Goal: Task Accomplishment & Management: Complete application form

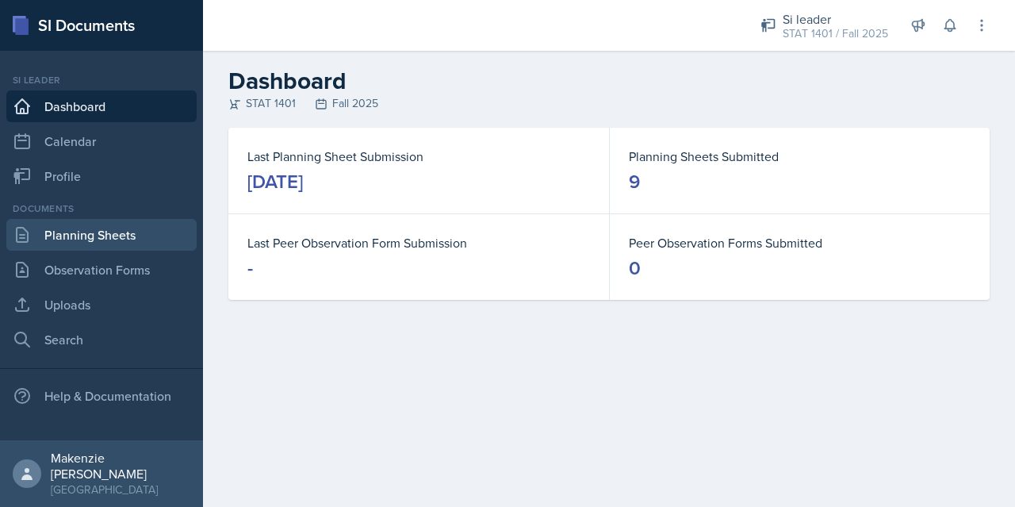
click at [100, 220] on link "Planning Sheets" at bounding box center [101, 235] width 190 height 32
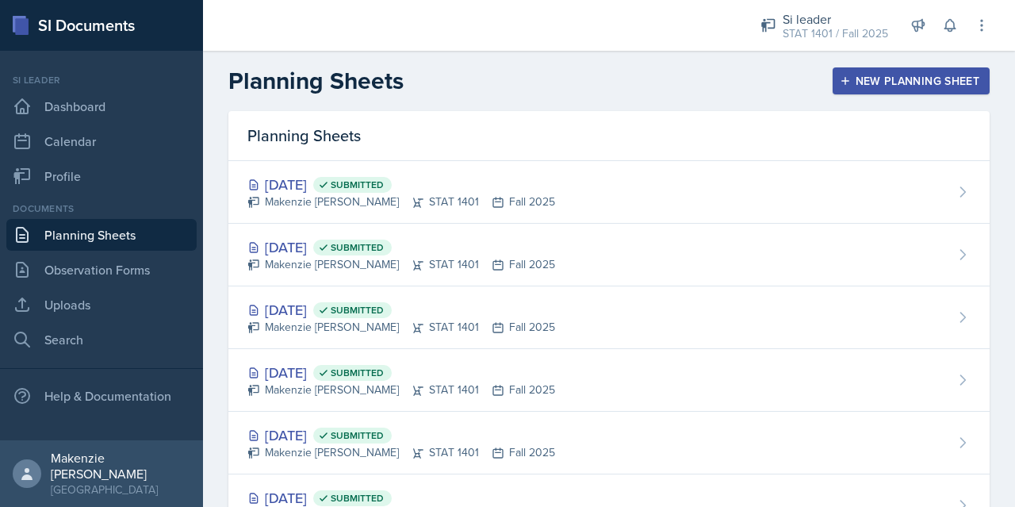
click at [888, 81] on div "New Planning Sheet" at bounding box center [911, 81] width 136 height 13
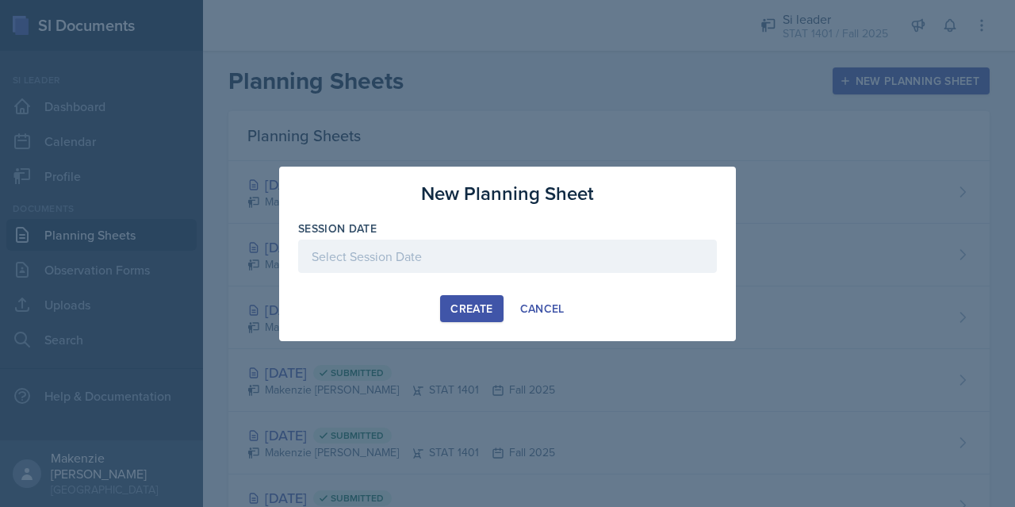
click at [527, 256] on div at bounding box center [507, 255] width 419 height 33
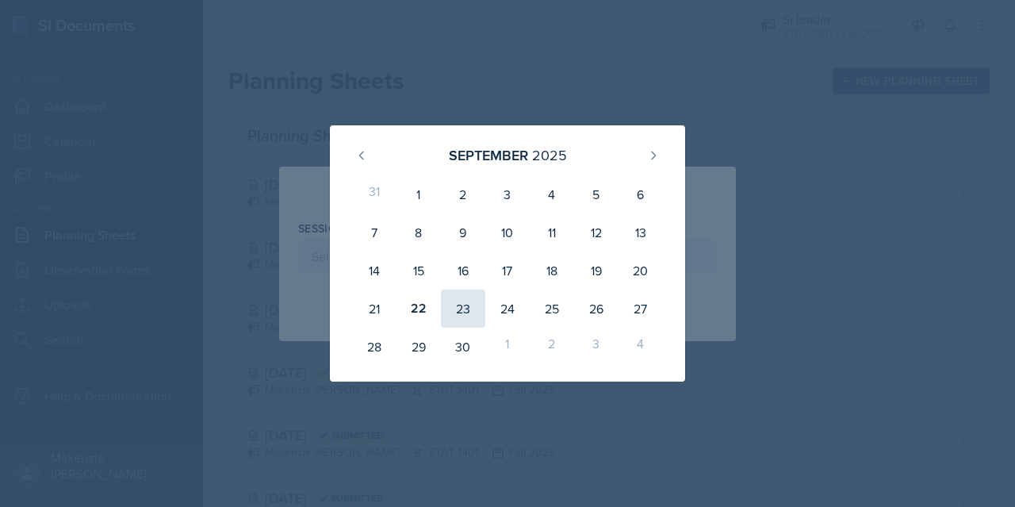
click at [461, 316] on div "23" at bounding box center [463, 308] width 44 height 38
type input "[DATE]"
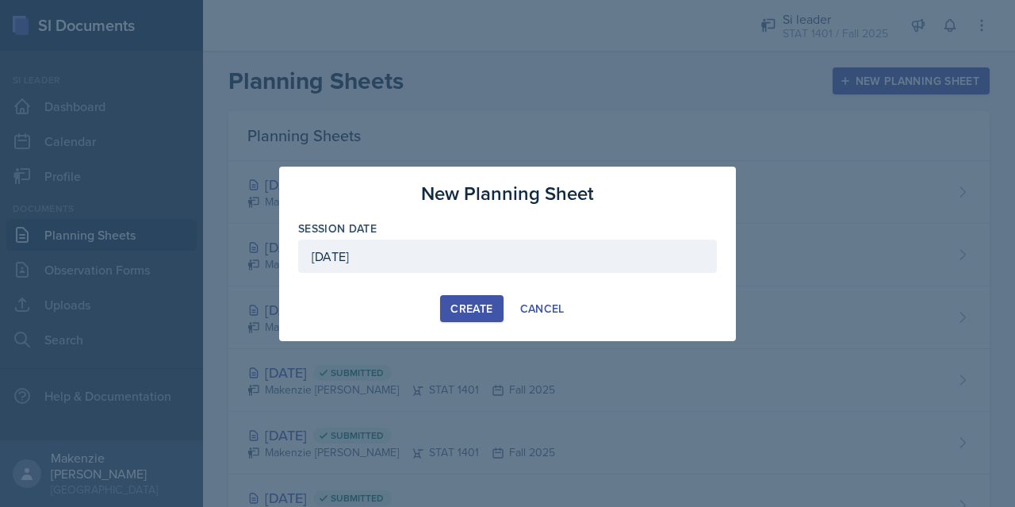
click at [487, 309] on div "Create" at bounding box center [471, 308] width 42 height 13
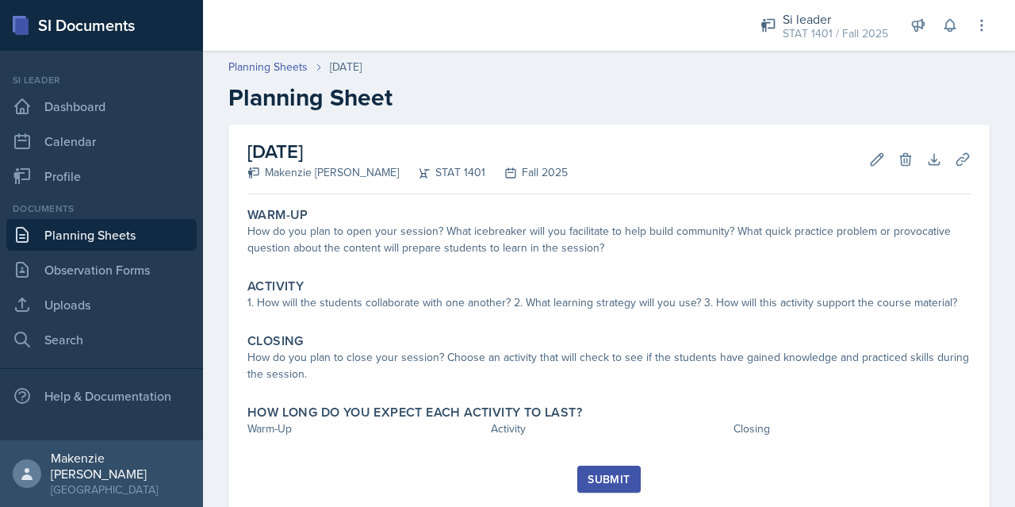
click at [122, 244] on link "Planning Sheets" at bounding box center [101, 235] width 190 height 32
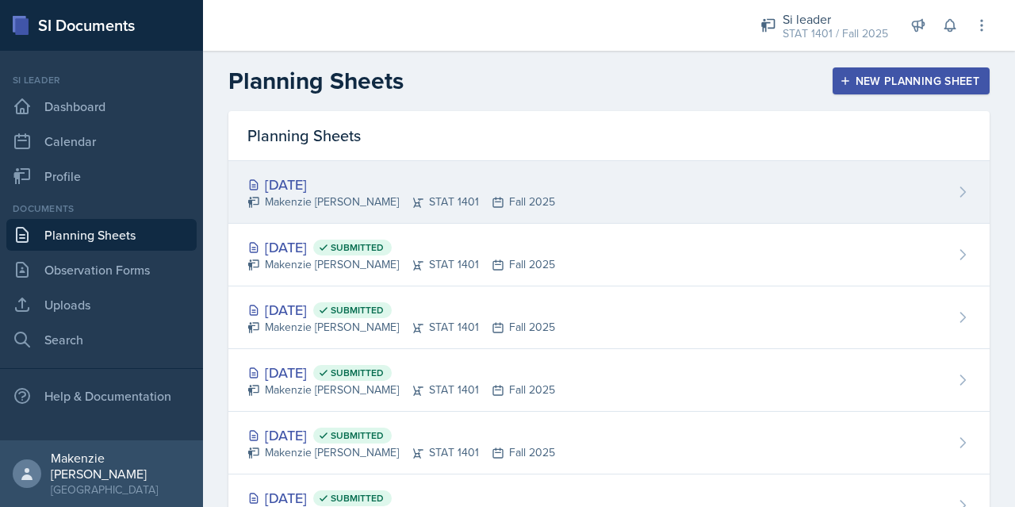
click at [530, 195] on div "Makenzie [PERSON_NAME] STAT 1401 Fall 2025" at bounding box center [401, 201] width 308 height 17
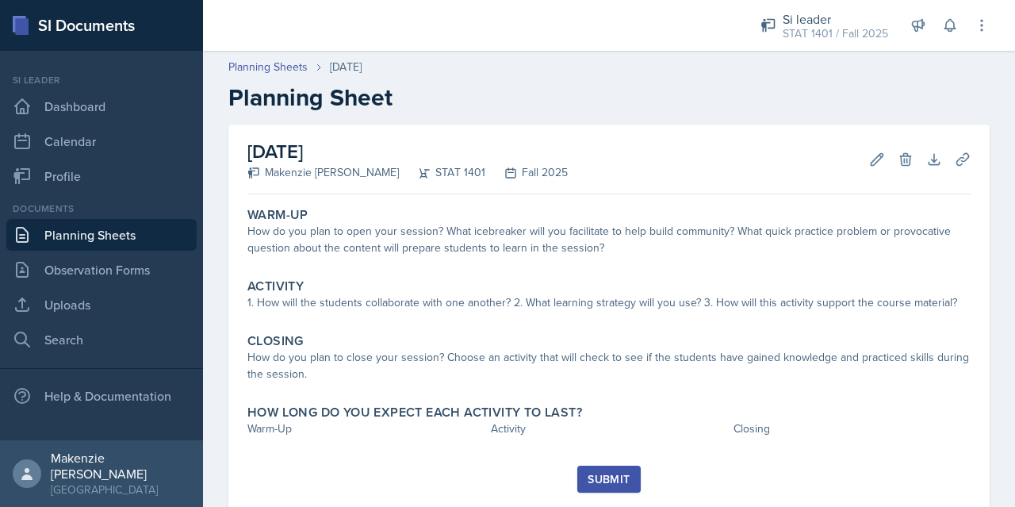
click at [111, 239] on link "Planning Sheets" at bounding box center [101, 235] width 190 height 32
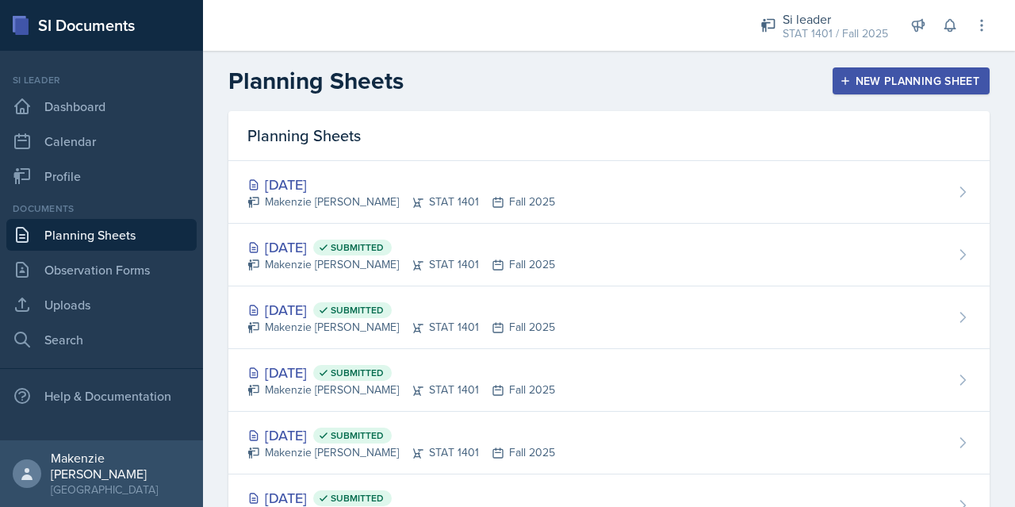
click at [885, 80] on div "New Planning Sheet" at bounding box center [911, 81] width 136 height 13
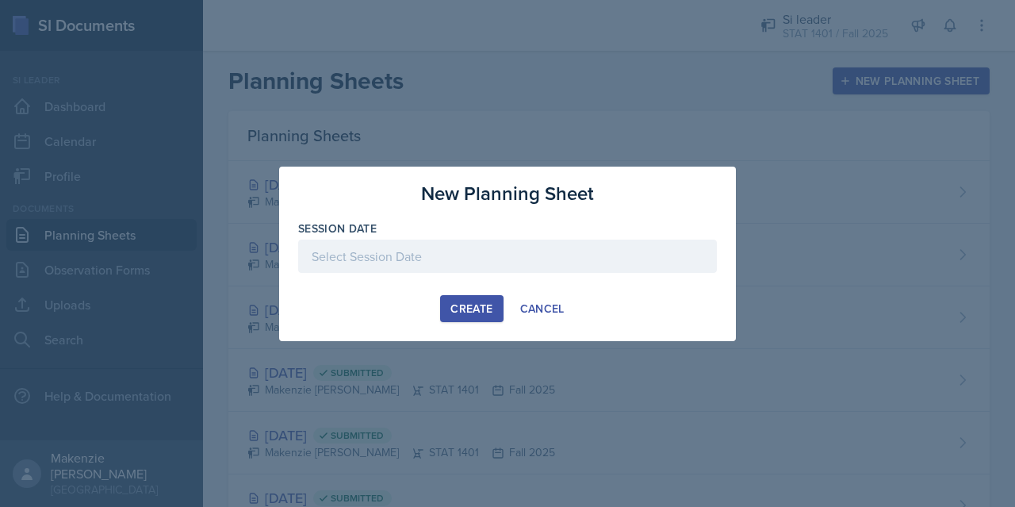
click at [523, 268] on div at bounding box center [507, 255] width 419 height 33
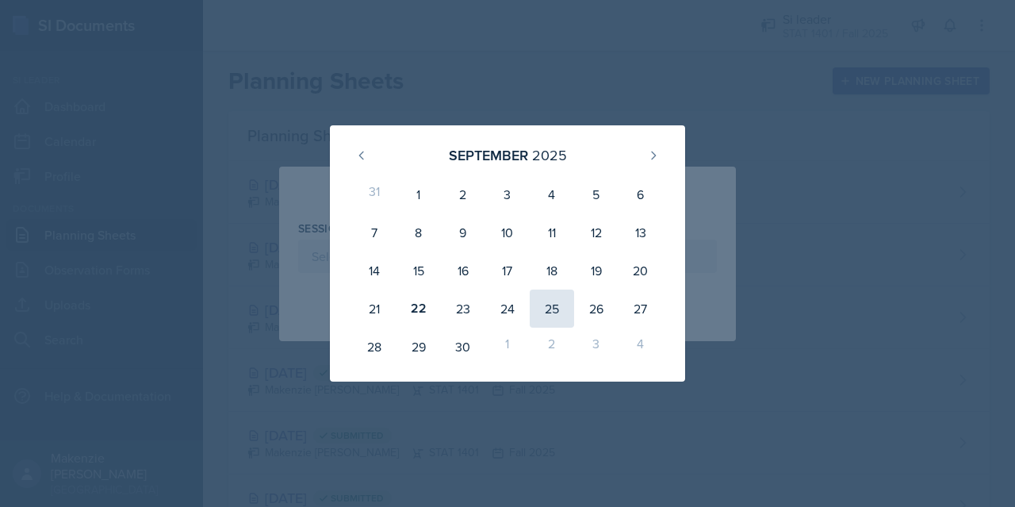
click at [558, 320] on div "25" at bounding box center [552, 308] width 44 height 38
type input "[DATE]"
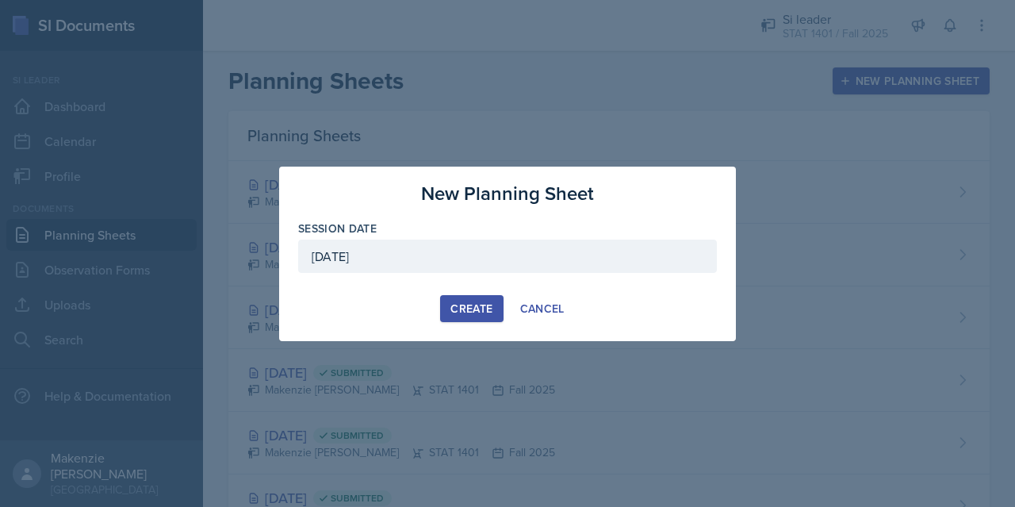
click at [485, 313] on div "Create" at bounding box center [471, 308] width 42 height 13
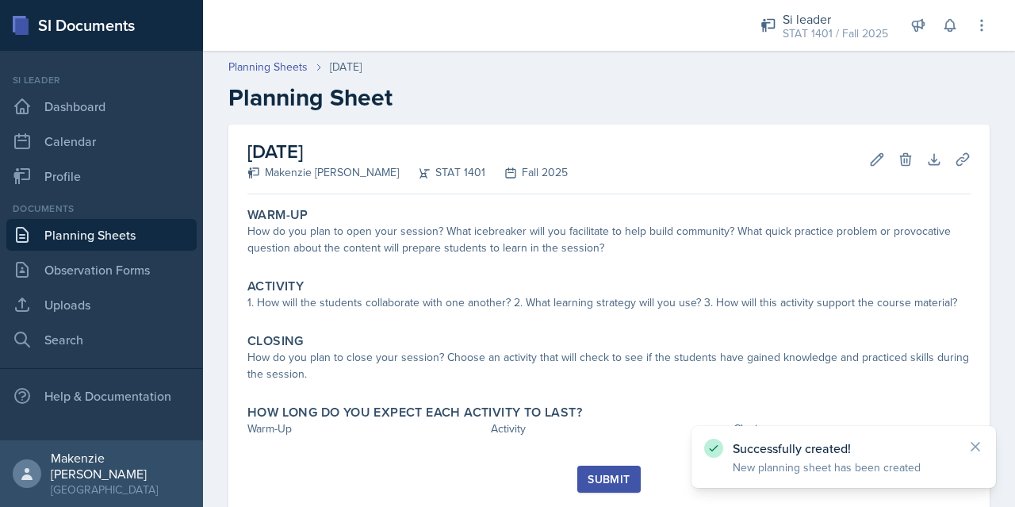
scroll to position [41, 0]
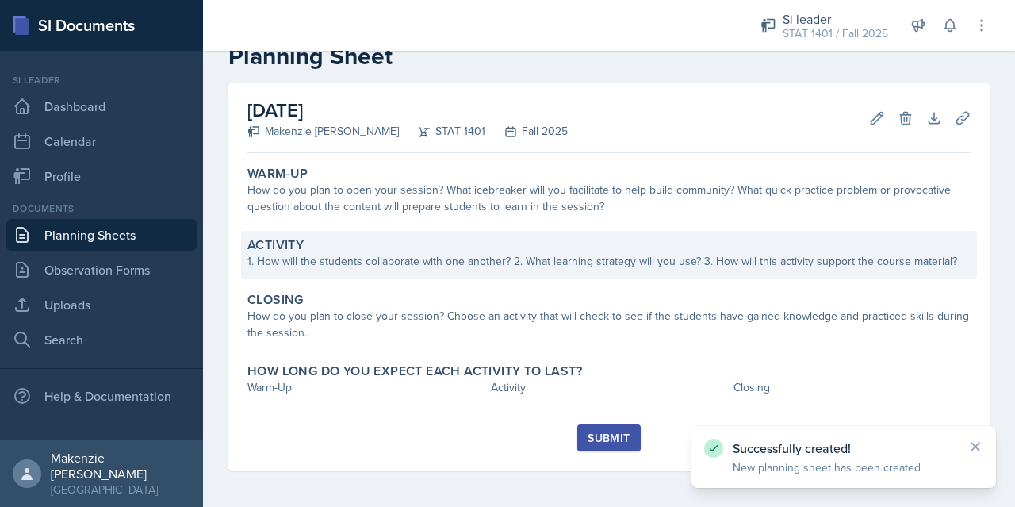
click at [382, 257] on div "1. How will the students collaborate with one another? 2. What learning strateg…" at bounding box center [608, 261] width 723 height 17
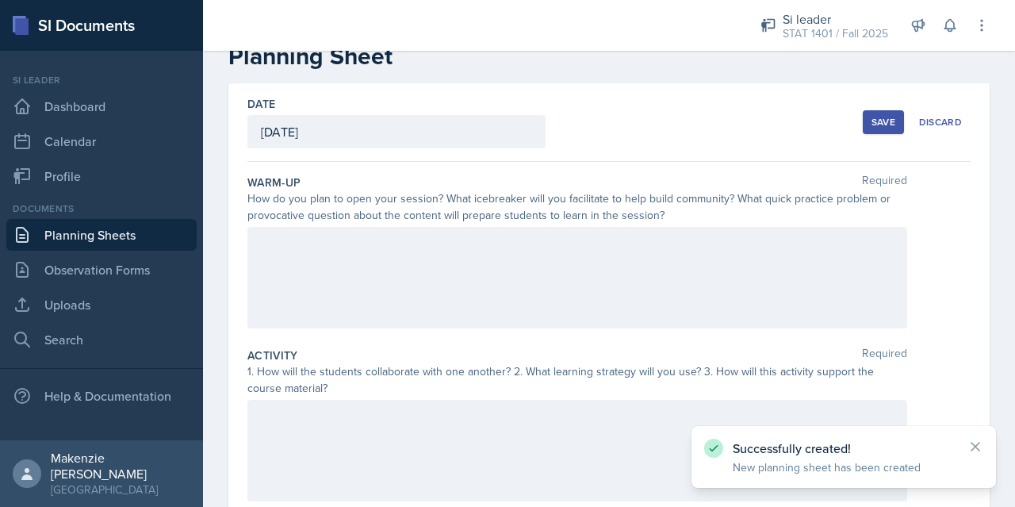
click at [406, 244] on div at bounding box center [577, 277] width 660 height 101
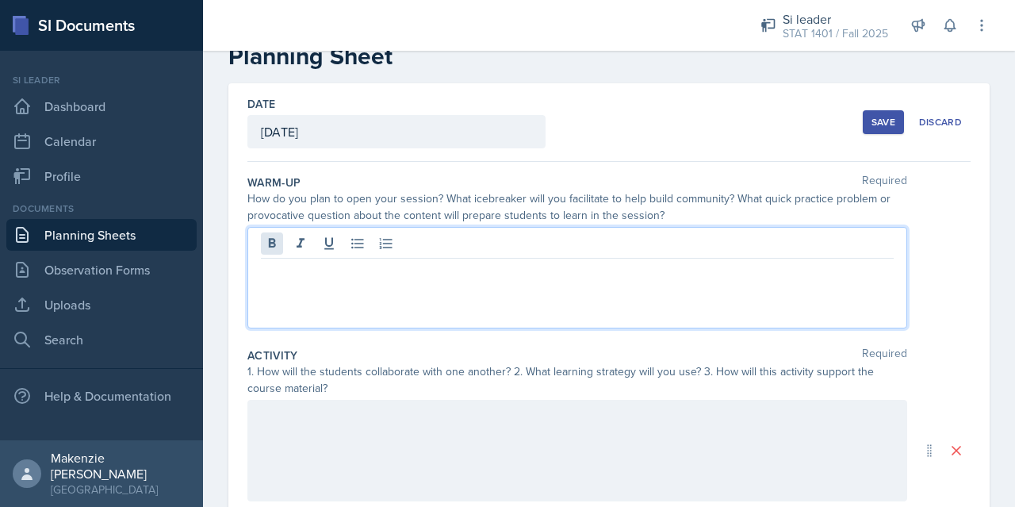
click at [271, 241] on icon at bounding box center [272, 243] width 7 height 10
copy strong "STUDENT TEST DAY - NO SESSION"
click at [300, 418] on div at bounding box center [577, 450] width 660 height 101
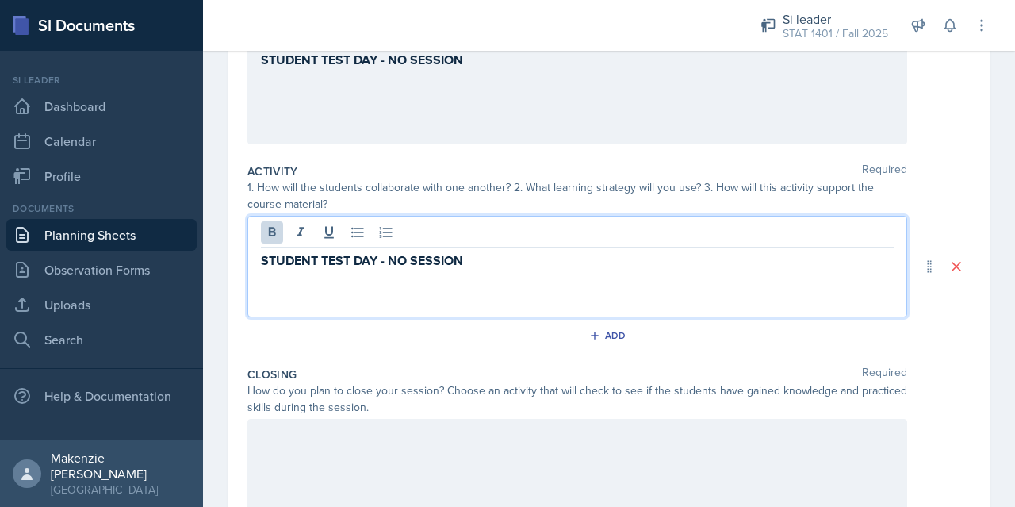
click at [321, 440] on p at bounding box center [577, 435] width 633 height 19
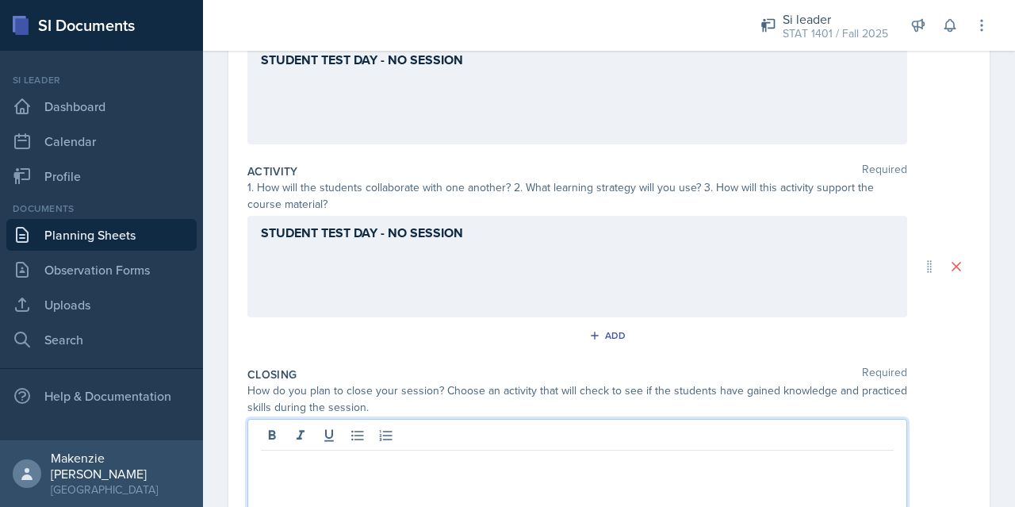
scroll to position [252, 0]
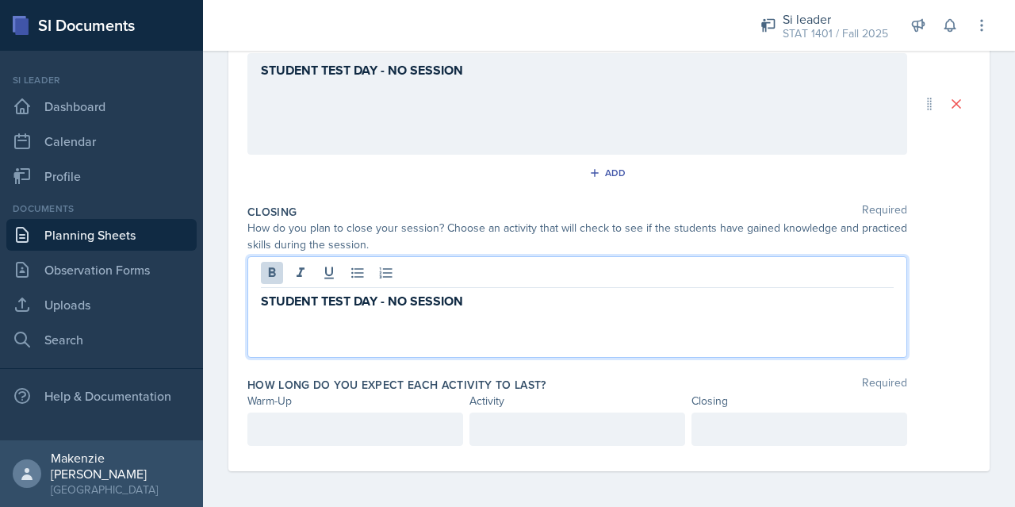
click at [339, 427] on p at bounding box center [355, 428] width 189 height 19
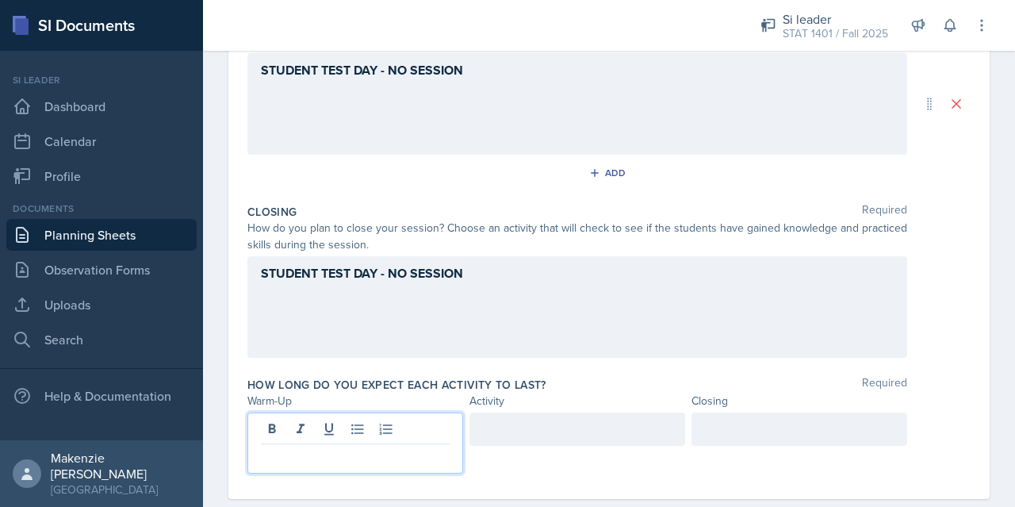
scroll to position [415, 0]
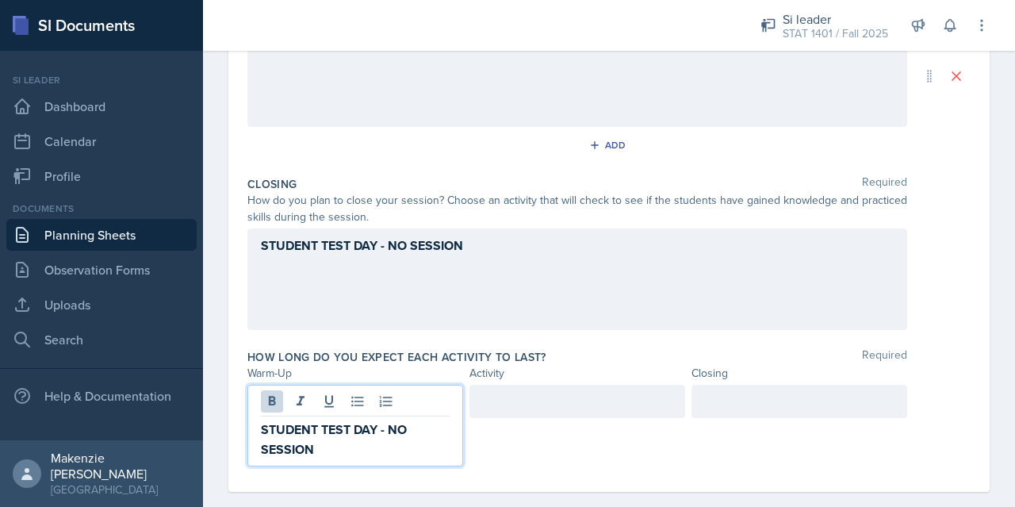
click at [543, 402] on div at bounding box center [577, 401] width 216 height 33
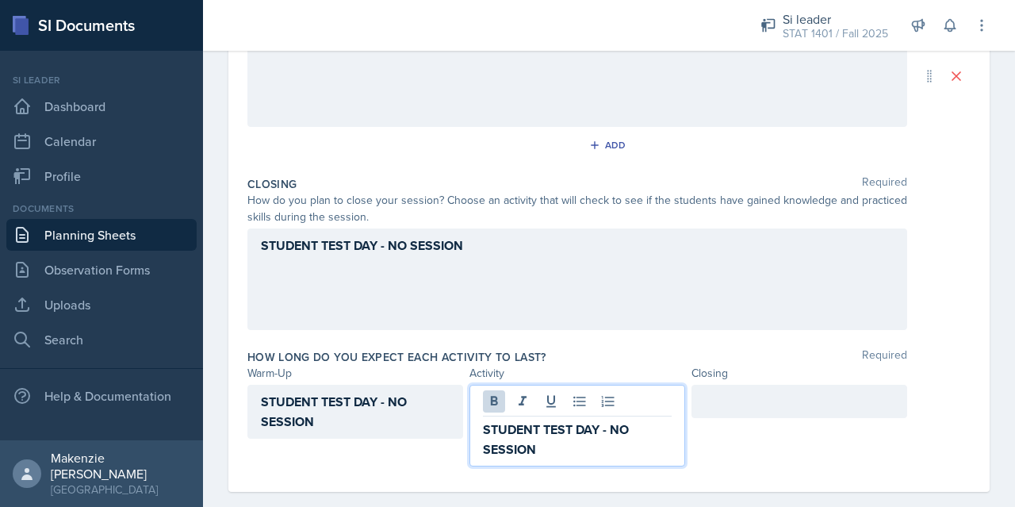
click at [745, 400] on div at bounding box center [799, 401] width 216 height 33
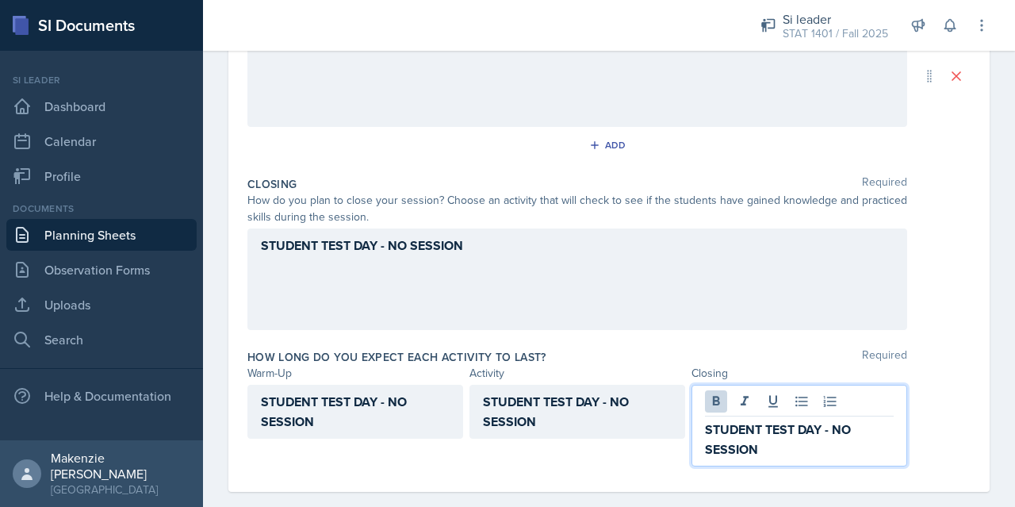
click at [938, 323] on div "STUDENT TEST DAY - NO SESSION" at bounding box center [608, 278] width 723 height 101
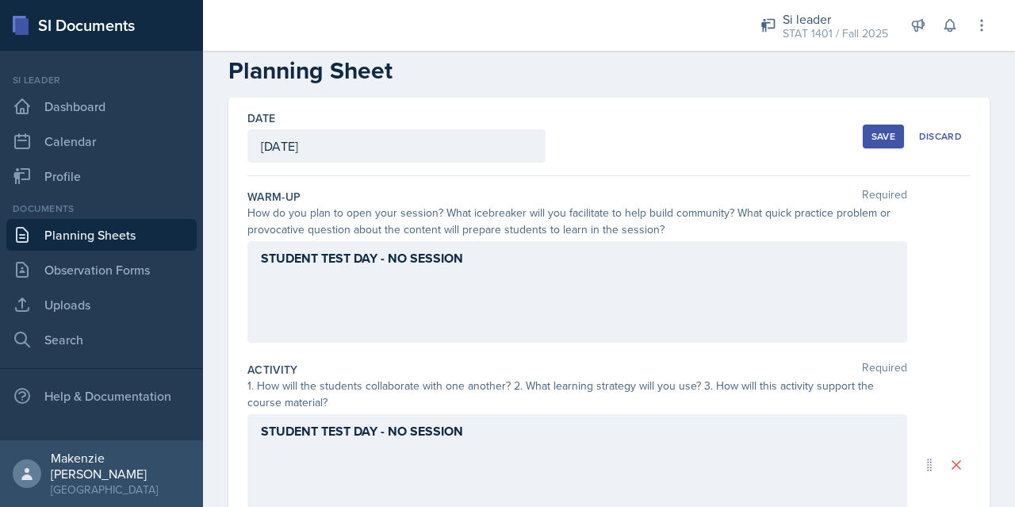
scroll to position [0, 0]
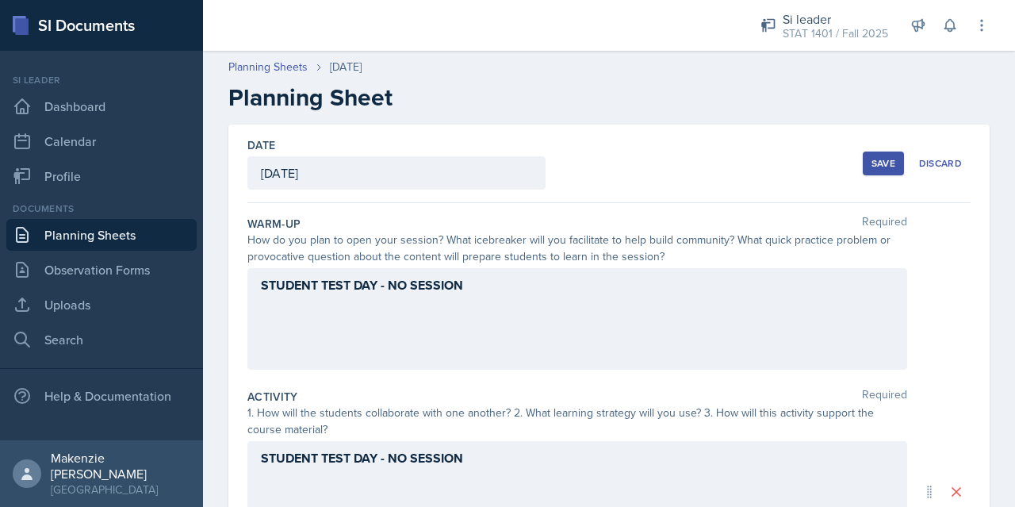
click at [871, 169] on div "Save" at bounding box center [883, 163] width 24 height 13
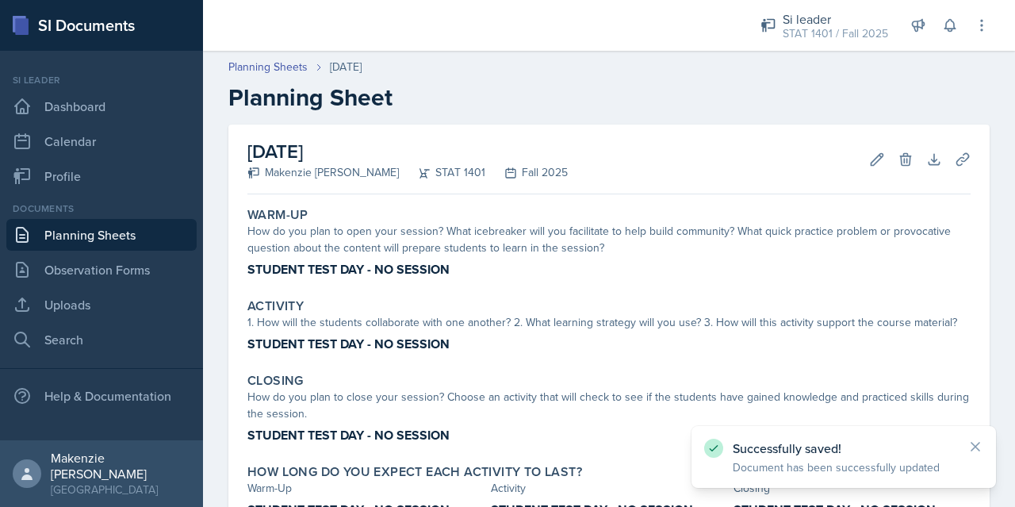
scroll to position [120, 0]
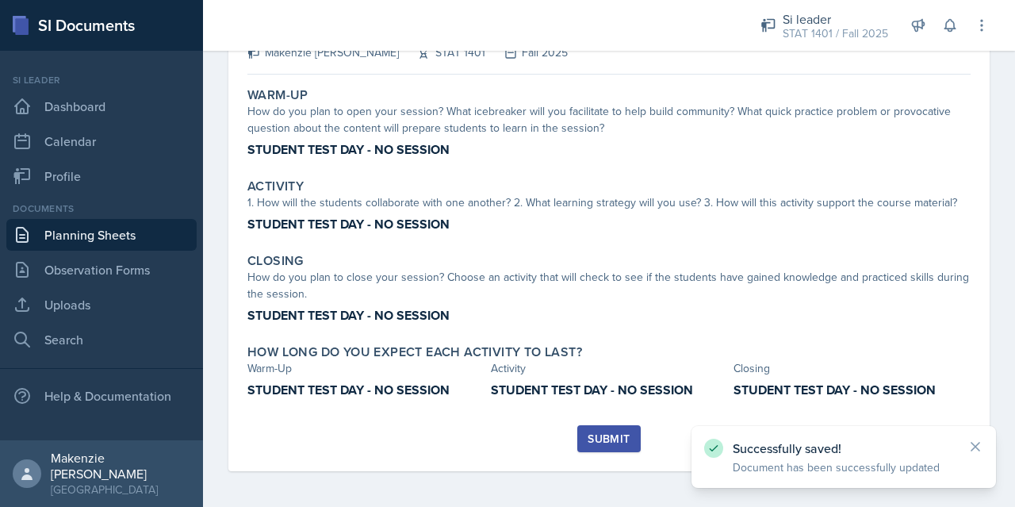
click at [614, 438] on div "Submit" at bounding box center [608, 438] width 42 height 13
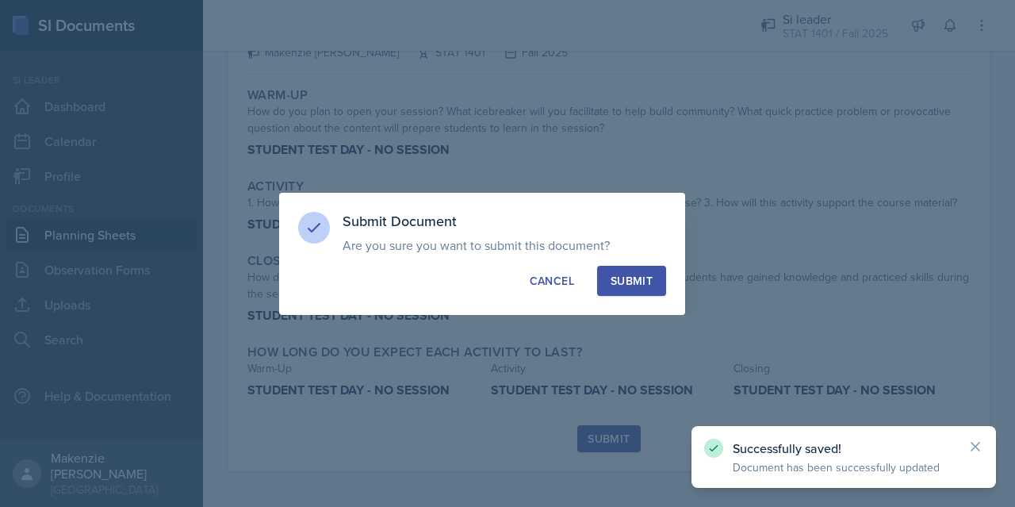
click at [636, 281] on div "Submit" at bounding box center [631, 281] width 42 height 16
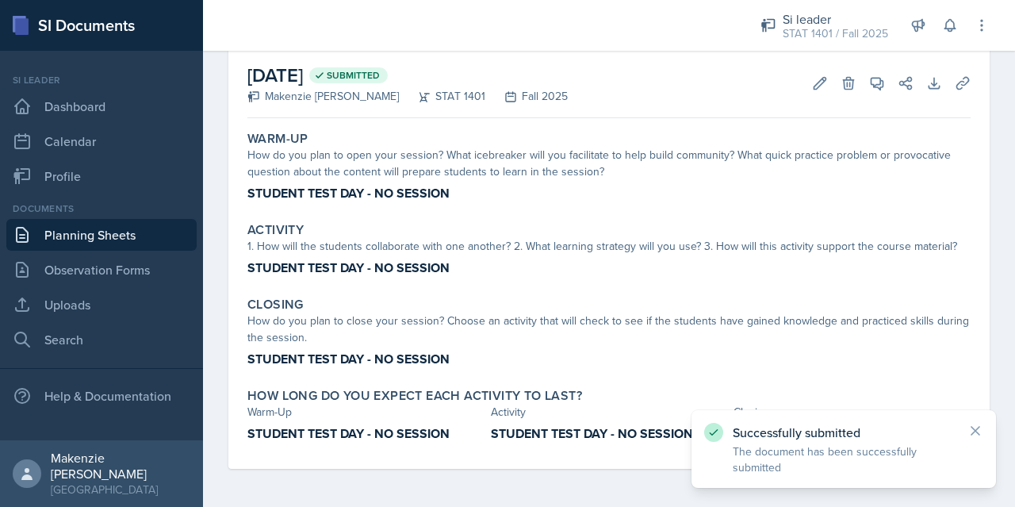
scroll to position [75, 0]
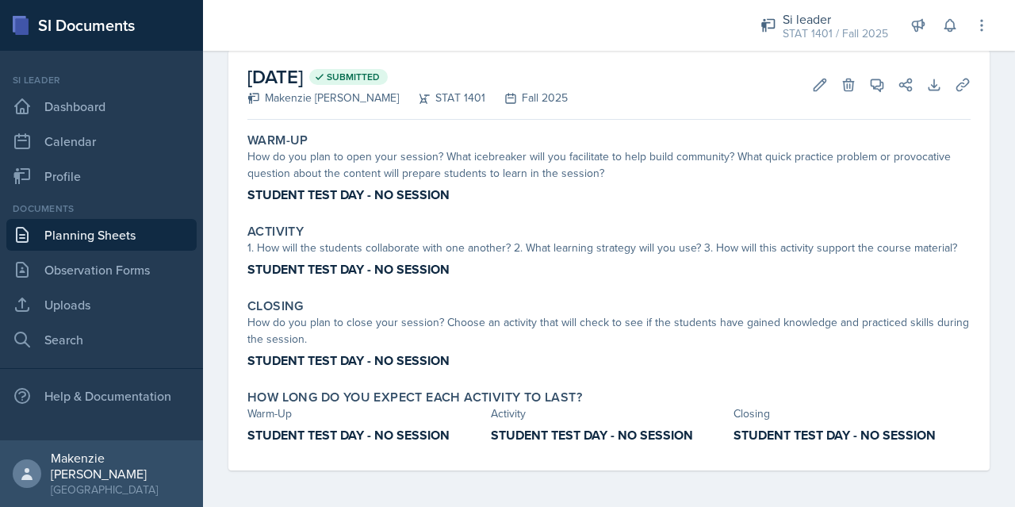
click at [103, 239] on link "Planning Sheets" at bounding box center [101, 235] width 190 height 32
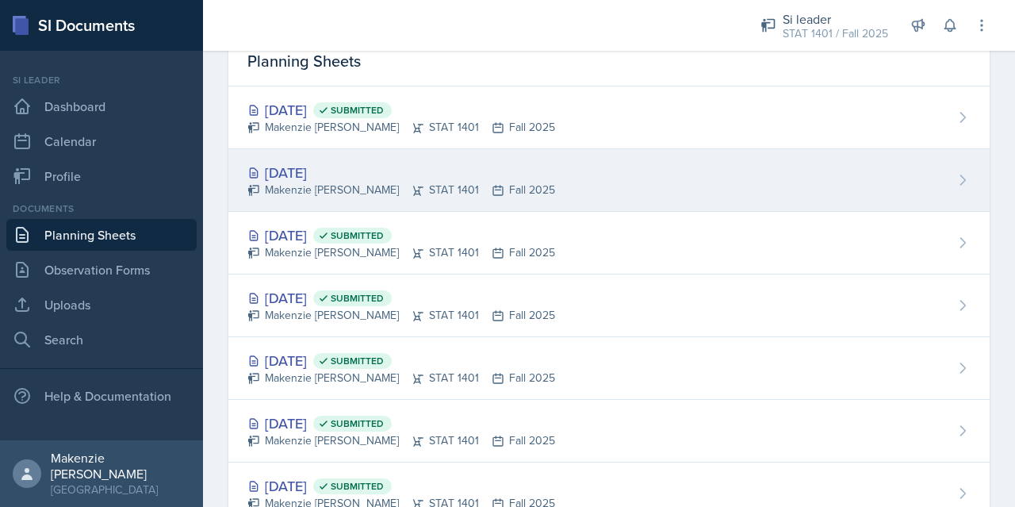
click at [671, 168] on div "[DATE] [PERSON_NAME] STAT 1401 Fall 2025" at bounding box center [608, 180] width 761 height 63
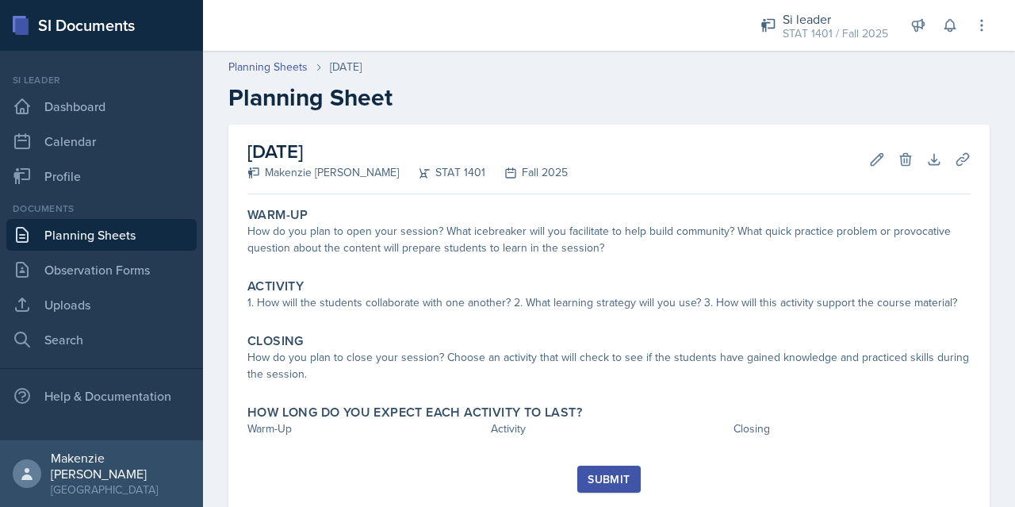
scroll to position [41, 0]
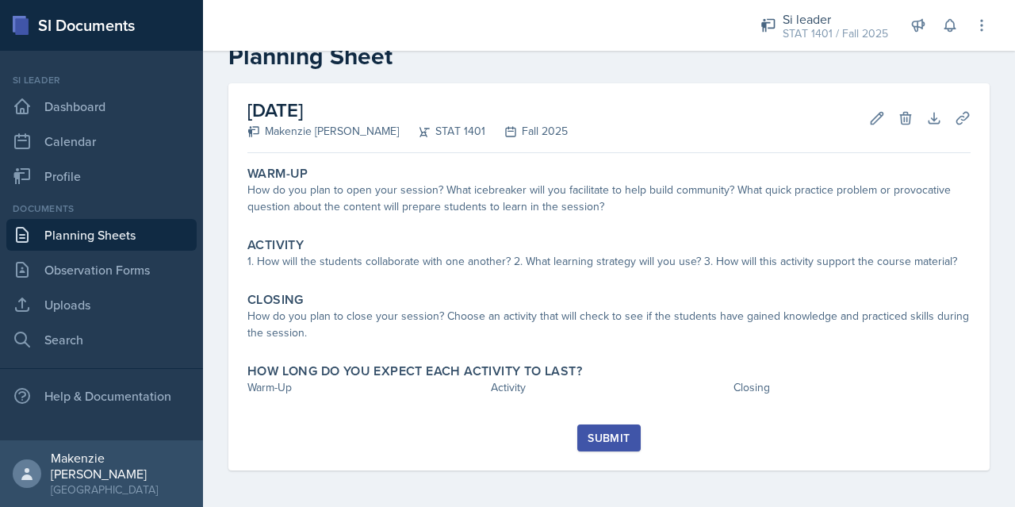
click at [94, 226] on link "Planning Sheets" at bounding box center [101, 235] width 190 height 32
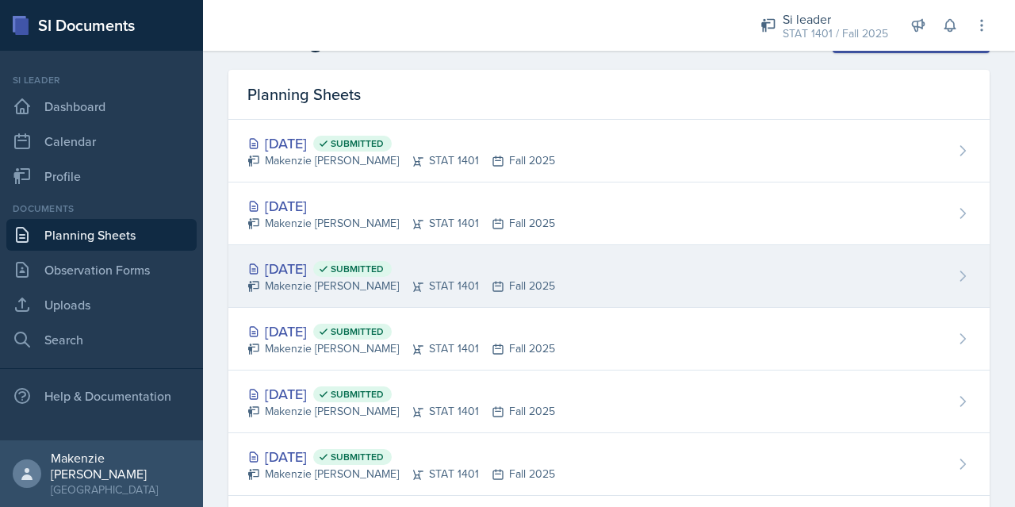
click at [690, 301] on div "[DATE] Submitted [PERSON_NAME] STAT 1401 Fall 2025" at bounding box center [608, 276] width 761 height 63
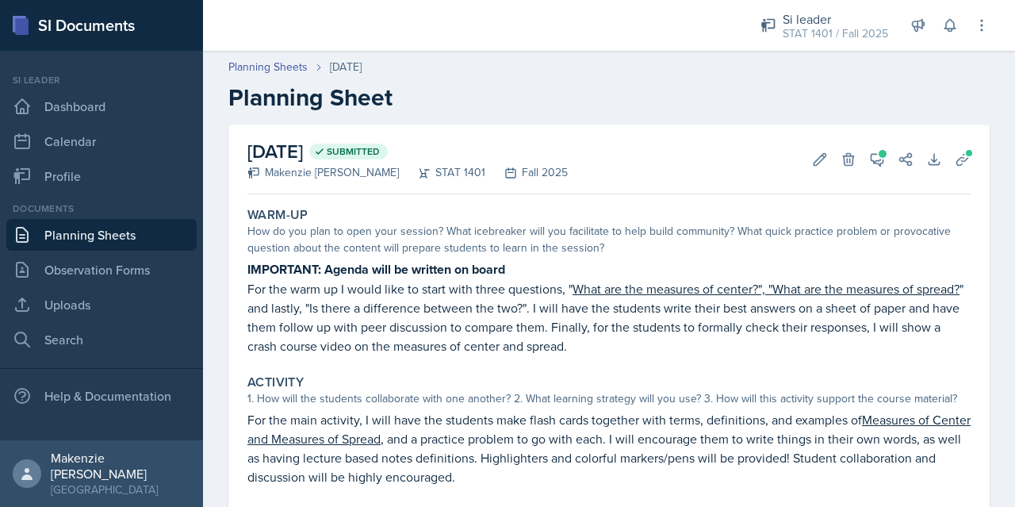
click at [455, 87] on h2 "Planning Sheet" at bounding box center [608, 97] width 761 height 29
click at [96, 241] on link "Planning Sheets" at bounding box center [101, 235] width 190 height 32
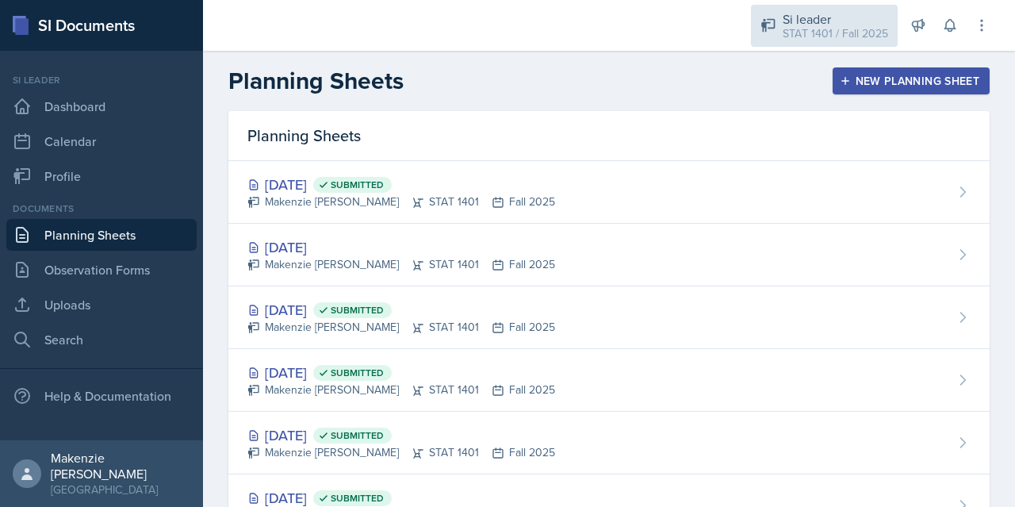
click at [834, 32] on div "STAT 1401 / Fall 2025" at bounding box center [834, 33] width 105 height 17
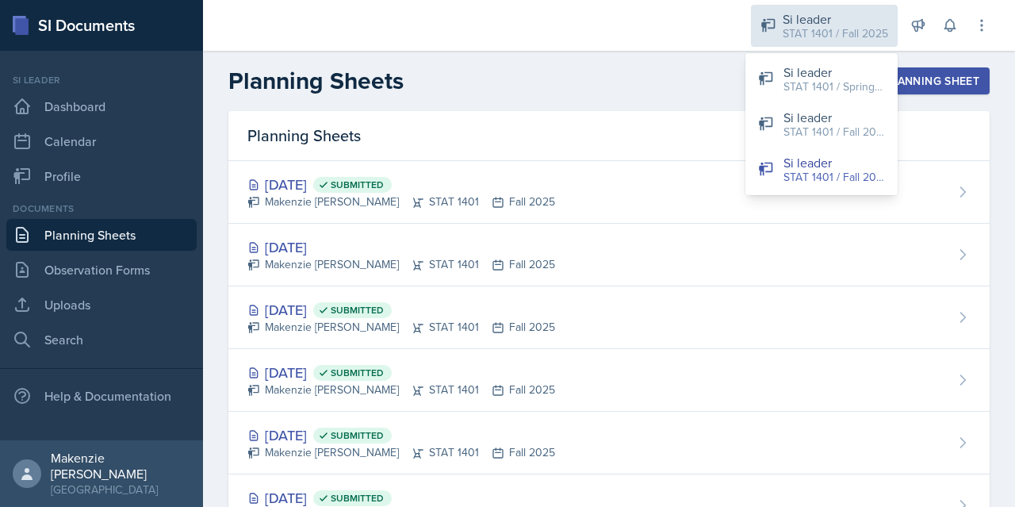
click at [809, 137] on div "STAT 1401 / Fall 2024" at bounding box center [833, 132] width 101 height 17
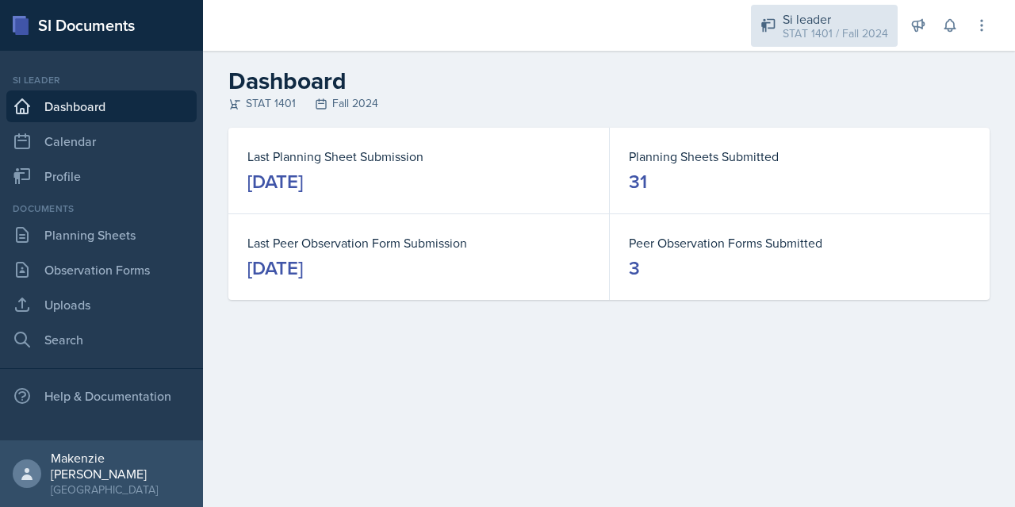
click at [844, 33] on div "STAT 1401 / Fall 2024" at bounding box center [834, 33] width 105 height 17
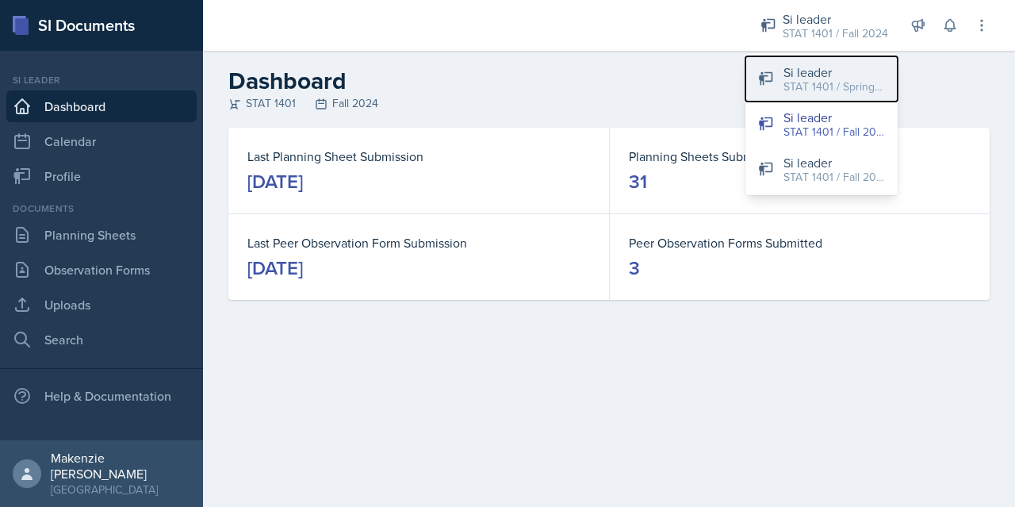
click at [832, 89] on div "STAT 1401 / Spring 2025" at bounding box center [833, 86] width 101 height 17
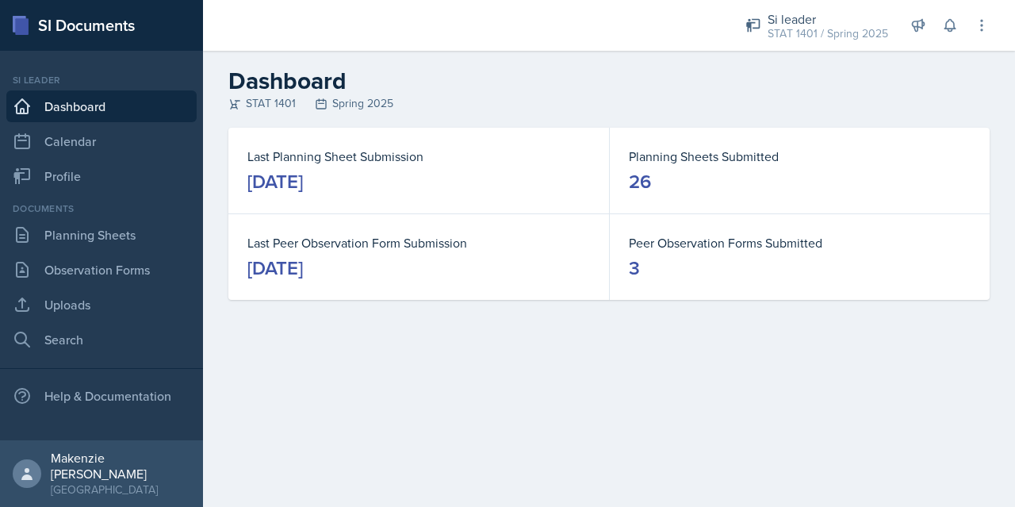
click at [89, 243] on link "Planning Sheets" at bounding box center [101, 235] width 190 height 32
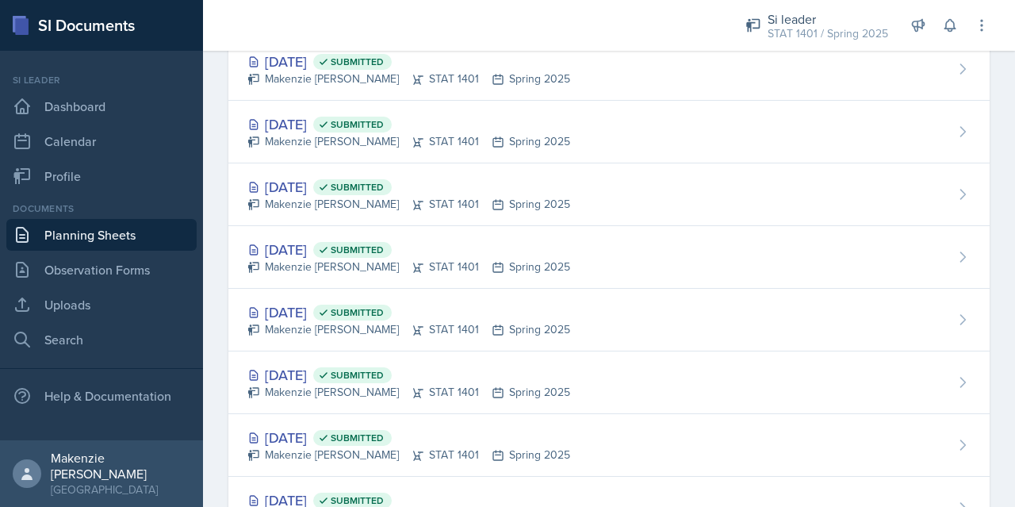
scroll to position [1123, 0]
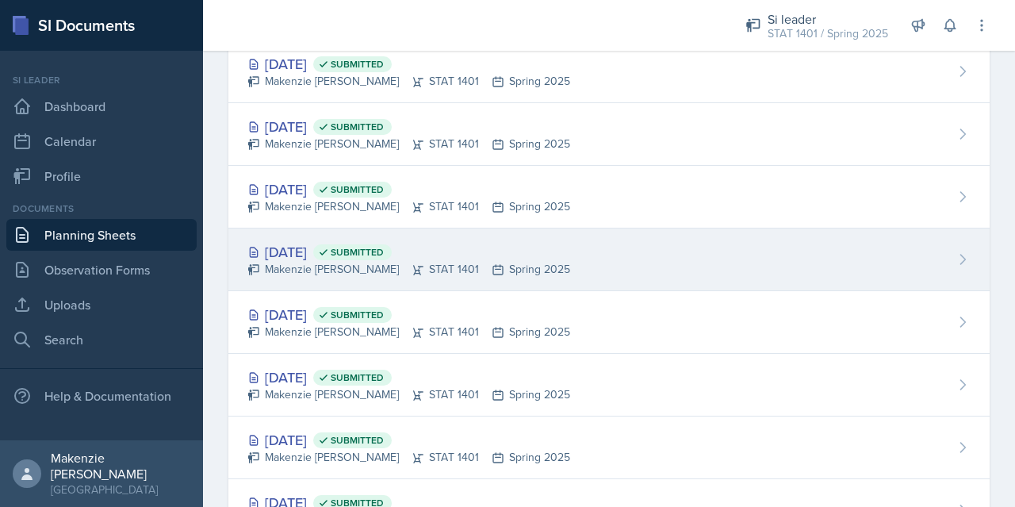
click at [580, 268] on div "[DATE] Submitted [PERSON_NAME] STAT 1401 Spring 2025" at bounding box center [608, 259] width 761 height 63
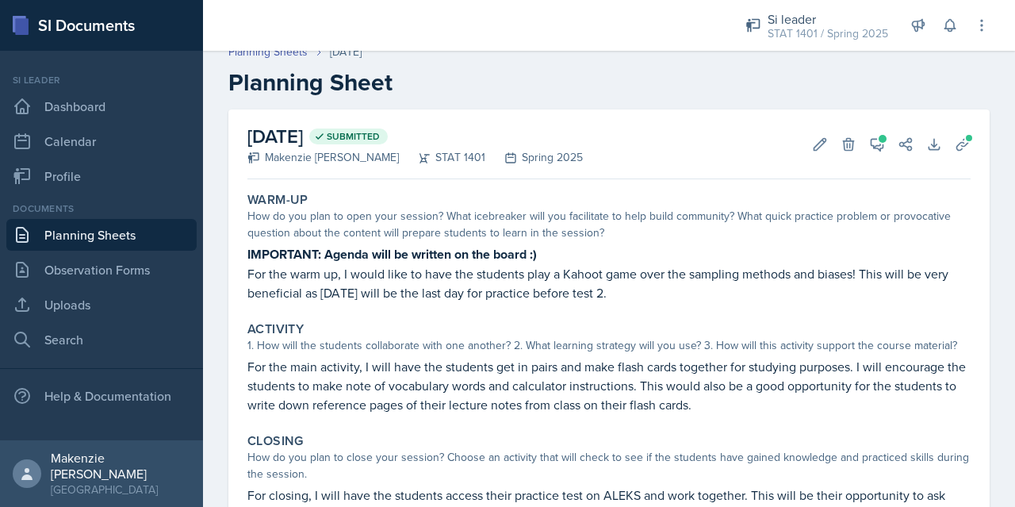
scroll to position [14, 0]
click at [134, 236] on link "Planning Sheets" at bounding box center [101, 235] width 190 height 32
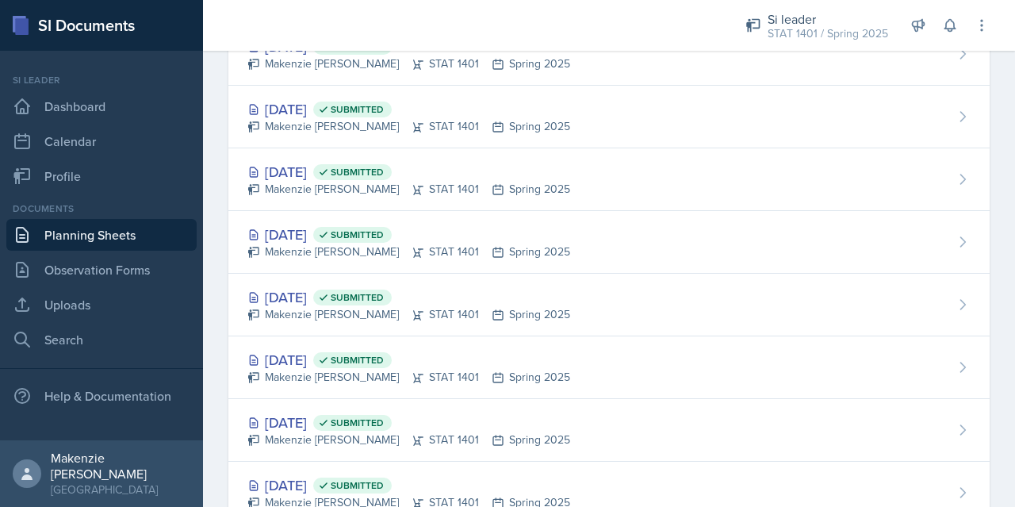
scroll to position [1088, 0]
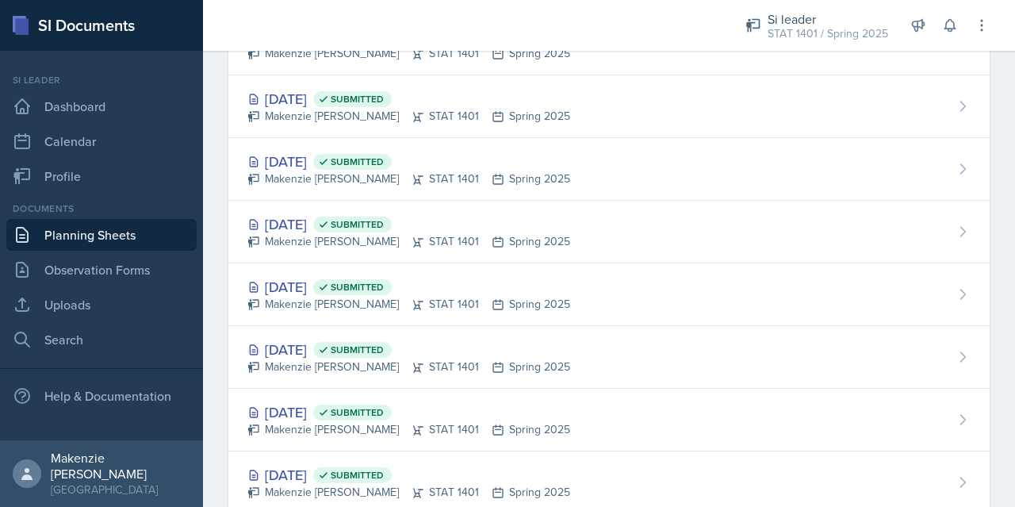
click at [568, 238] on div "[DATE] Submitted [PERSON_NAME] STAT 1401 Spring 2025" at bounding box center [608, 232] width 761 height 63
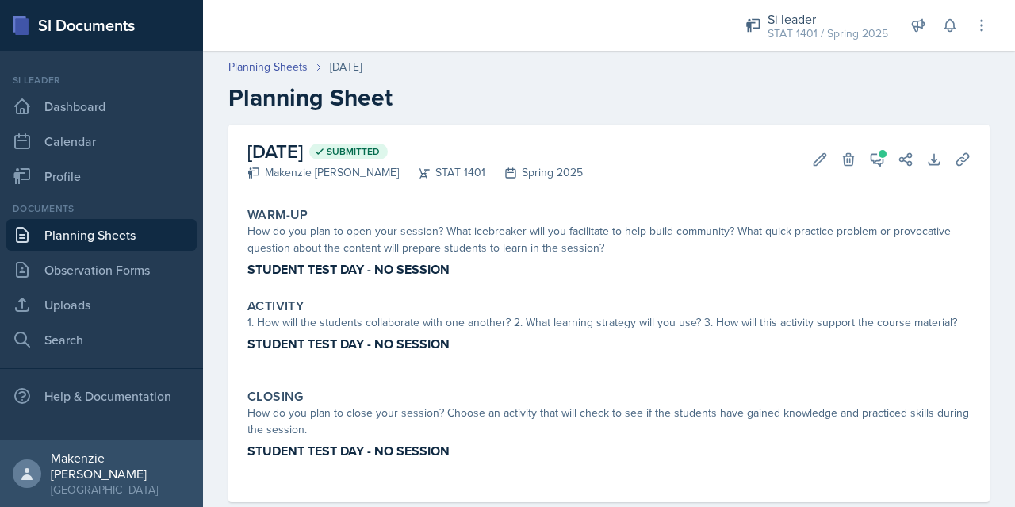
click at [101, 240] on link "Planning Sheets" at bounding box center [101, 235] width 190 height 32
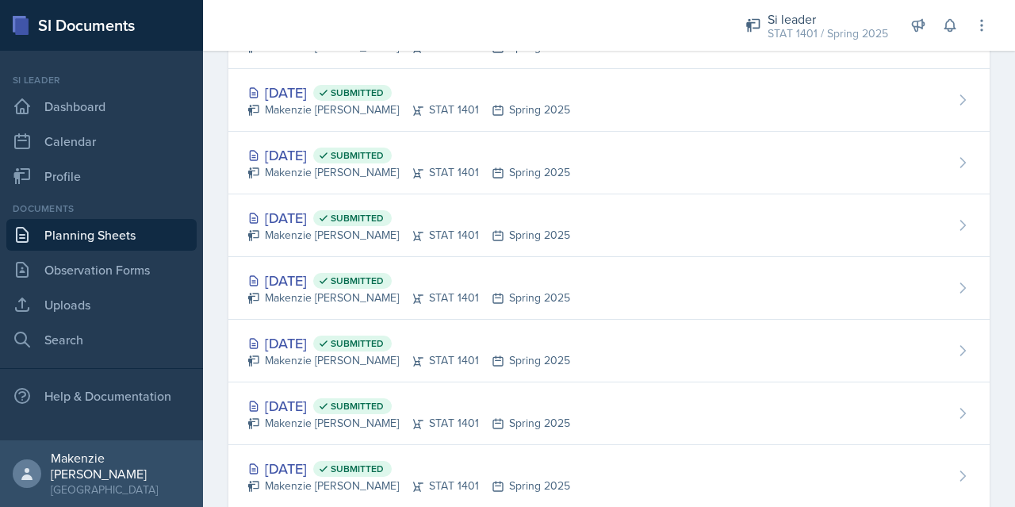
scroll to position [1160, 0]
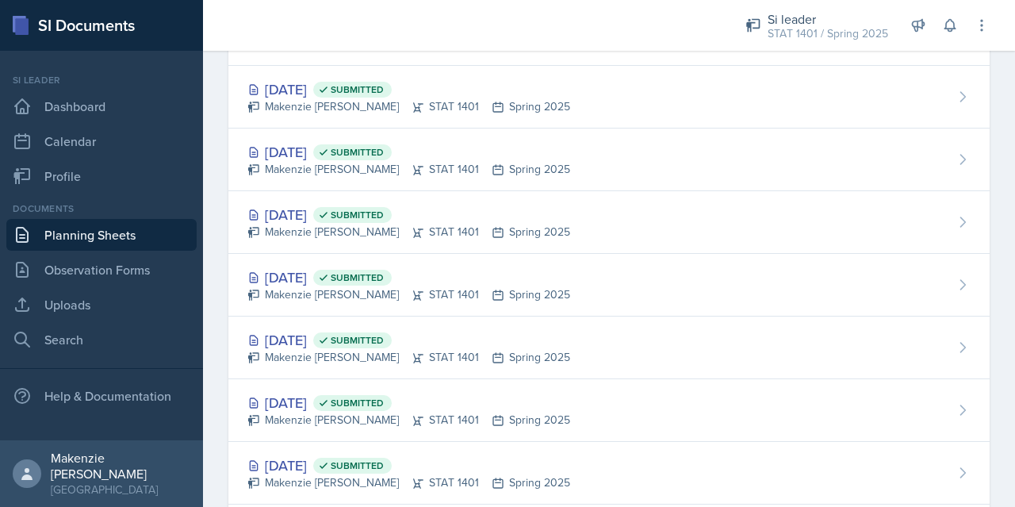
click at [506, 293] on div "Makenzie [PERSON_NAME] STAT 1401 Spring 2025" at bounding box center [408, 294] width 323 height 17
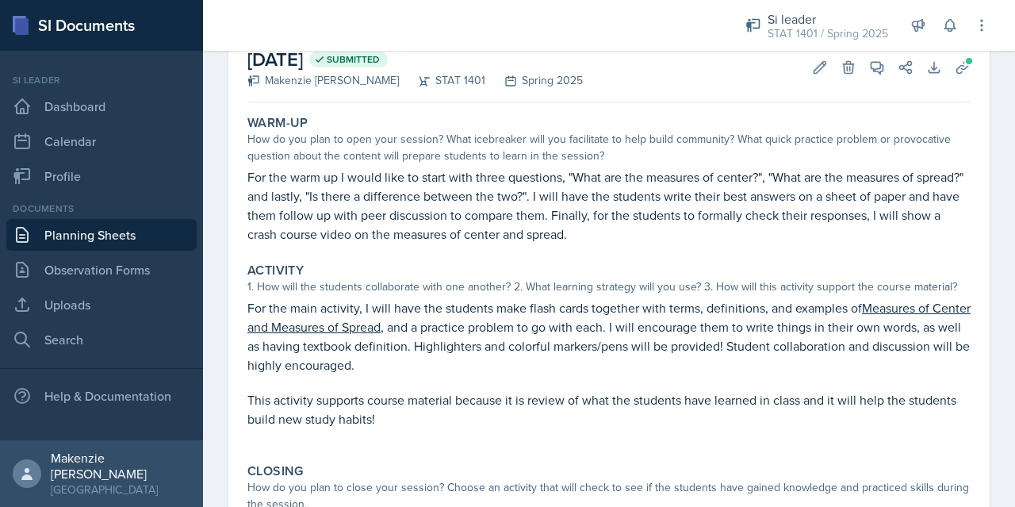
scroll to position [88, 0]
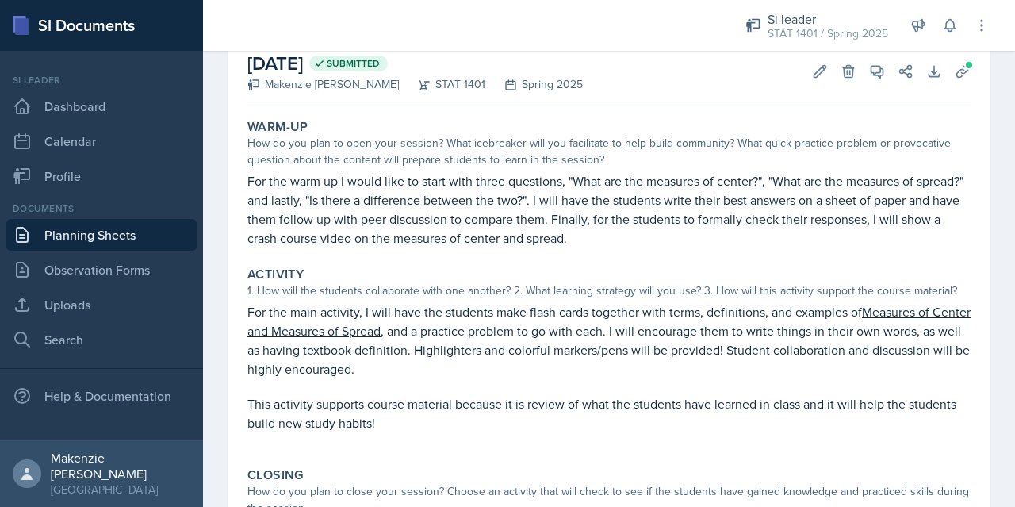
click at [114, 243] on link "Planning Sheets" at bounding box center [101, 235] width 190 height 32
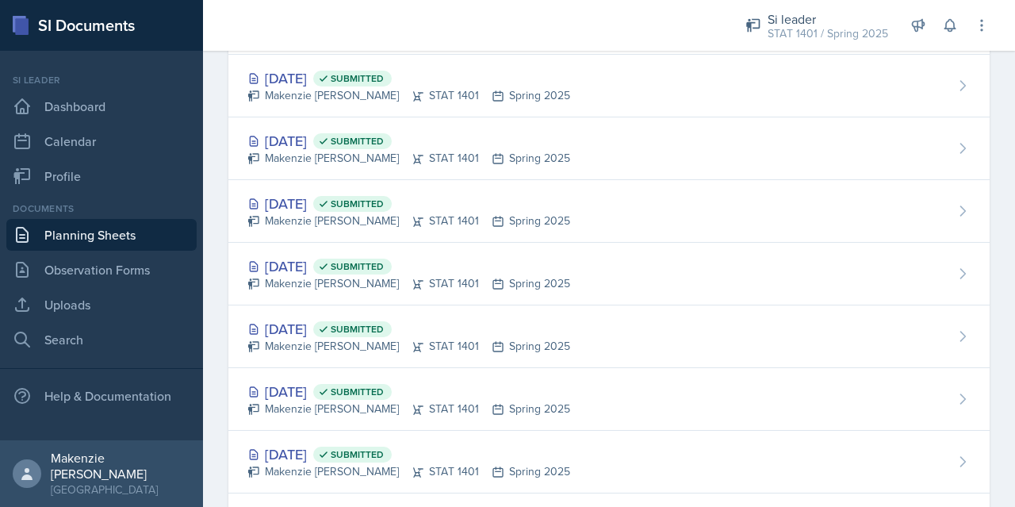
scroll to position [1140, 0]
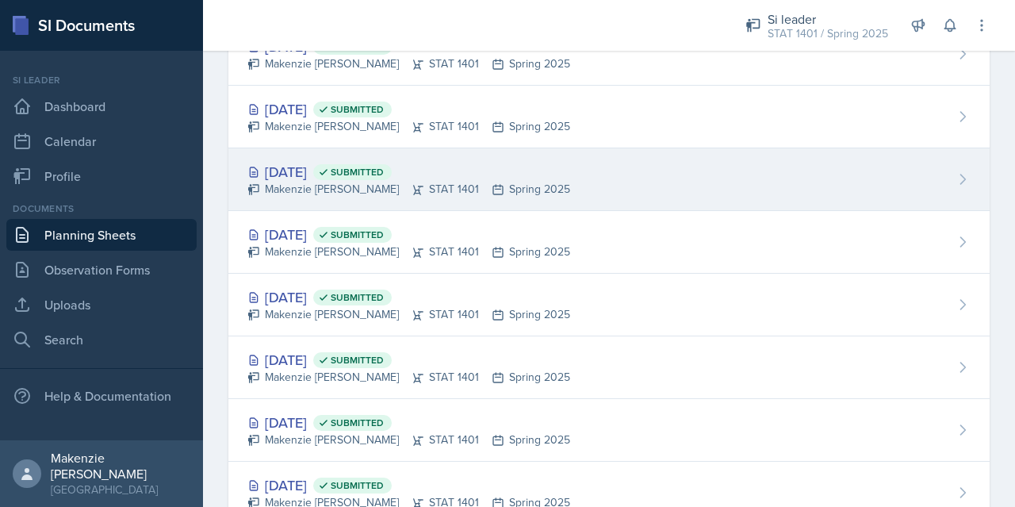
click at [573, 192] on div "[DATE] Submitted [PERSON_NAME] STAT 1401 Spring 2025" at bounding box center [608, 179] width 761 height 63
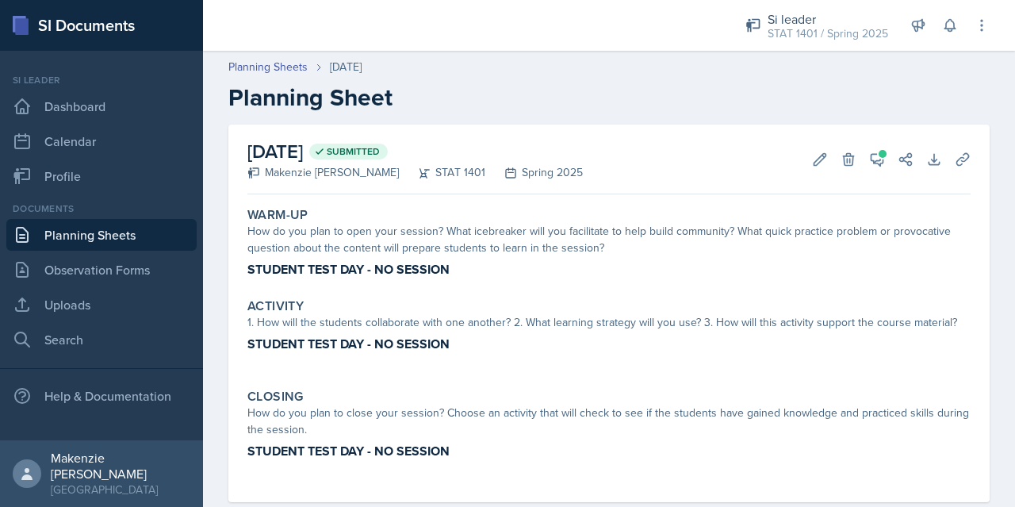
click at [78, 239] on link "Planning Sheets" at bounding box center [101, 235] width 190 height 32
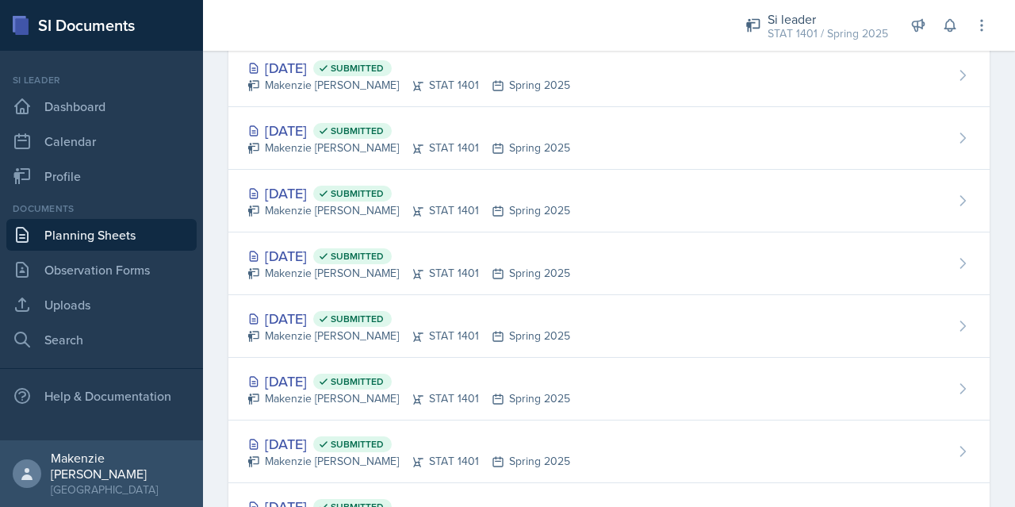
scroll to position [1131, 0]
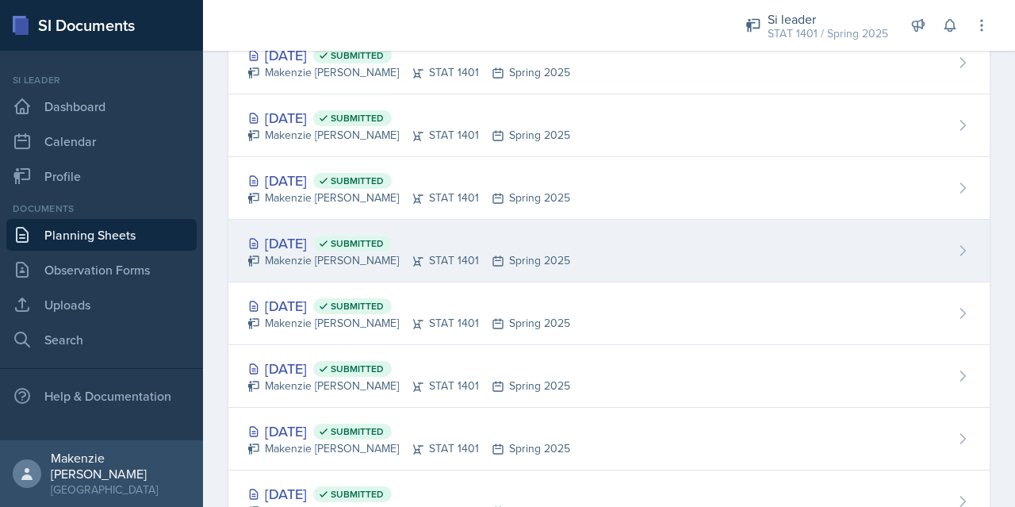
click at [565, 231] on div "[DATE] Submitted [PERSON_NAME] STAT 1401 Spring 2025" at bounding box center [608, 251] width 761 height 63
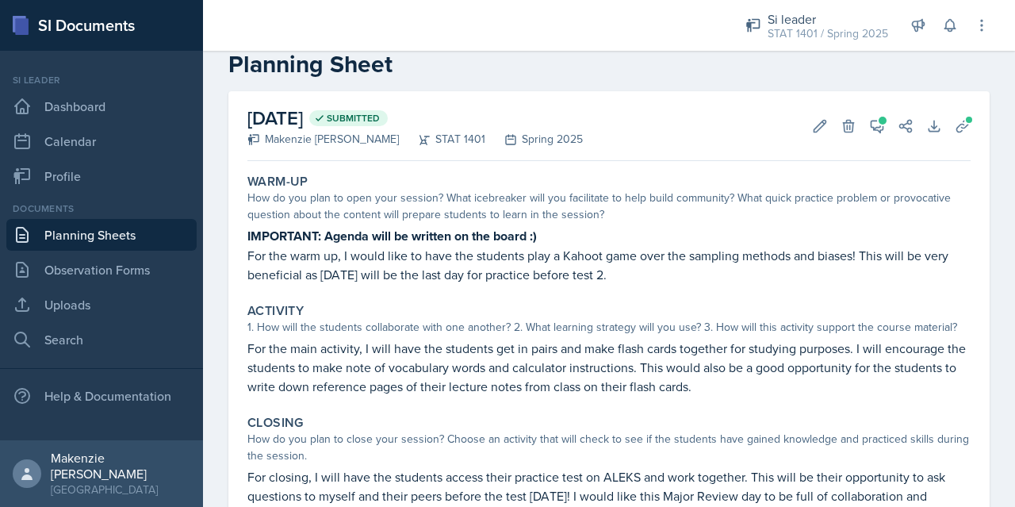
scroll to position [8, 0]
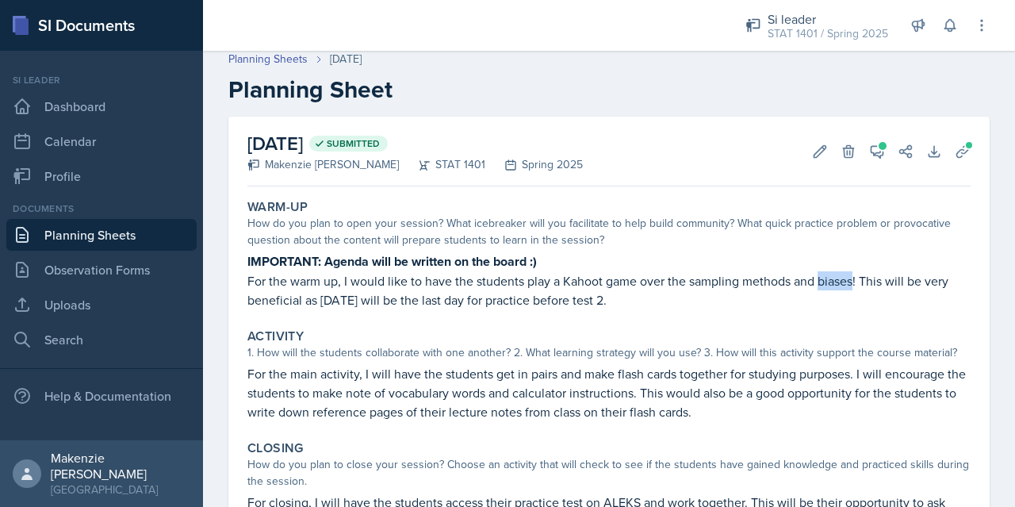
click at [558, 300] on p "For the warm up, I would like to have the students play a Kahoot game over the …" at bounding box center [608, 290] width 723 height 38
click at [559, 298] on p "For the warm up, I would like to have the students play a Kahoot game over the …" at bounding box center [608, 290] width 723 height 38
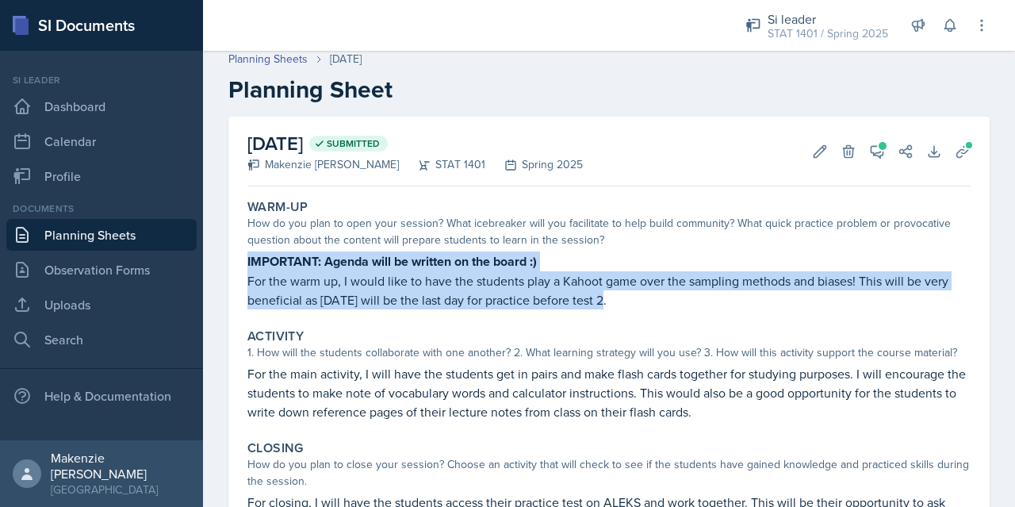
copy div "IMPORTANT: Agenda will be written on the board :) For the warm up, I would like…"
click at [267, 372] on p "For the main activity, I will have the students get in pairs and make flash car…" at bounding box center [608, 392] width 723 height 57
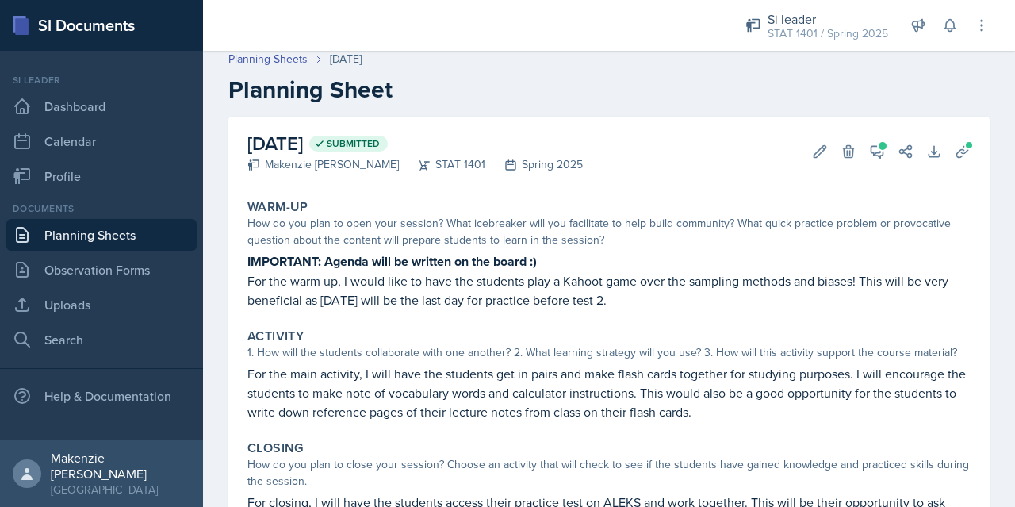
click at [254, 381] on p "For the main activity, I will have the students get in pairs and make flash car…" at bounding box center [608, 392] width 723 height 57
click at [251, 379] on p "For the main activity, I will have the students get in pairs and make flash car…" at bounding box center [608, 392] width 723 height 57
click at [255, 381] on p "For the main activity, I will have the students get in pairs and make flash car…" at bounding box center [608, 392] width 723 height 57
click at [256, 381] on p "For the main activity, I will have the students get in pairs and make flash car…" at bounding box center [608, 392] width 723 height 57
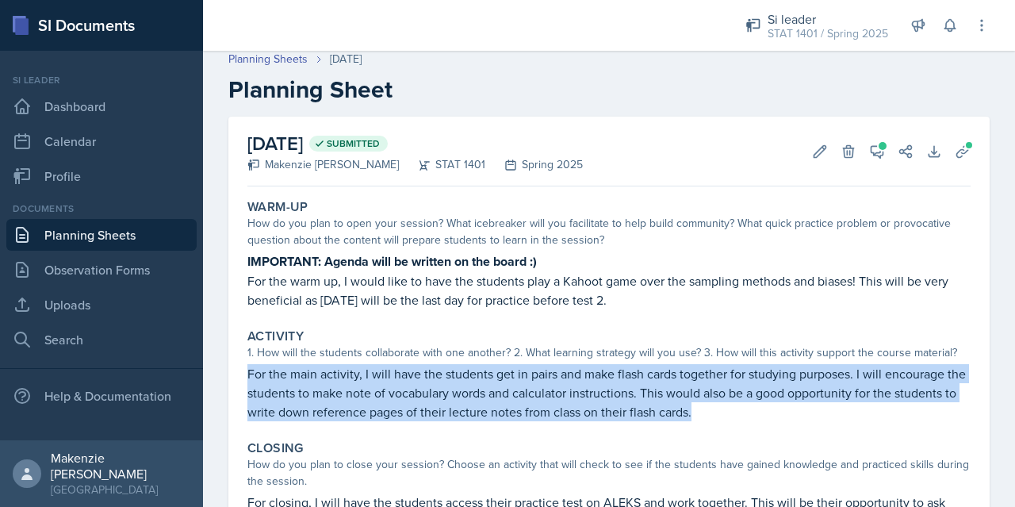
copy p "For the main activity, I will have the students get in pairs and make flash car…"
click at [672, 458] on div "How do you plan to close your session? Choose an activity that will check to se…" at bounding box center [608, 472] width 723 height 33
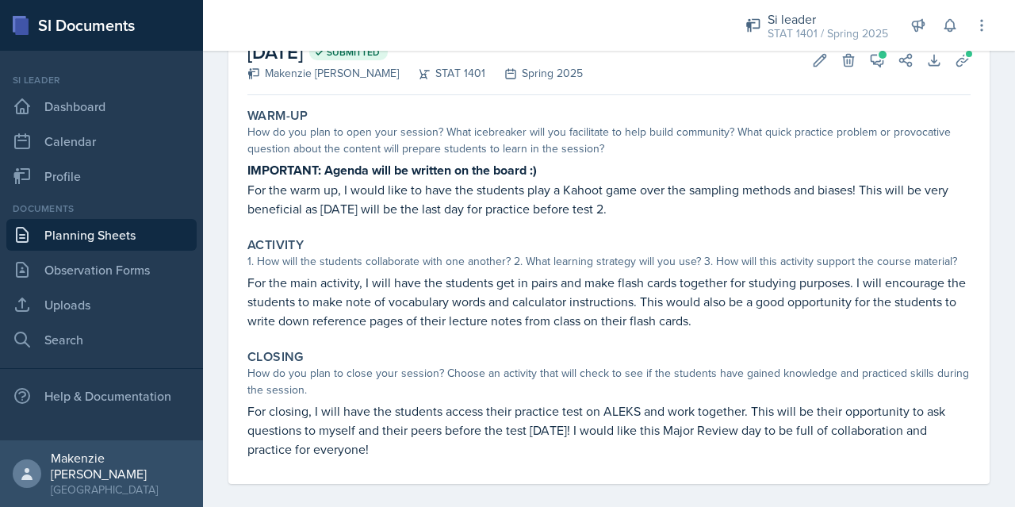
scroll to position [113, 0]
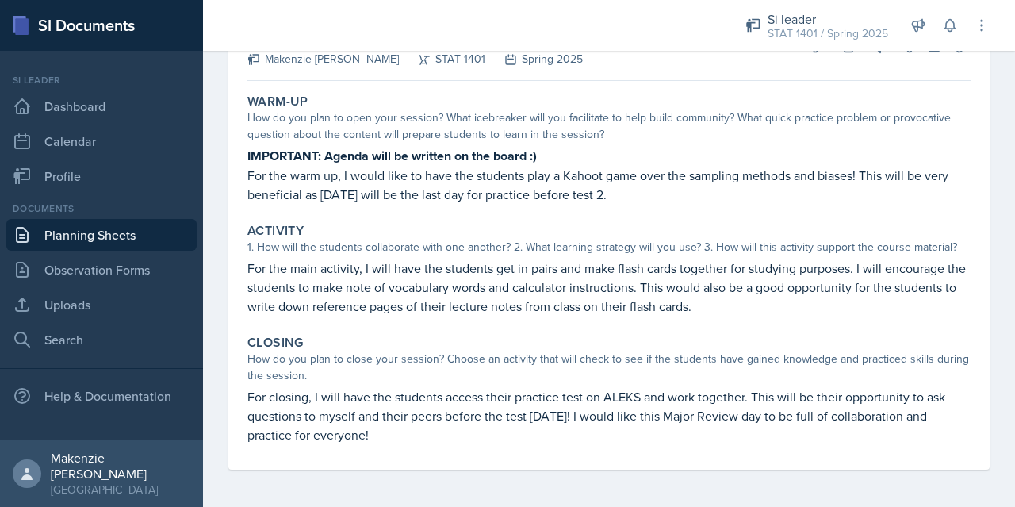
click at [254, 401] on p "For closing, I will have the students access their practice test on ALEKS and w…" at bounding box center [608, 415] width 723 height 57
click at [262, 411] on p "For closing, I will have the students access their practice test on ALEKS and w…" at bounding box center [608, 415] width 723 height 57
click at [262, 407] on p "For closing, I will have the students access their practice test on ALEKS and w…" at bounding box center [608, 415] width 723 height 57
click at [264, 406] on p "For closing, I will have the students access their practice test on ALEKS and w…" at bounding box center [608, 415] width 723 height 57
copy p "For closing, I will have the students access their practice test on ALEKS and w…"
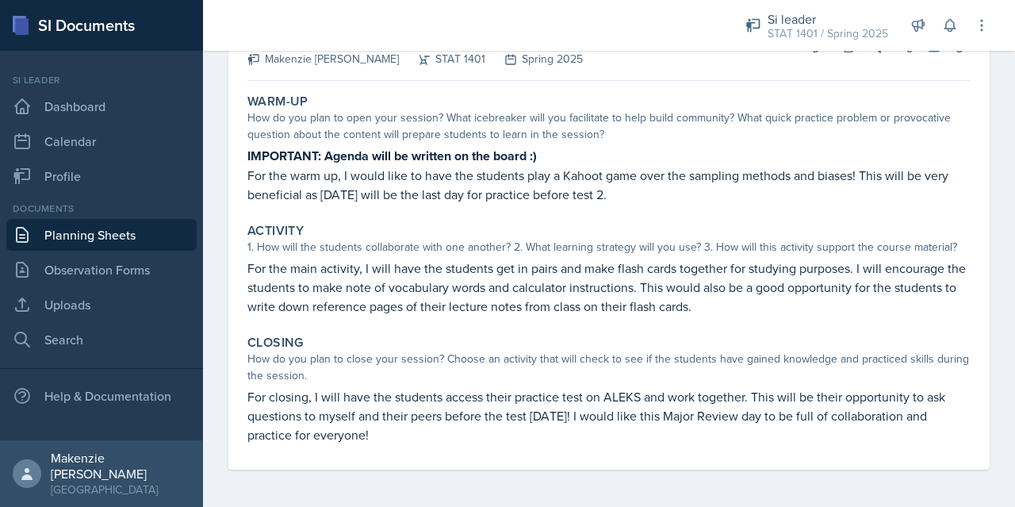
click at [786, 474] on div "[DATE] Submitted [PERSON_NAME] STAT 1401 Spring 2025 Edit Delete View Comments …" at bounding box center [609, 259] width 812 height 496
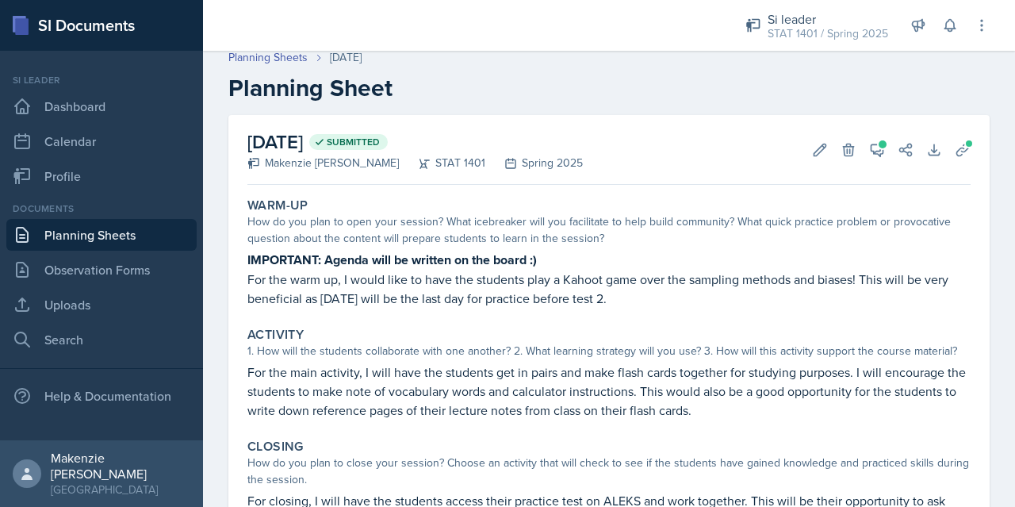
scroll to position [0, 0]
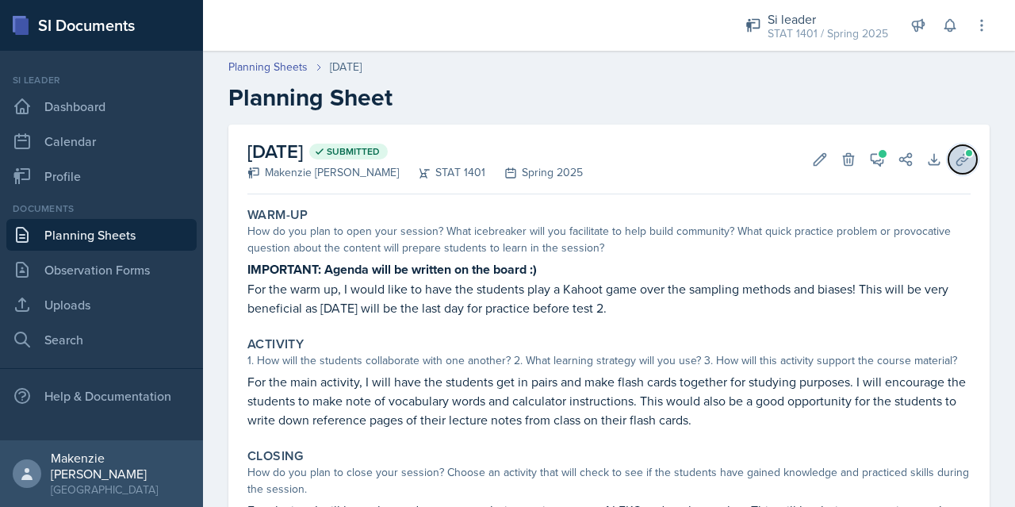
click at [955, 157] on icon at bounding box center [963, 159] width 16 height 16
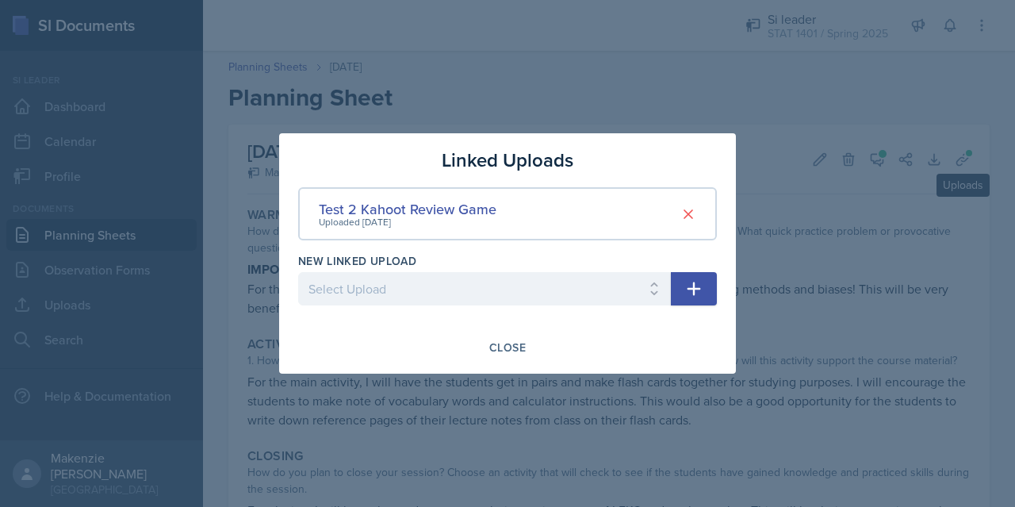
click at [822, 261] on div at bounding box center [507, 253] width 1015 height 507
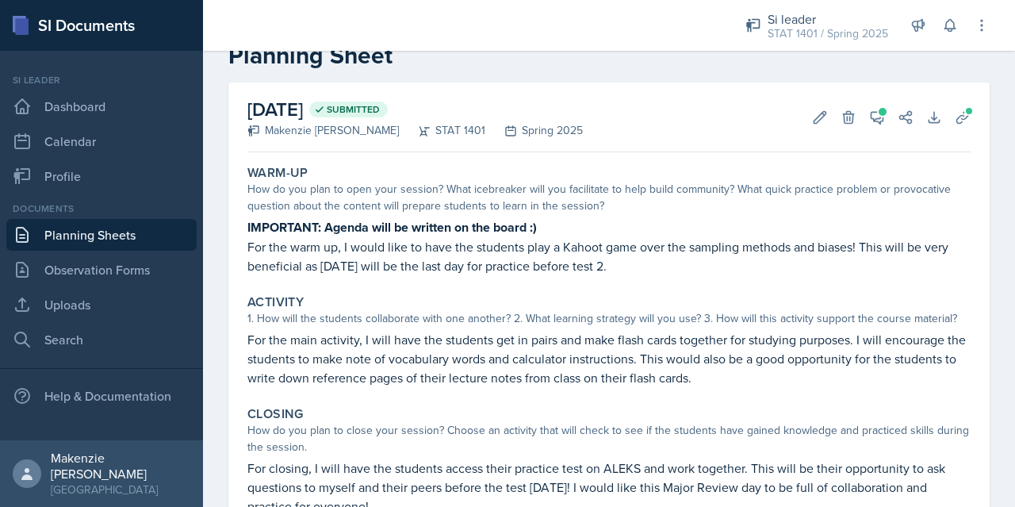
scroll to position [50, 0]
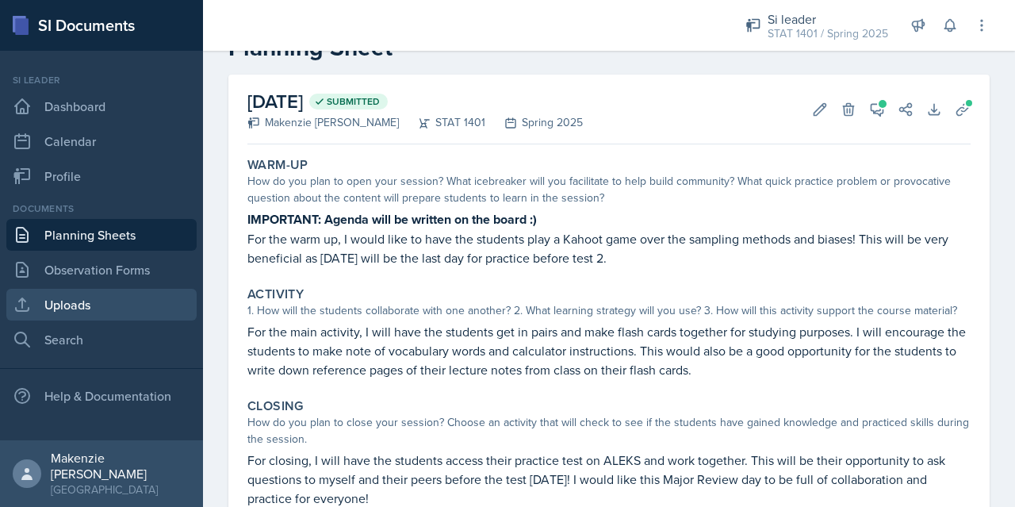
click at [94, 308] on link "Uploads" at bounding box center [101, 305] width 190 height 32
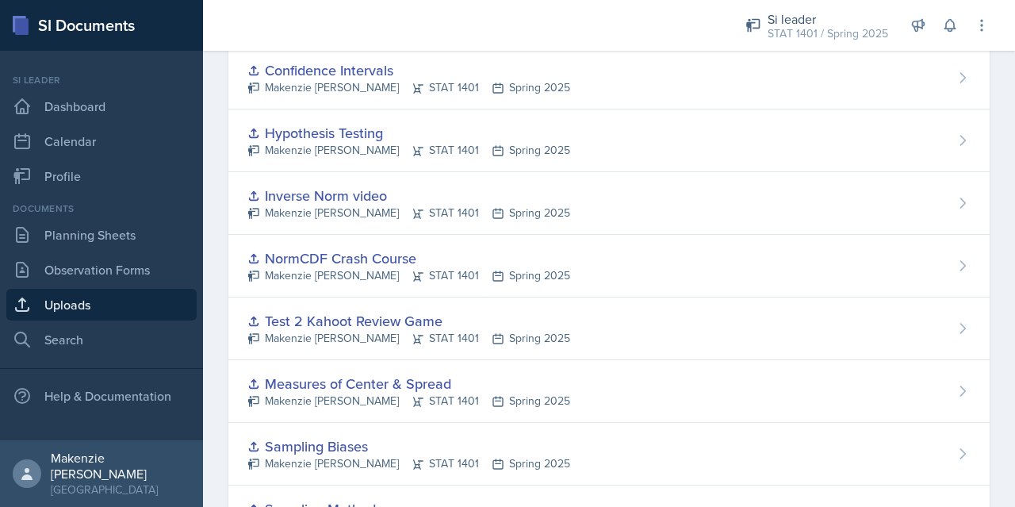
scroll to position [244, 0]
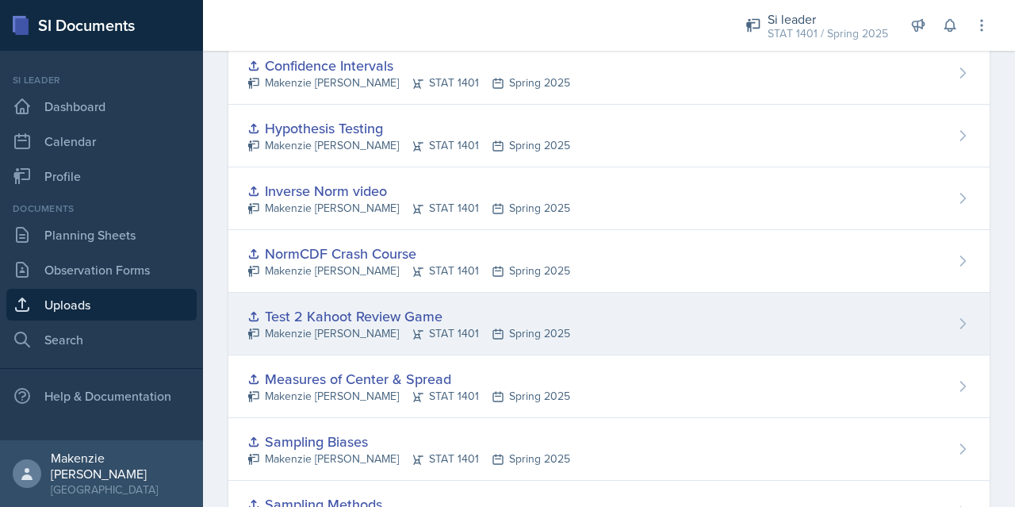
click at [615, 330] on div "Test 2 Kahoot Review Game [PERSON_NAME] STAT 1401 Spring 2025" at bounding box center [608, 324] width 761 height 63
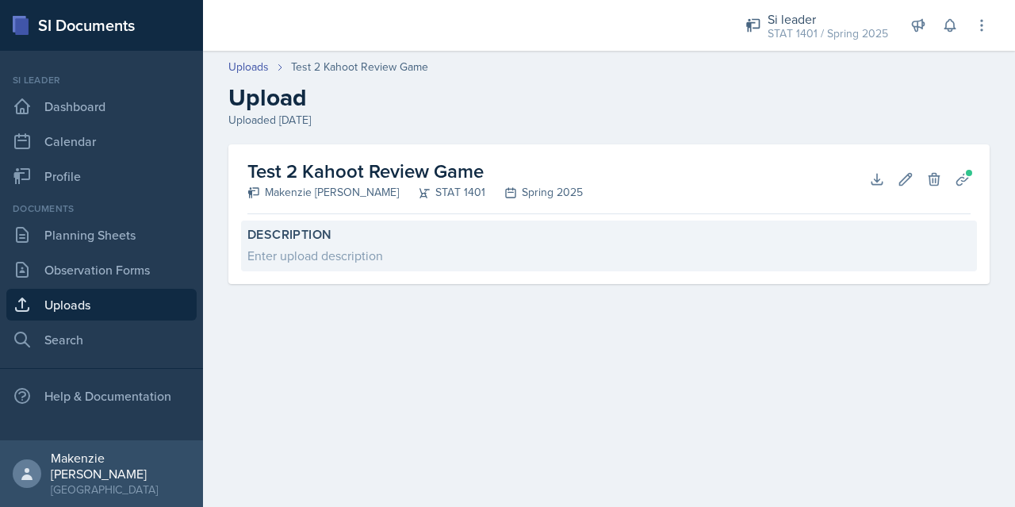
click at [366, 264] on div "Enter upload description" at bounding box center [608, 255] width 723 height 19
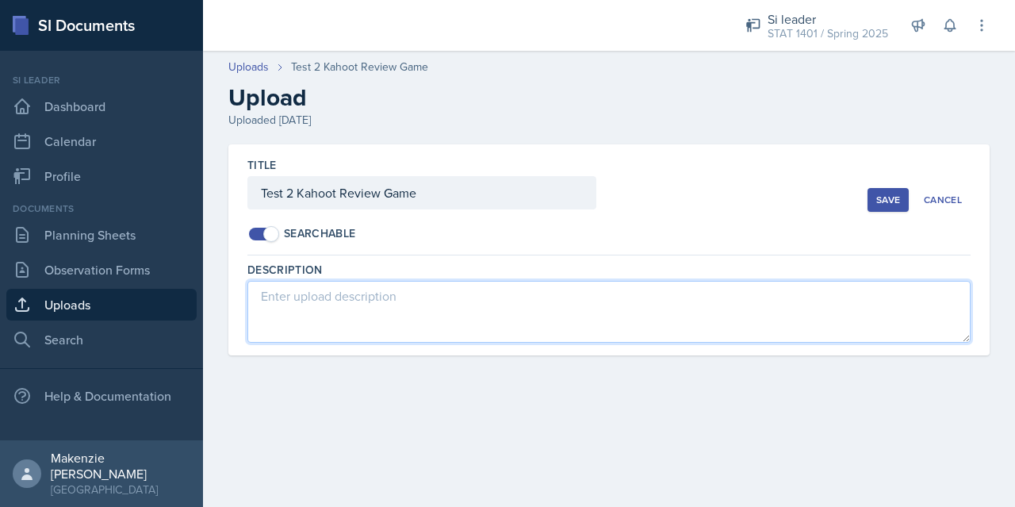
click at [474, 318] on textarea at bounding box center [608, 312] width 723 height 62
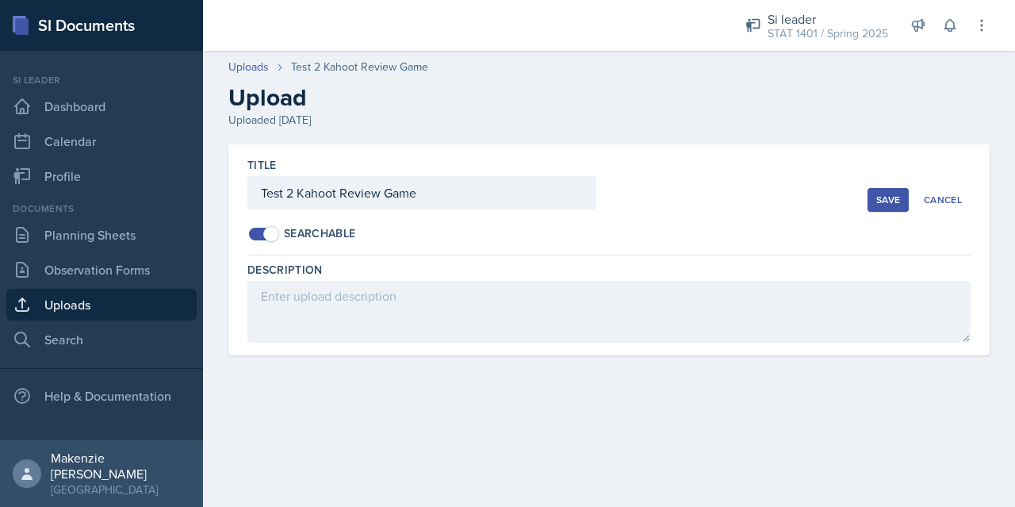
click at [453, 405] on main "Uploads Test 2 Kahoot Review Game Upload Uploaded [DATE] Title Test 2 Kahoot Re…" at bounding box center [609, 279] width 812 height 456
click at [113, 308] on link "Uploads" at bounding box center [101, 305] width 190 height 32
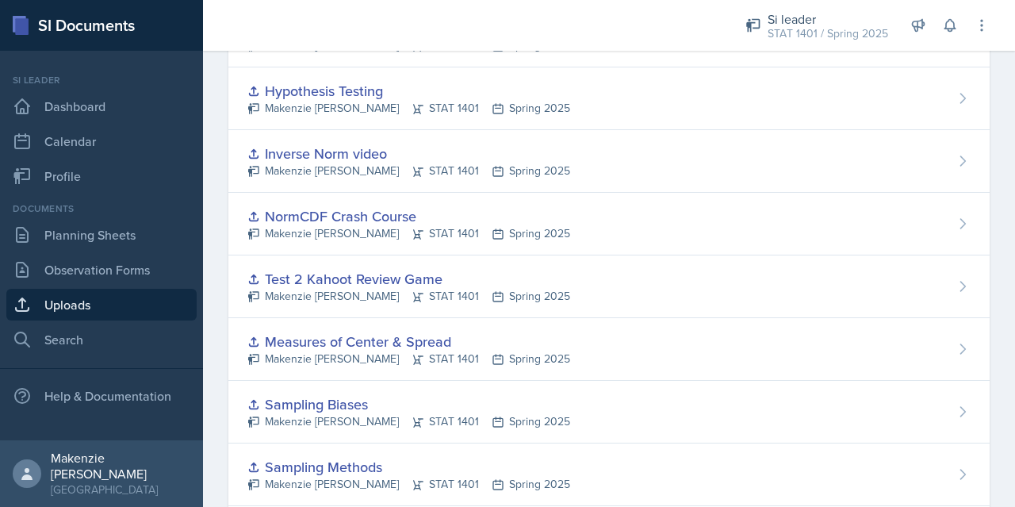
scroll to position [377, 0]
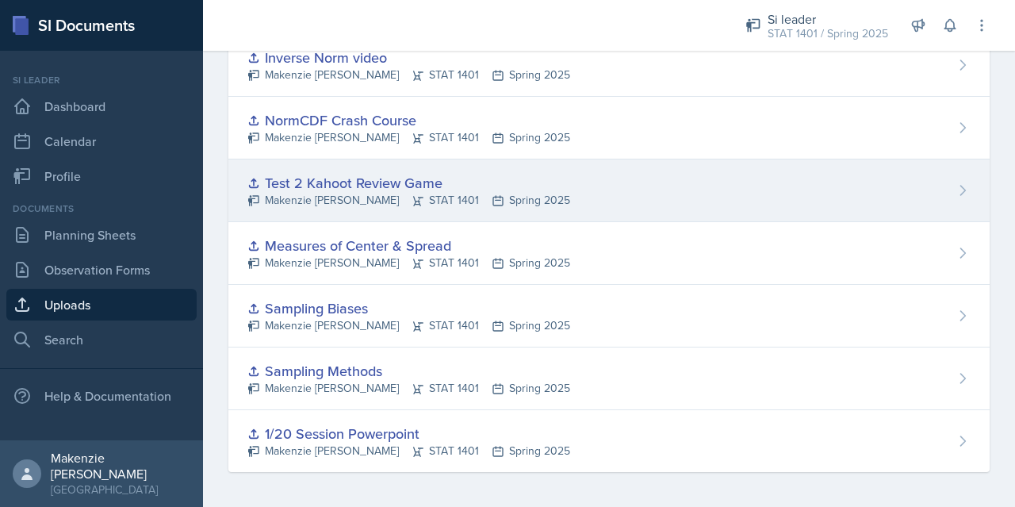
click at [645, 208] on div "Test 2 Kahoot Review Game [PERSON_NAME] STAT 1401 Spring 2025" at bounding box center [608, 190] width 761 height 63
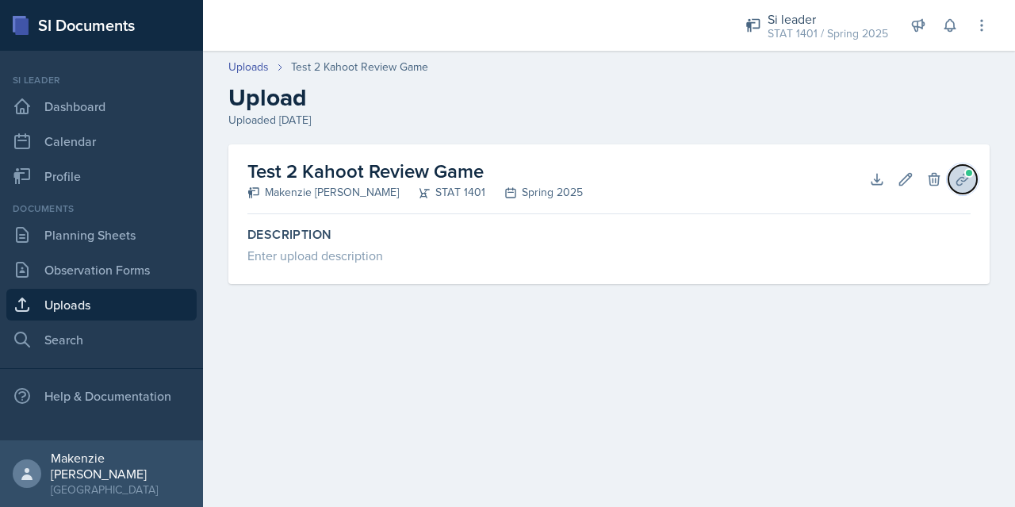
click at [963, 182] on icon at bounding box center [963, 179] width 16 height 16
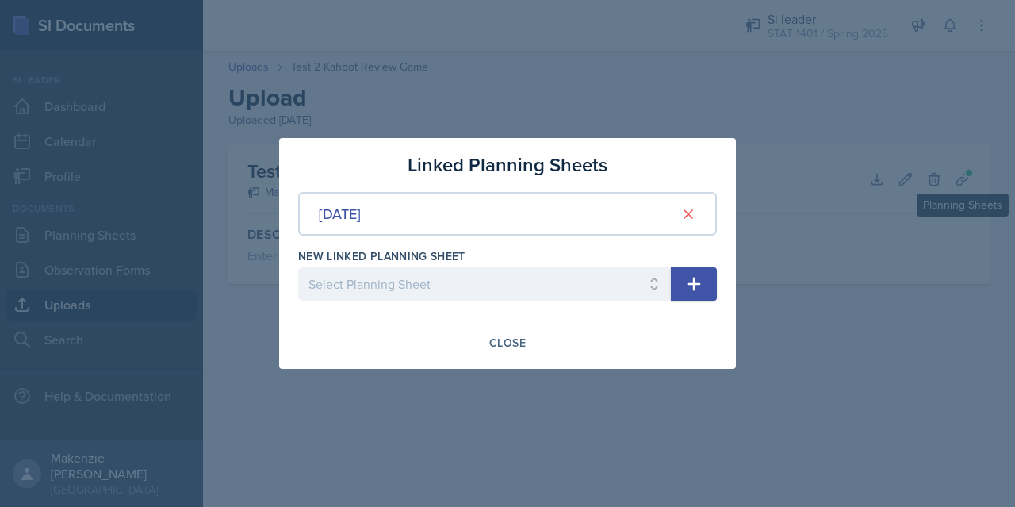
click at [841, 327] on div at bounding box center [507, 253] width 1015 height 507
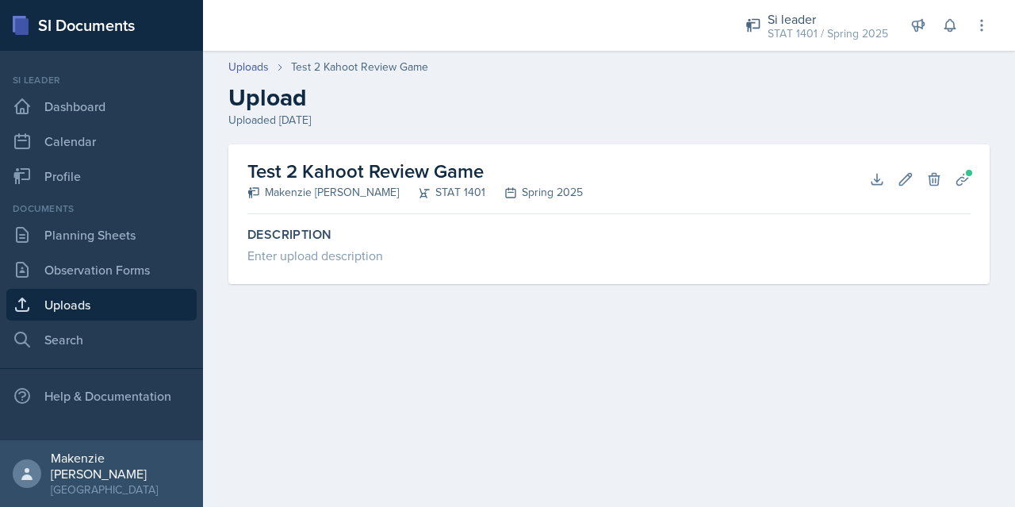
click at [477, 171] on h2 "Test 2 Kahoot Review Game" at bounding box center [414, 171] width 335 height 29
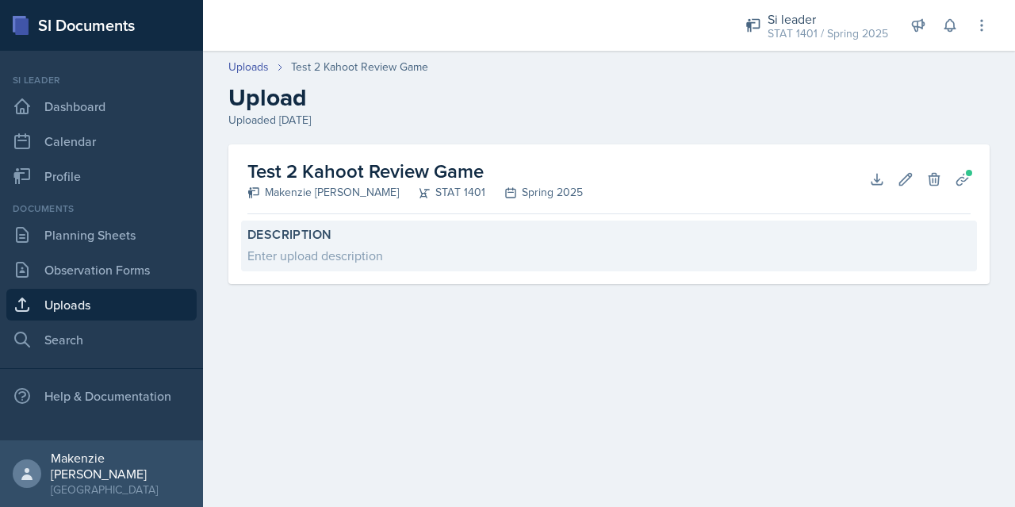
click at [443, 253] on div "Enter upload description" at bounding box center [608, 255] width 723 height 19
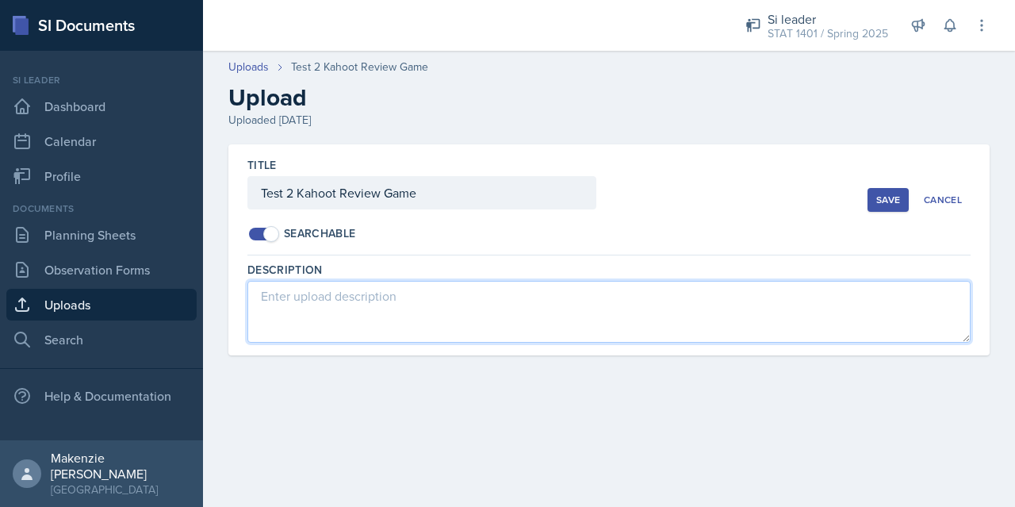
click at [414, 331] on textarea at bounding box center [608, 312] width 723 height 62
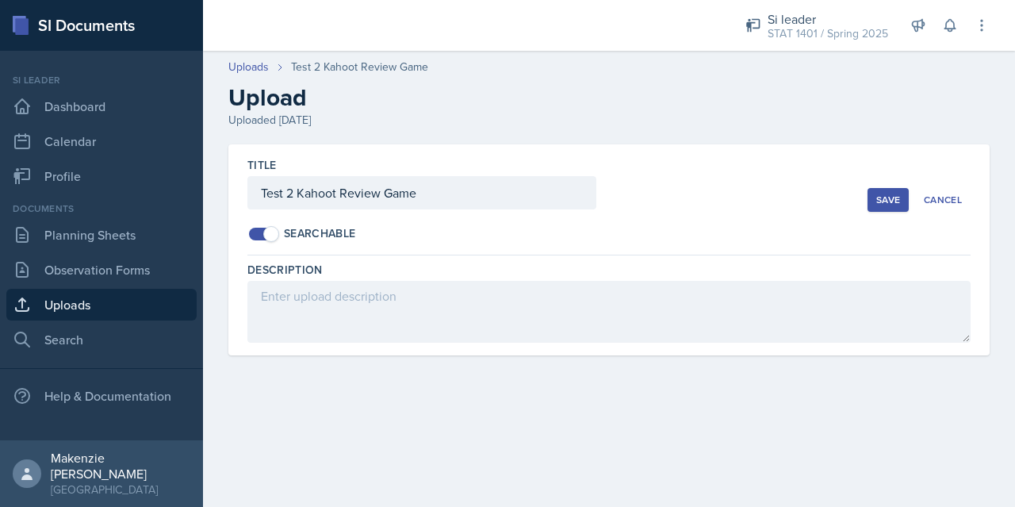
click at [410, 399] on main "Uploads Test 2 Kahoot Review Game Upload Uploaded [DATE] Title Test 2 Kahoot Re…" at bounding box center [609, 279] width 812 height 456
click at [100, 306] on link "Uploads" at bounding box center [101, 305] width 190 height 32
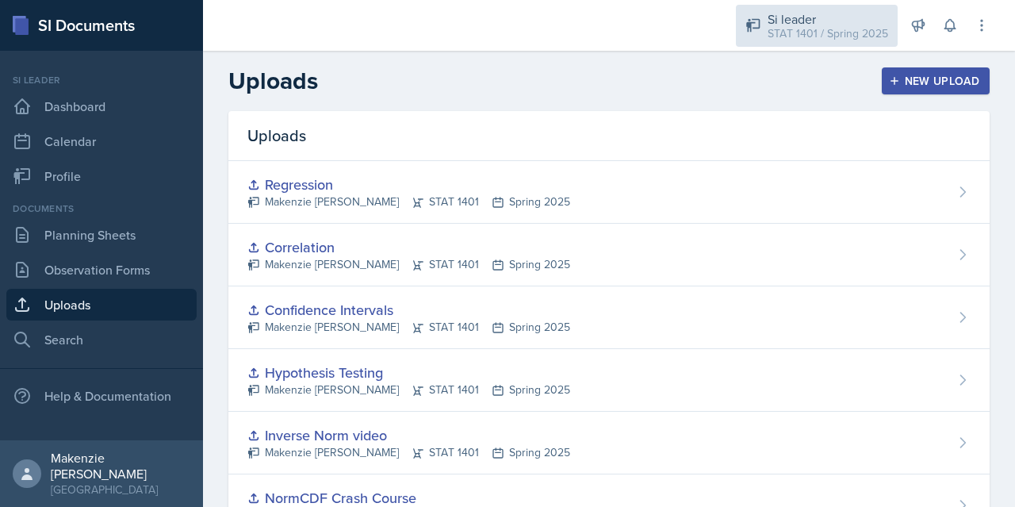
click at [838, 25] on div "STAT 1401 / Spring 2025" at bounding box center [827, 33] width 121 height 17
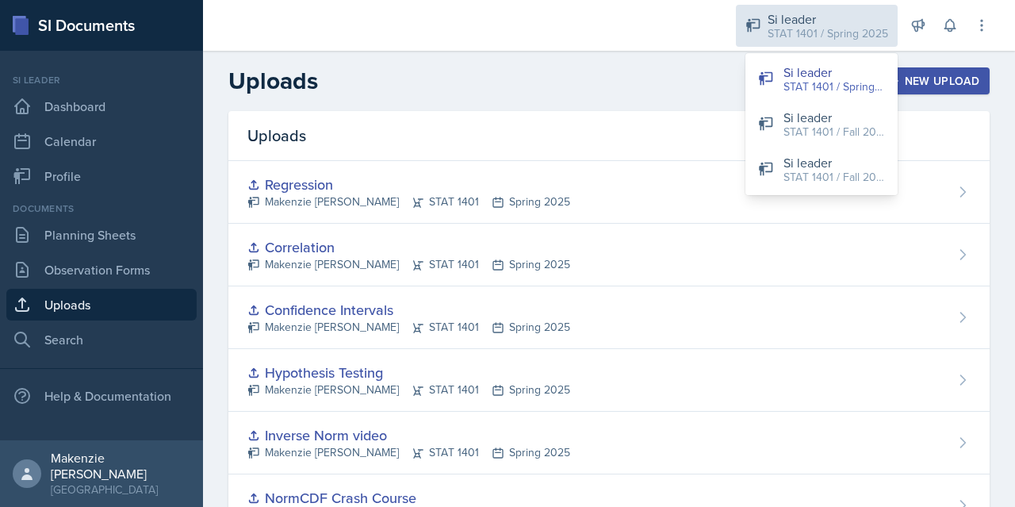
click at [829, 178] on div "STAT 1401 / Fall 2025" at bounding box center [833, 177] width 101 height 17
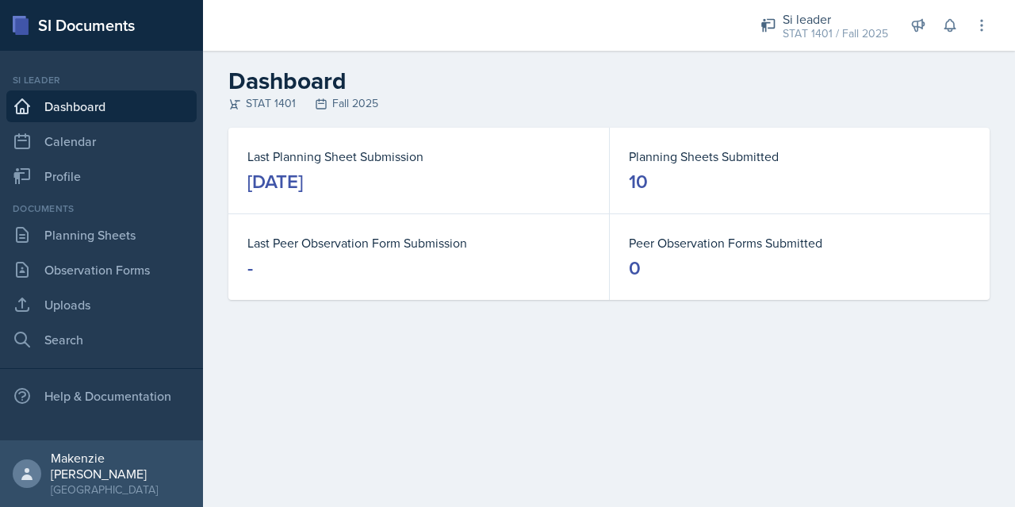
click at [91, 247] on link "Planning Sheets" at bounding box center [101, 235] width 190 height 32
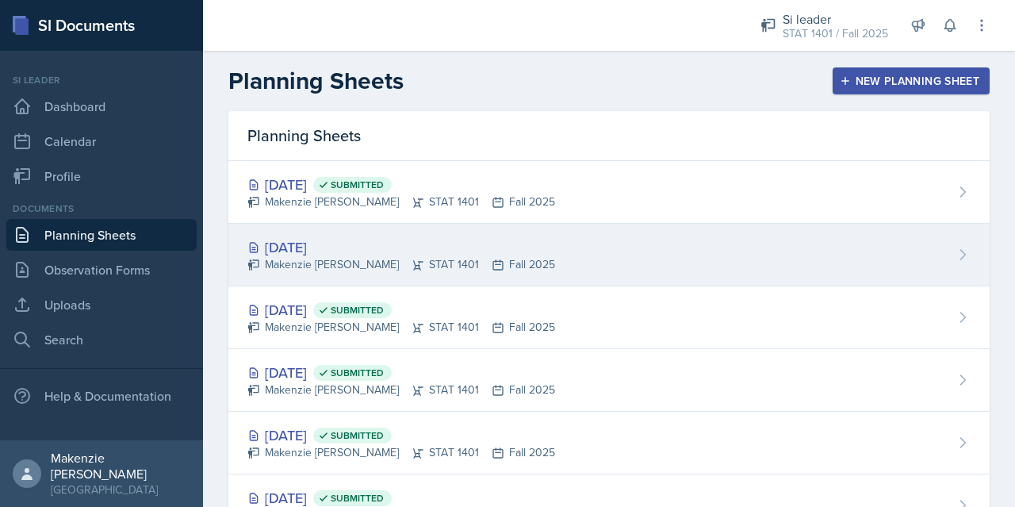
click at [633, 263] on div "[DATE] [PERSON_NAME] STAT 1401 Fall 2025" at bounding box center [608, 255] width 761 height 63
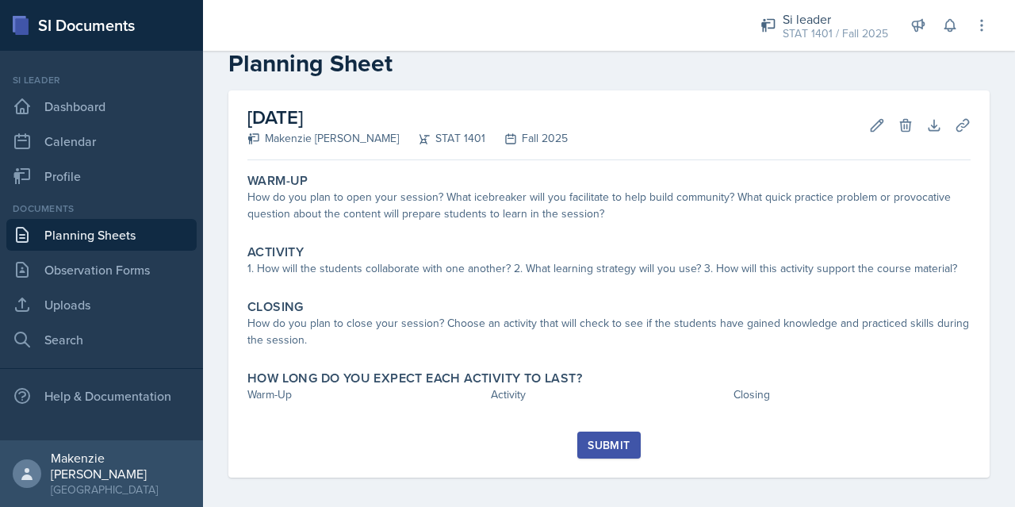
scroll to position [41, 0]
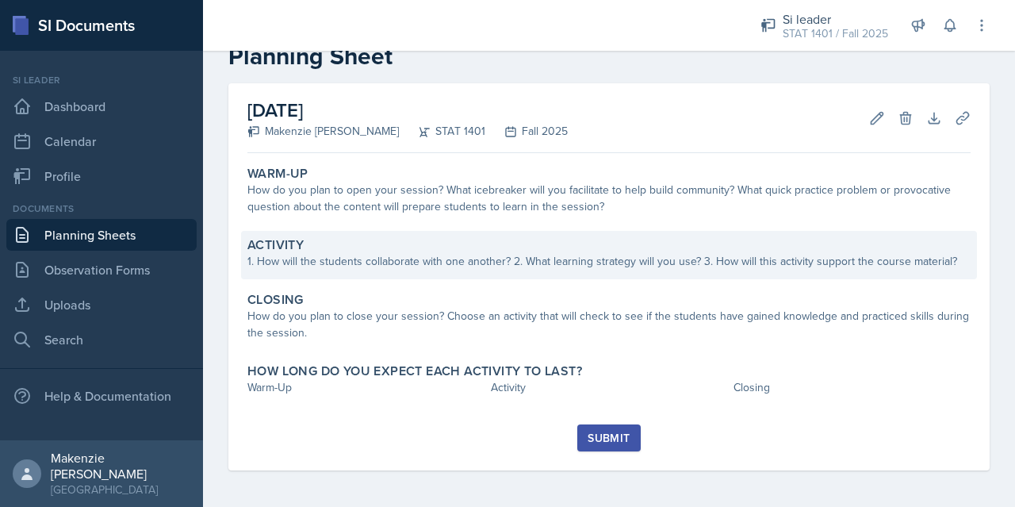
click at [617, 248] on div "Activity" at bounding box center [608, 245] width 723 height 16
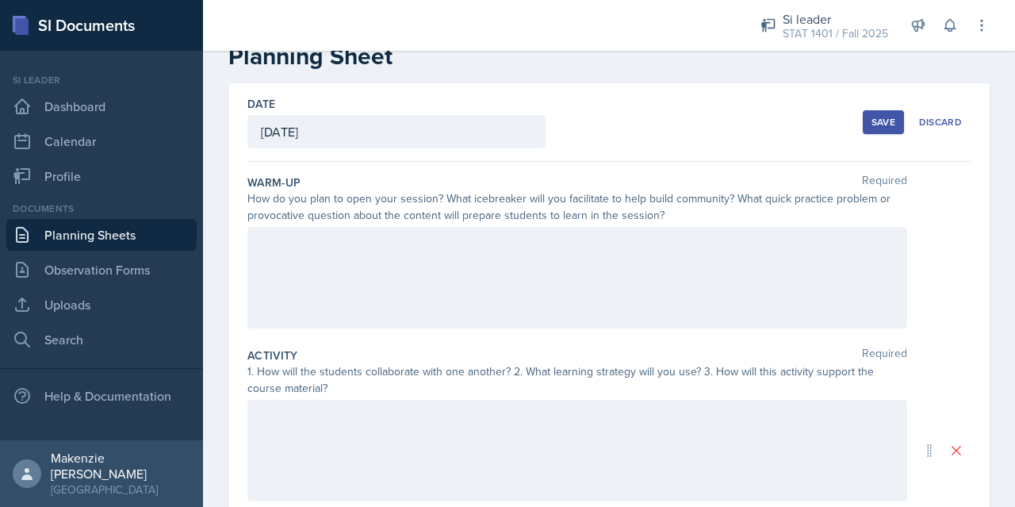
click at [465, 301] on div at bounding box center [577, 277] width 660 height 101
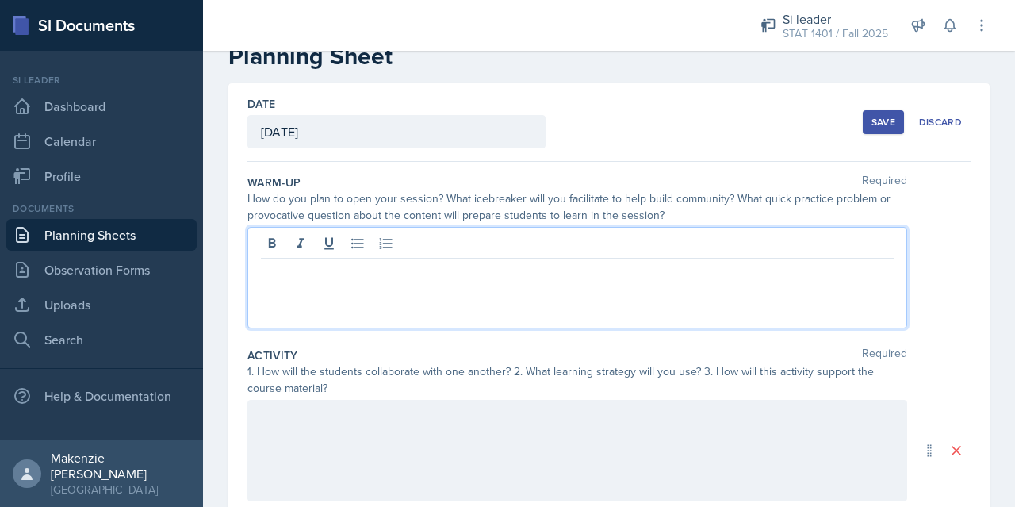
scroll to position [69, 0]
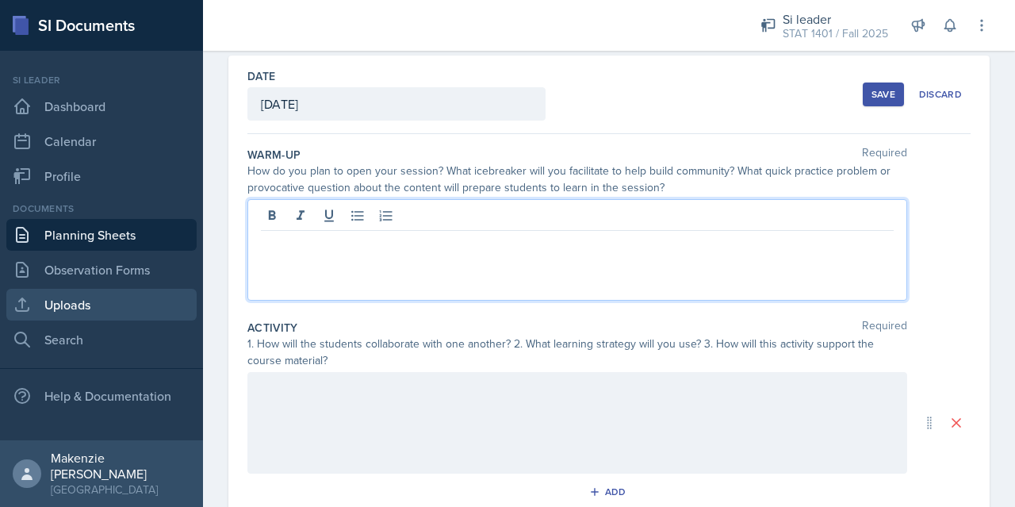
click at [90, 312] on link "Uploads" at bounding box center [101, 305] width 190 height 32
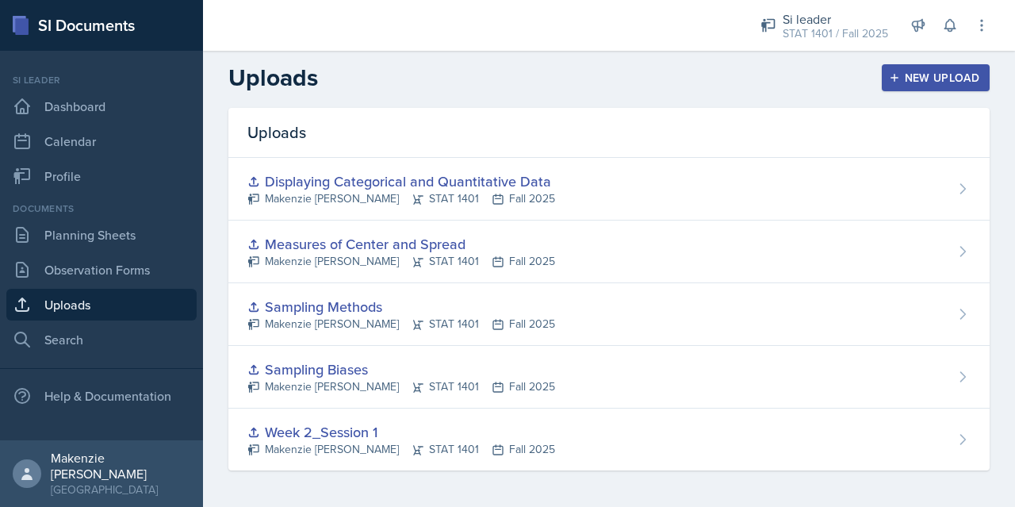
click at [928, 82] on div "New Upload" at bounding box center [936, 77] width 88 height 13
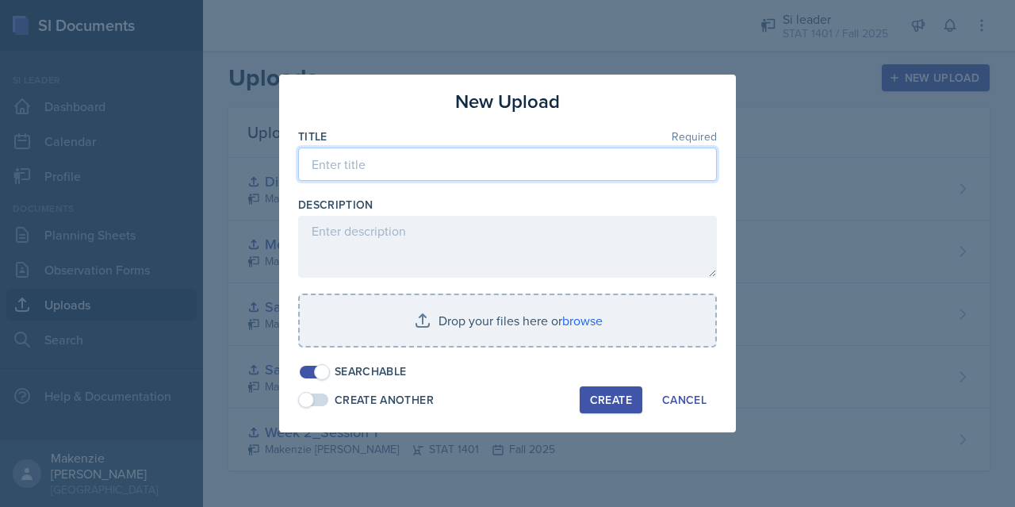
click at [658, 168] on input at bounding box center [507, 163] width 419 height 33
type input "Test 2 Kahoot"
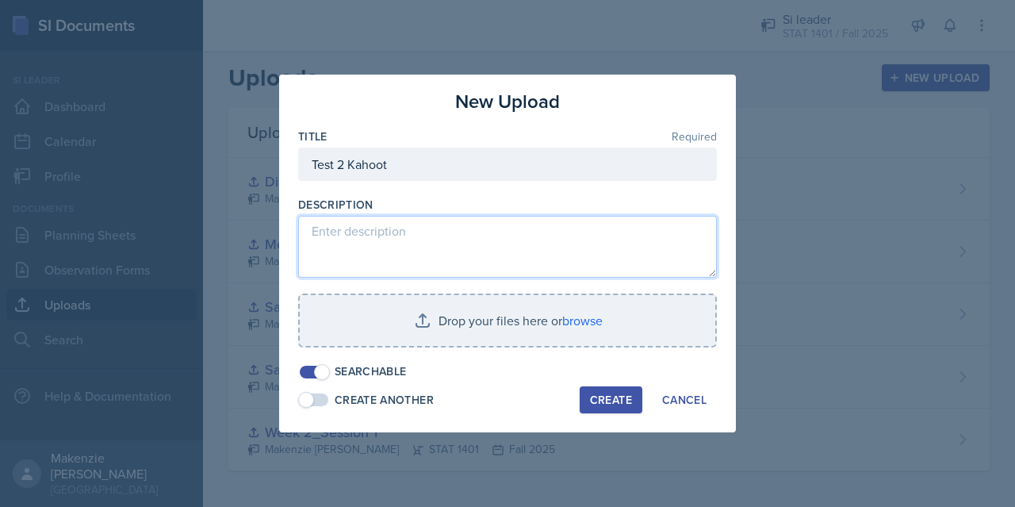
click at [581, 254] on textarea at bounding box center [507, 247] width 419 height 62
paste textarea "[URL][DOMAIN_NAME]"
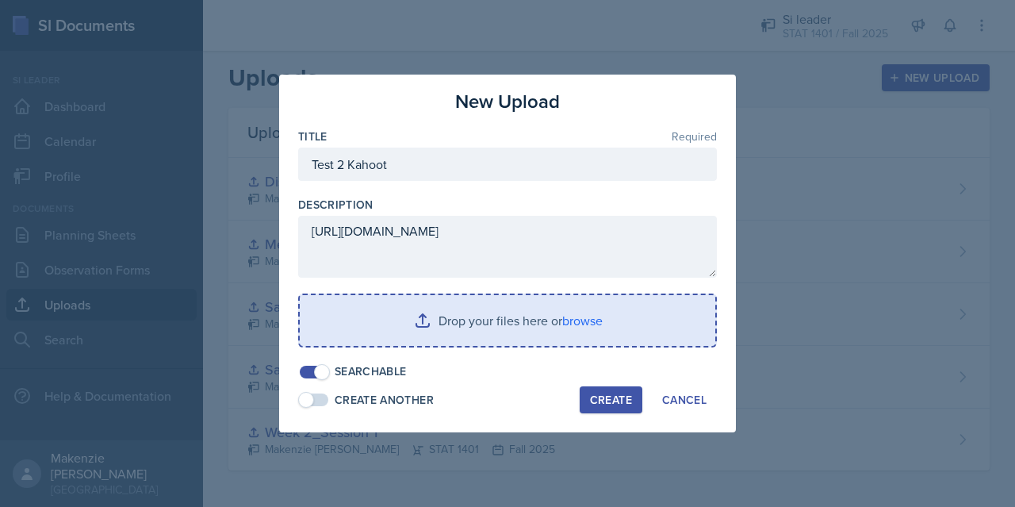
click at [616, 335] on input "file" at bounding box center [507, 320] width 415 height 51
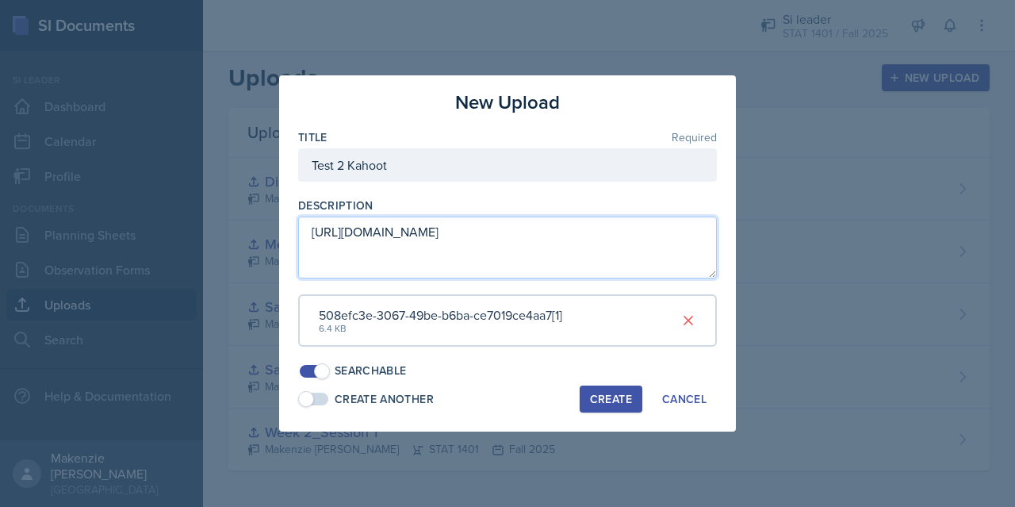
click at [538, 251] on textarea "[URL][DOMAIN_NAME]" at bounding box center [507, 247] width 419 height 62
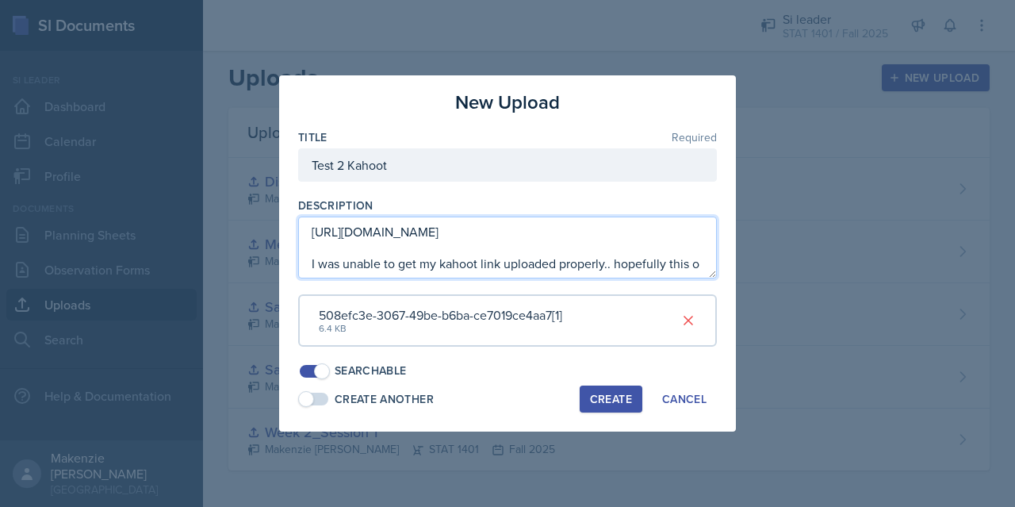
scroll to position [27, 0]
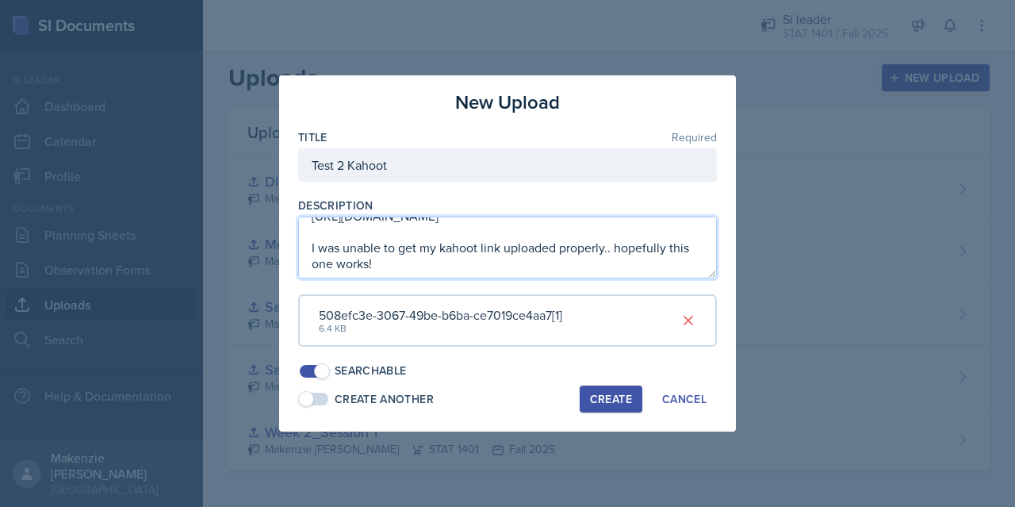
type textarea "[URL][DOMAIN_NAME] I was unable to get my kahoot link uploaded properly.. hopef…"
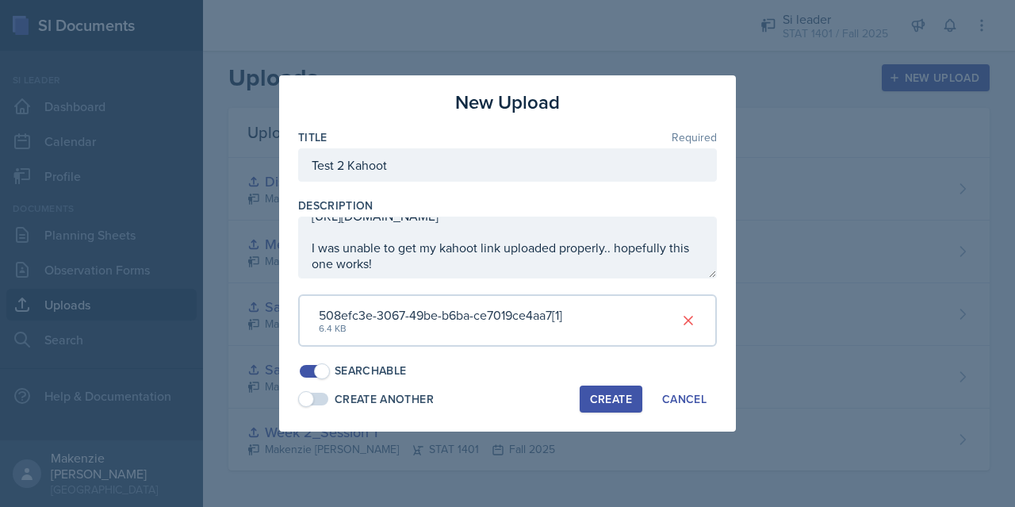
click at [618, 401] on div "Create" at bounding box center [611, 398] width 42 height 13
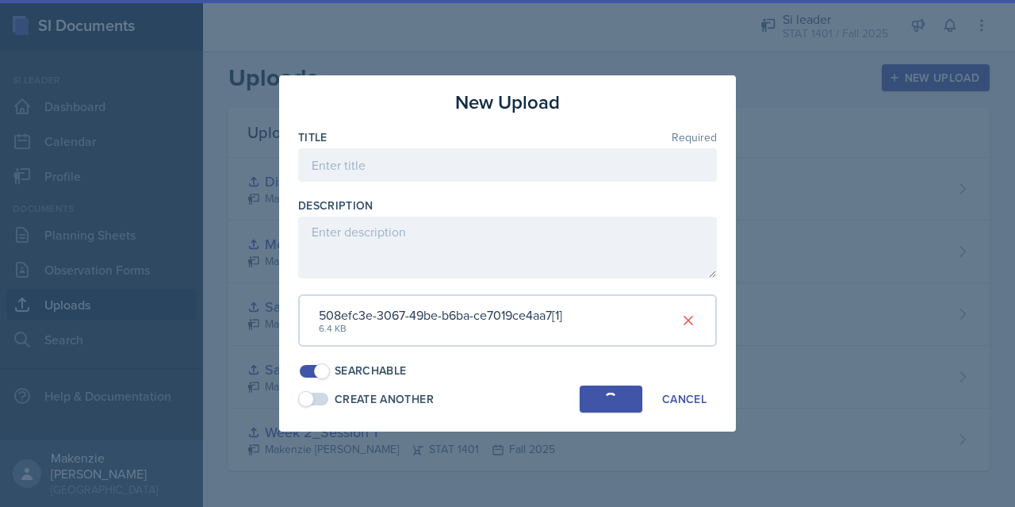
scroll to position [0, 0]
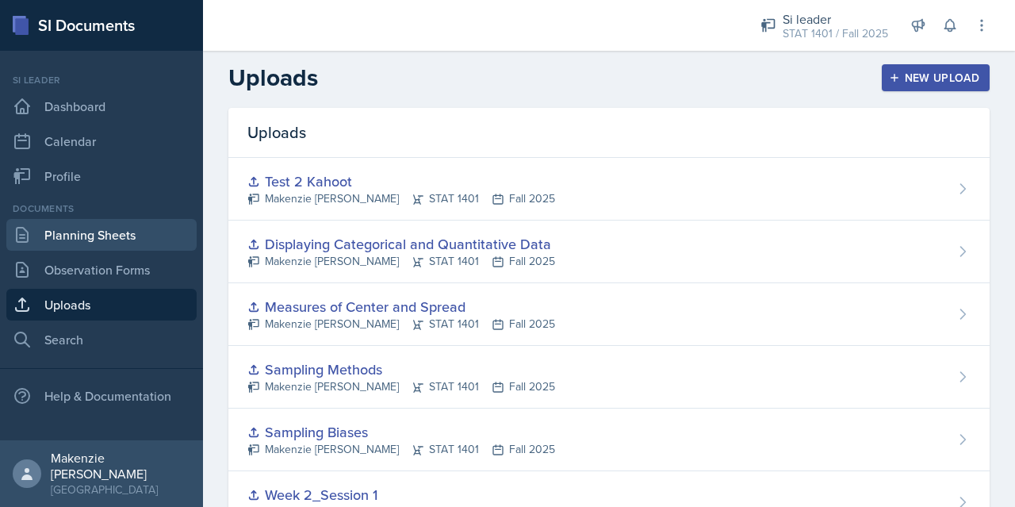
click at [132, 230] on link "Planning Sheets" at bounding box center [101, 235] width 190 height 32
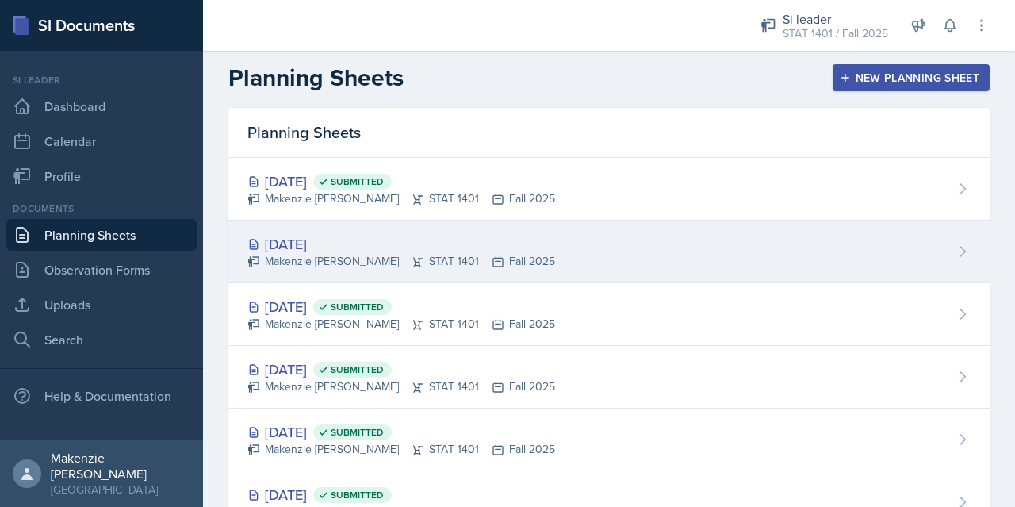
click at [475, 271] on div "[DATE] [PERSON_NAME] STAT 1401 Fall 2025" at bounding box center [608, 251] width 761 height 63
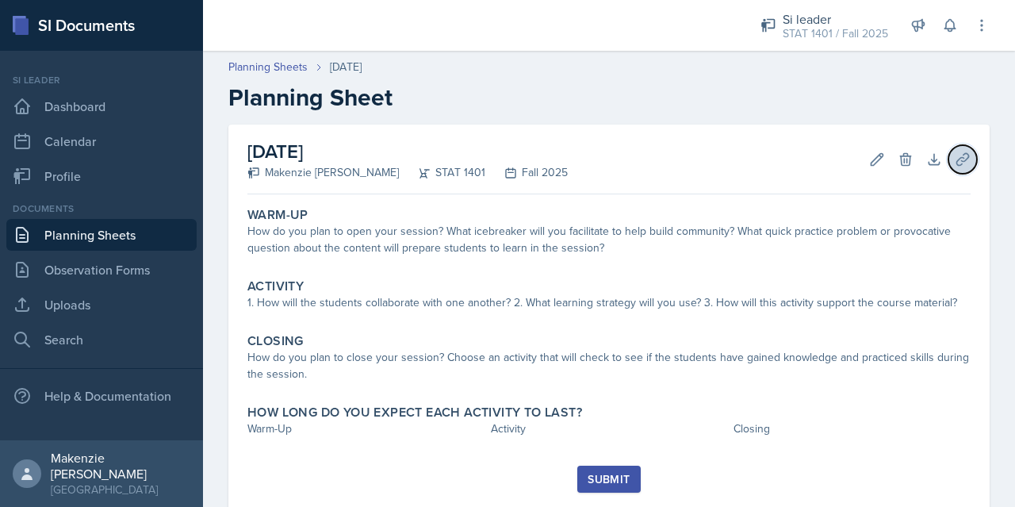
click at [956, 161] on icon at bounding box center [962, 159] width 12 height 12
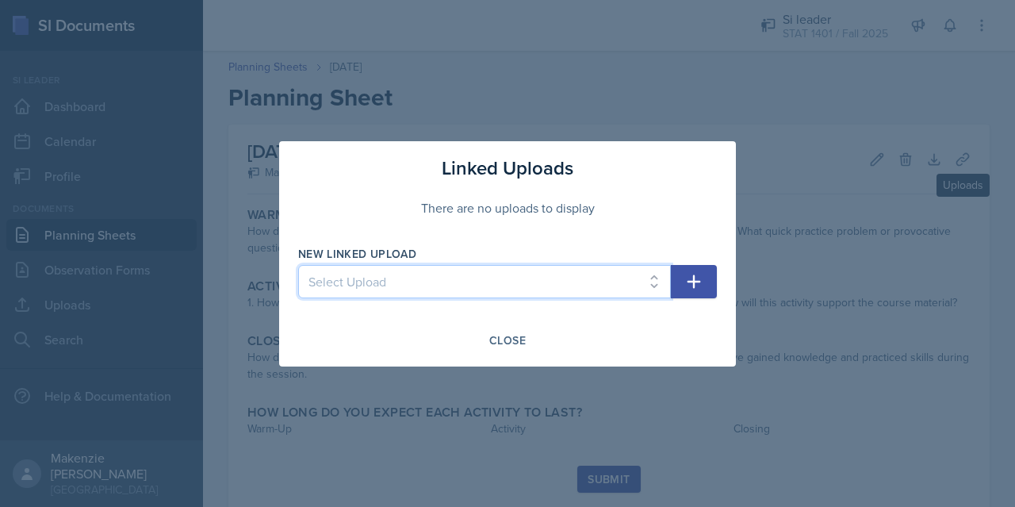
click at [604, 294] on select "Select Upload Week 2_Session 1 Sampling Biases Sampling Methods Measures of Cen…" at bounding box center [484, 281] width 373 height 33
select select "6706955e-63be-4608-bcb8-8408cebd5897"
click at [298, 265] on select "Select Upload Week 2_Session 1 Sampling Biases Sampling Methods Measures of Cen…" at bounding box center [484, 281] width 373 height 33
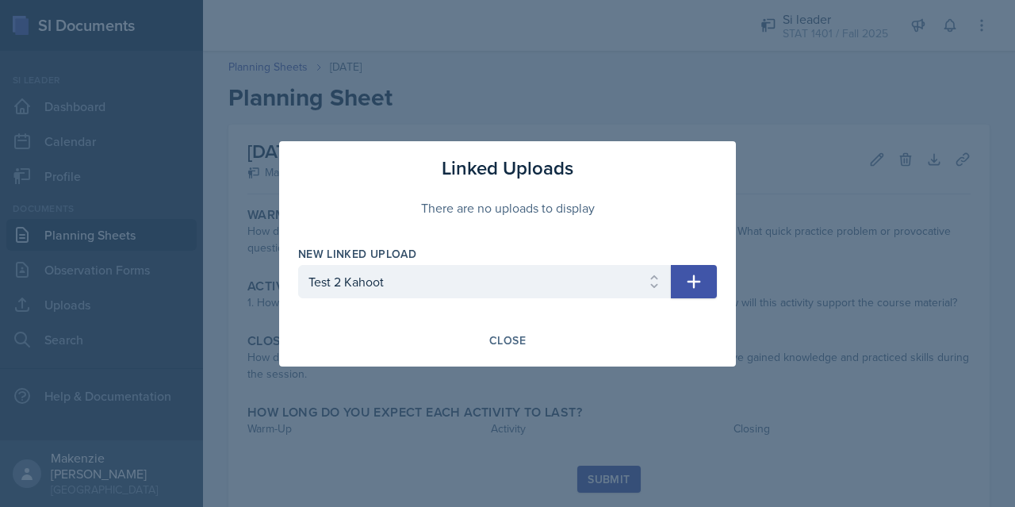
click at [691, 281] on icon "button" at bounding box center [693, 280] width 13 height 13
select select
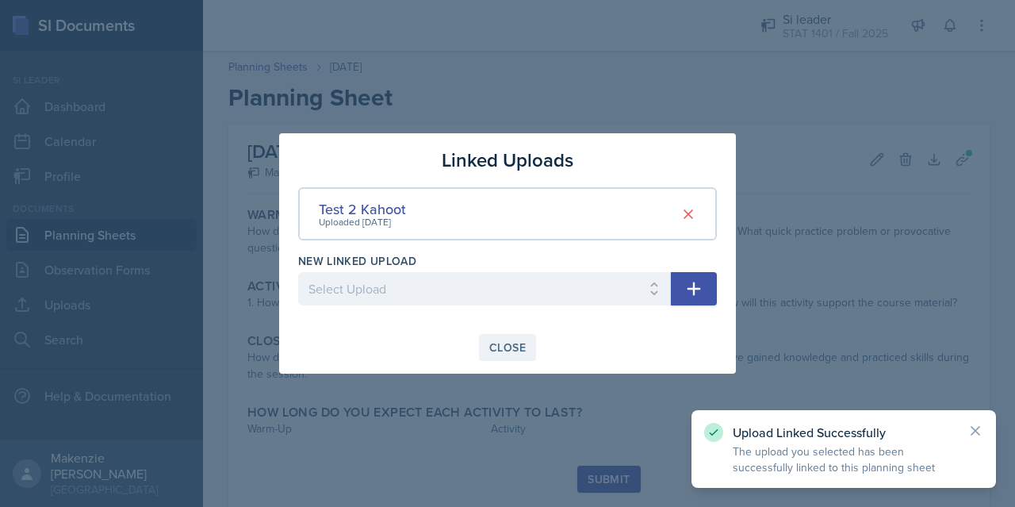
click at [518, 357] on button "Close" at bounding box center [507, 347] width 57 height 27
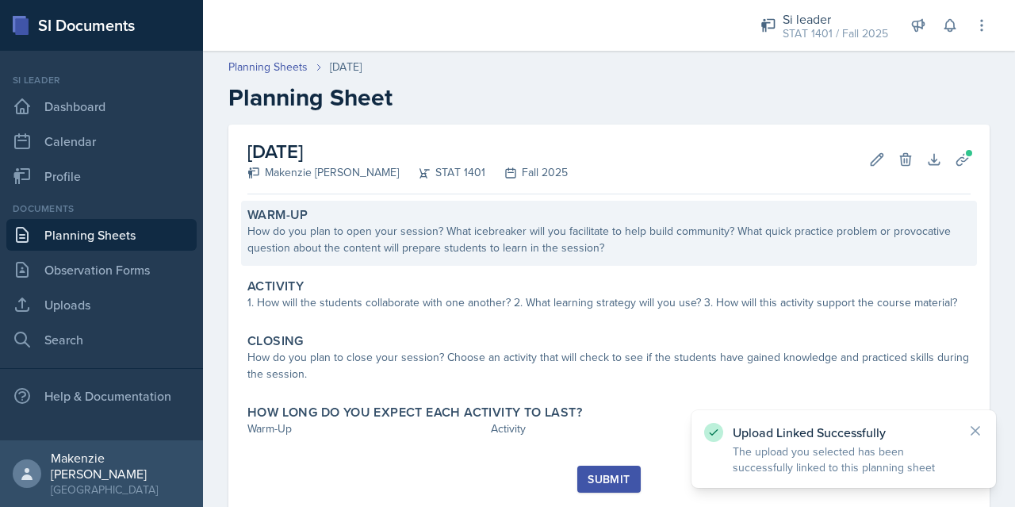
click at [603, 235] on div "How do you plan to open your session? What icebreaker will you facilitate to he…" at bounding box center [608, 239] width 723 height 33
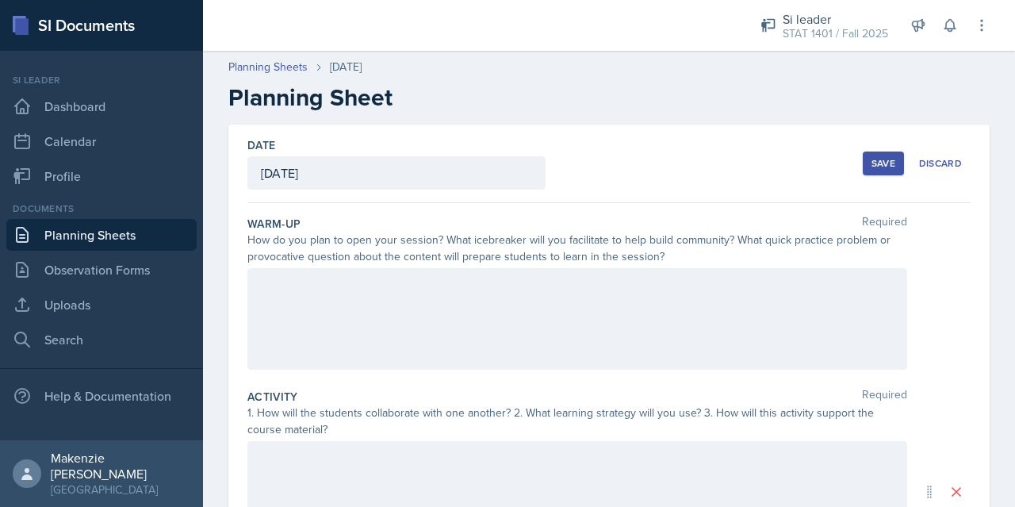
click at [387, 289] on div at bounding box center [577, 318] width 660 height 101
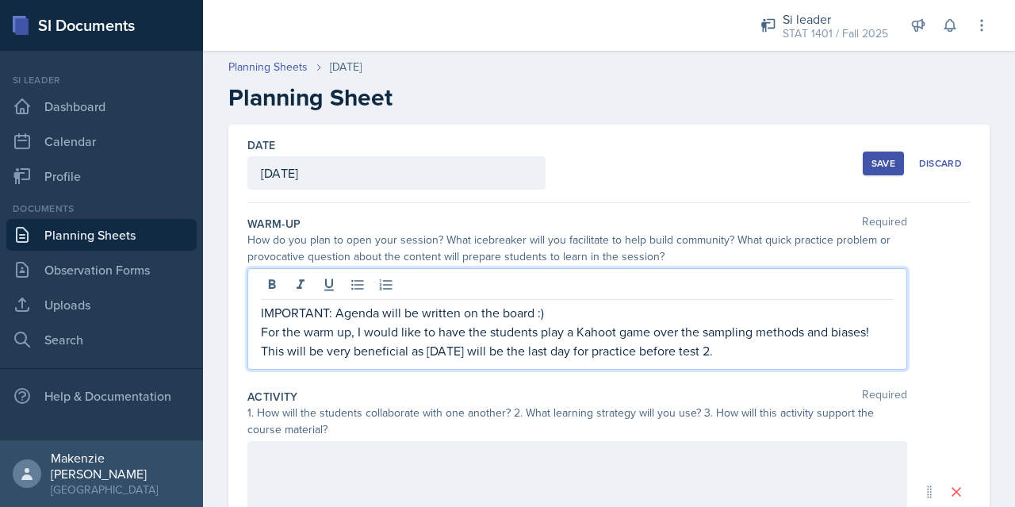
click at [265, 309] on p "IMPORTANT: Agenda will be written on the board :)" at bounding box center [577, 312] width 633 height 19
click at [269, 315] on p "IMPORTANT: Agenda will be written on the board :)" at bounding box center [577, 312] width 633 height 19
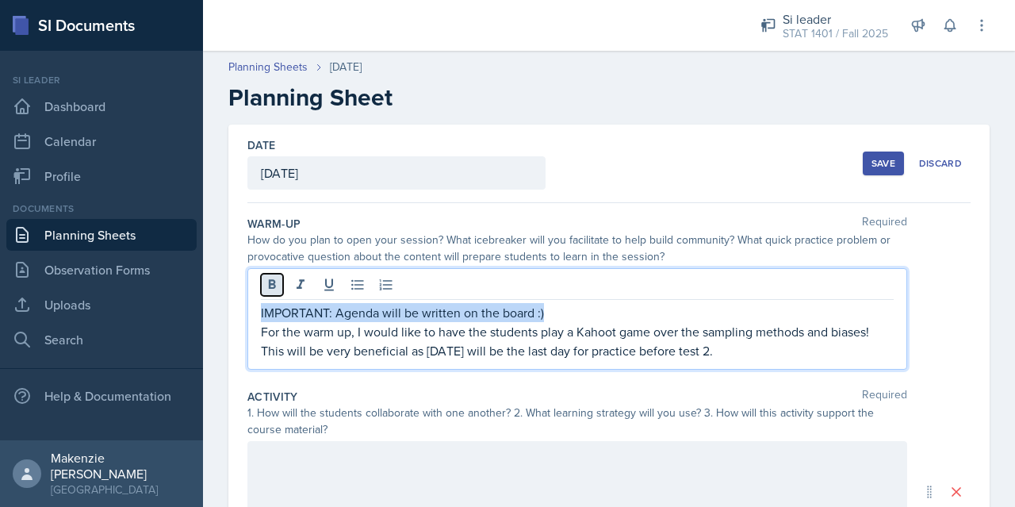
click at [267, 285] on icon at bounding box center [272, 285] width 16 height 16
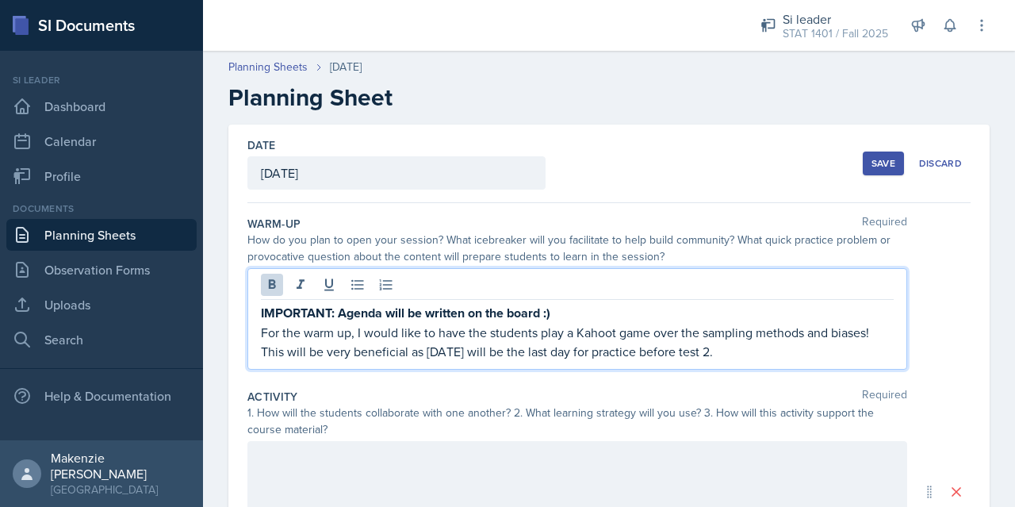
click at [733, 356] on p "For the warm up, I would like to have the students play a Kahoot game over the …" at bounding box center [577, 342] width 633 height 38
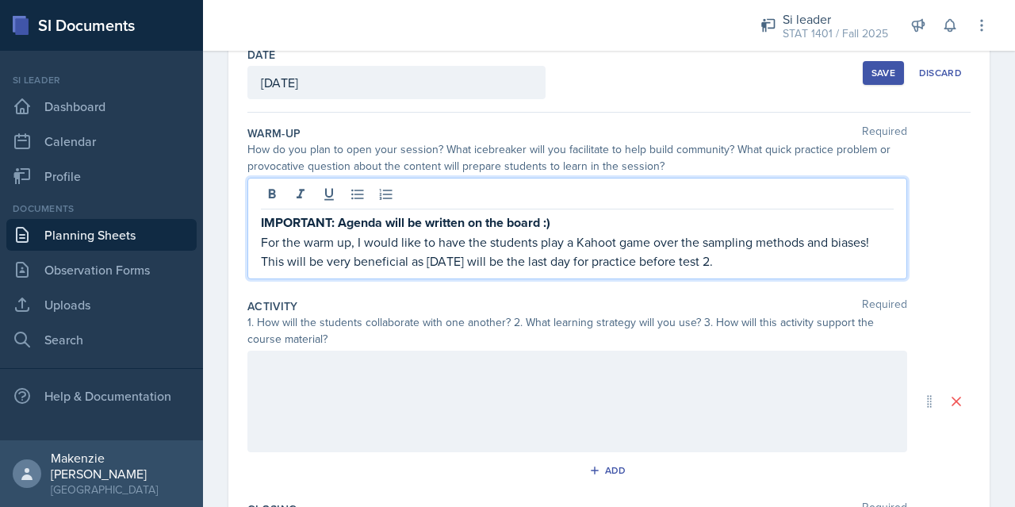
click at [484, 372] on p at bounding box center [577, 367] width 633 height 19
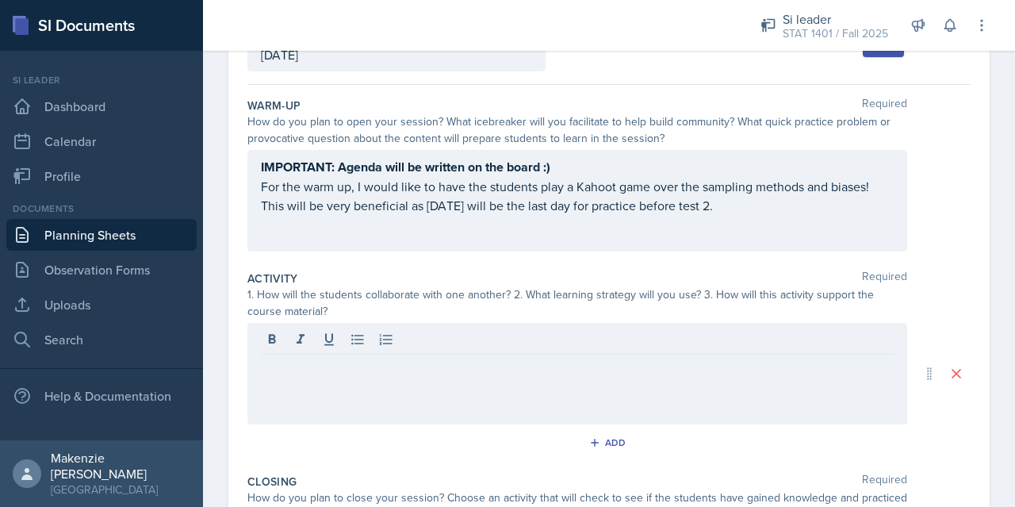
click at [362, 365] on p at bounding box center [577, 367] width 633 height 19
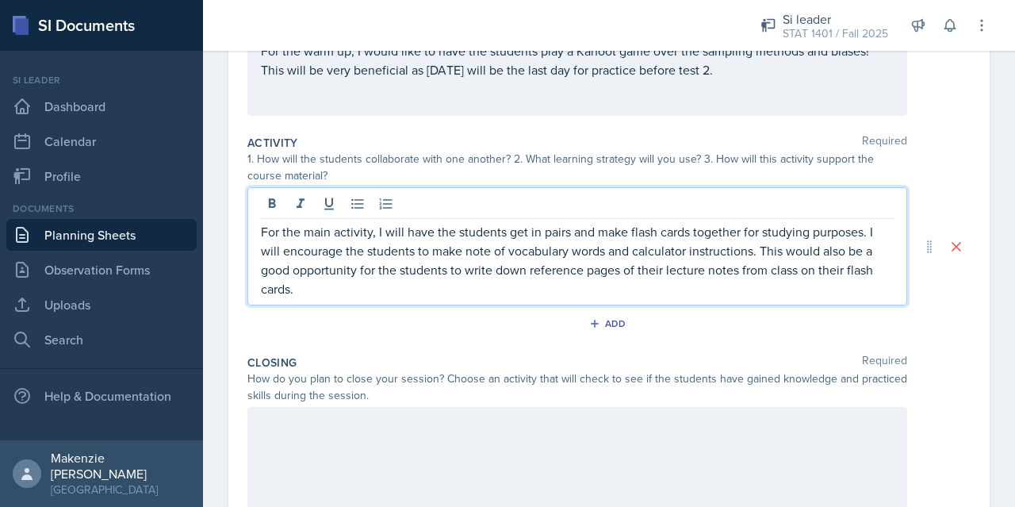
click at [486, 426] on p at bounding box center [577, 423] width 633 height 19
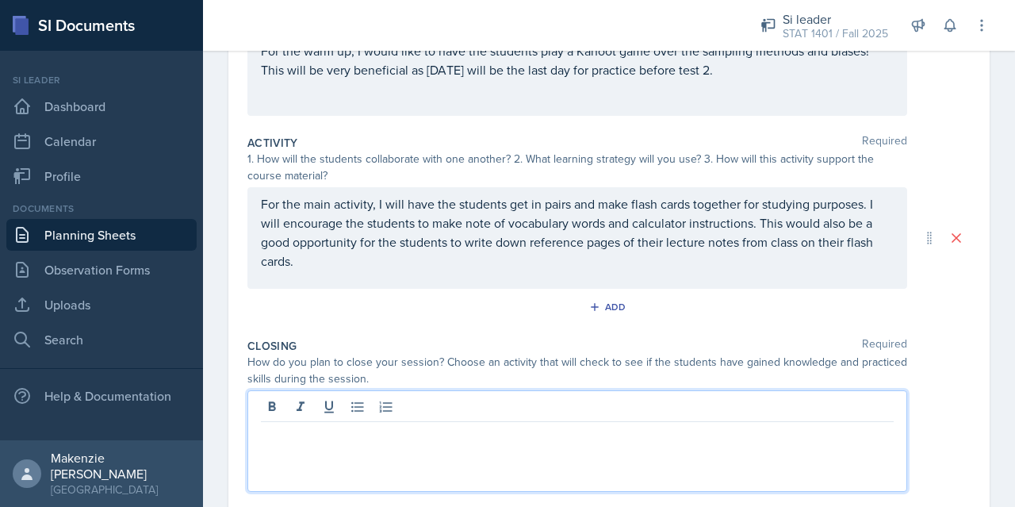
scroll to position [265, 0]
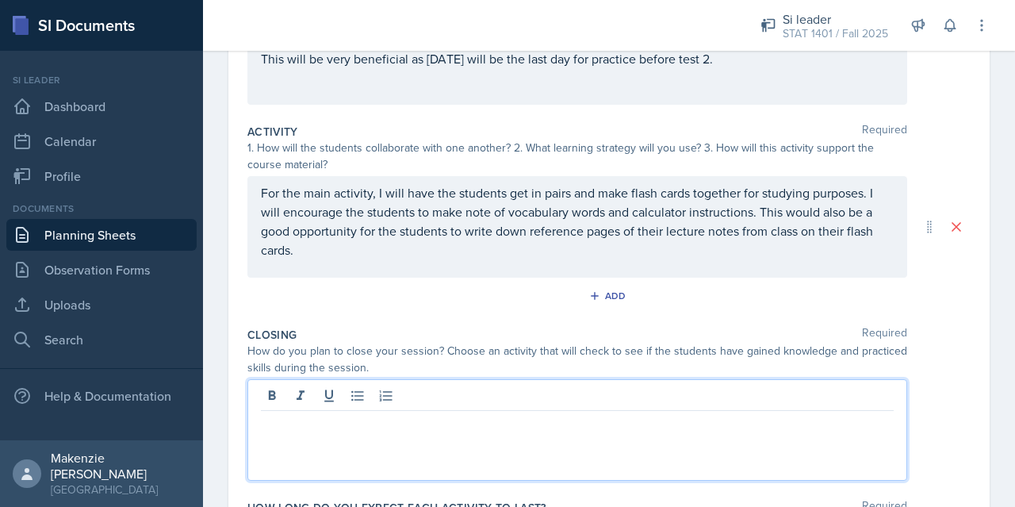
click at [372, 425] on p at bounding box center [577, 423] width 633 height 19
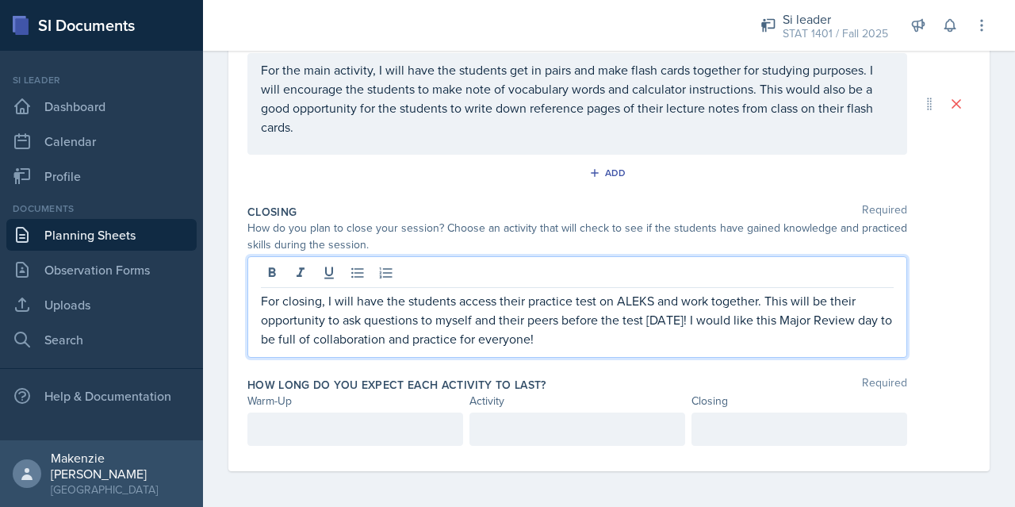
click at [377, 430] on p at bounding box center [355, 428] width 189 height 19
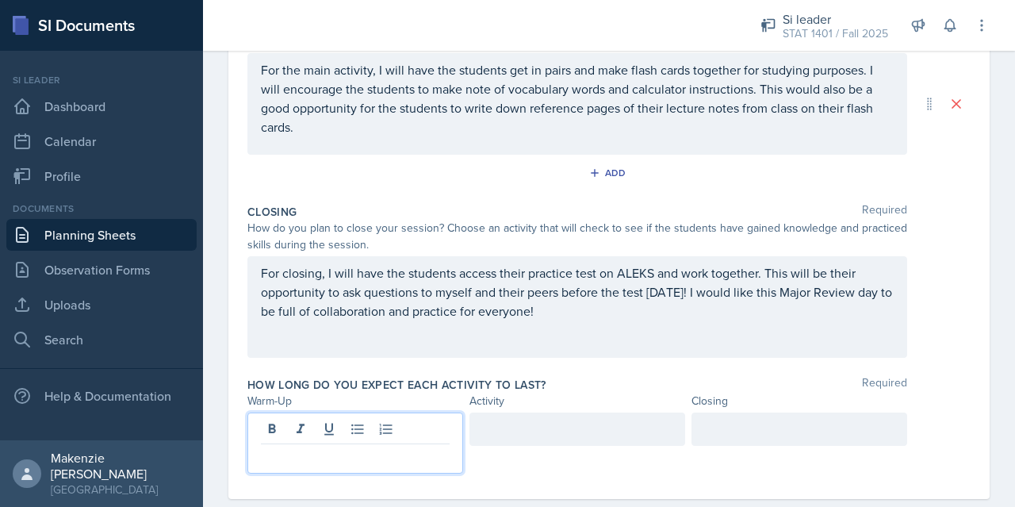
scroll to position [415, 0]
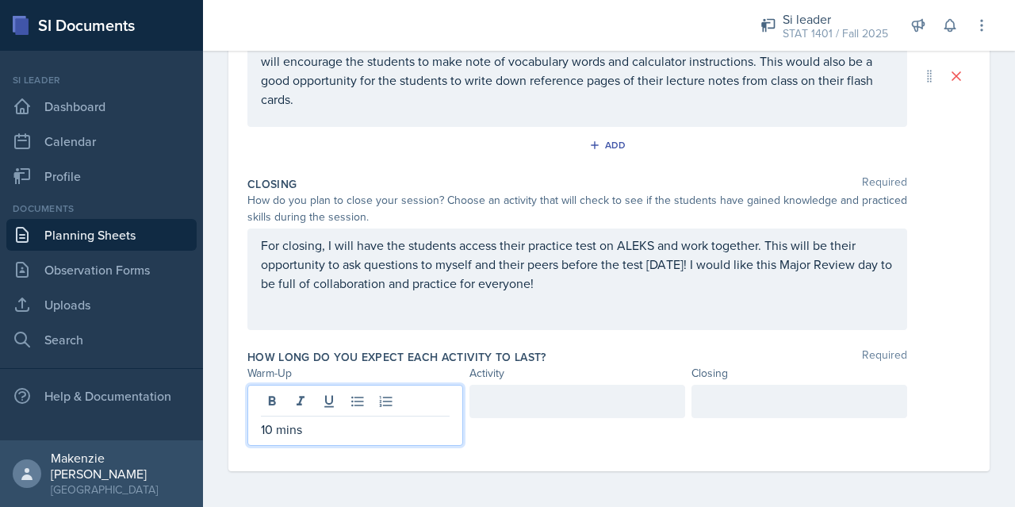
click at [541, 405] on div at bounding box center [577, 401] width 216 height 33
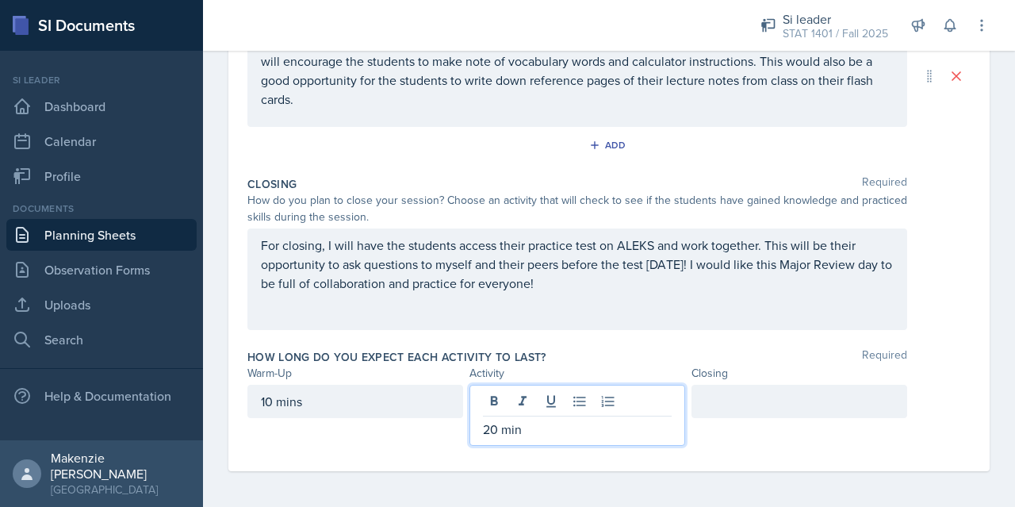
click at [790, 403] on div at bounding box center [799, 401] width 216 height 33
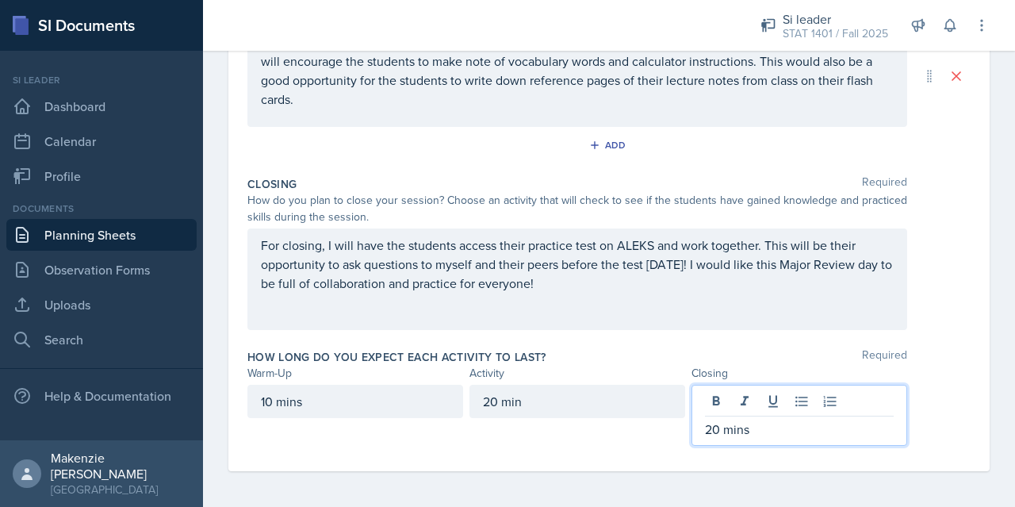
click at [577, 397] on div "20 min" at bounding box center [577, 401] width 216 height 33
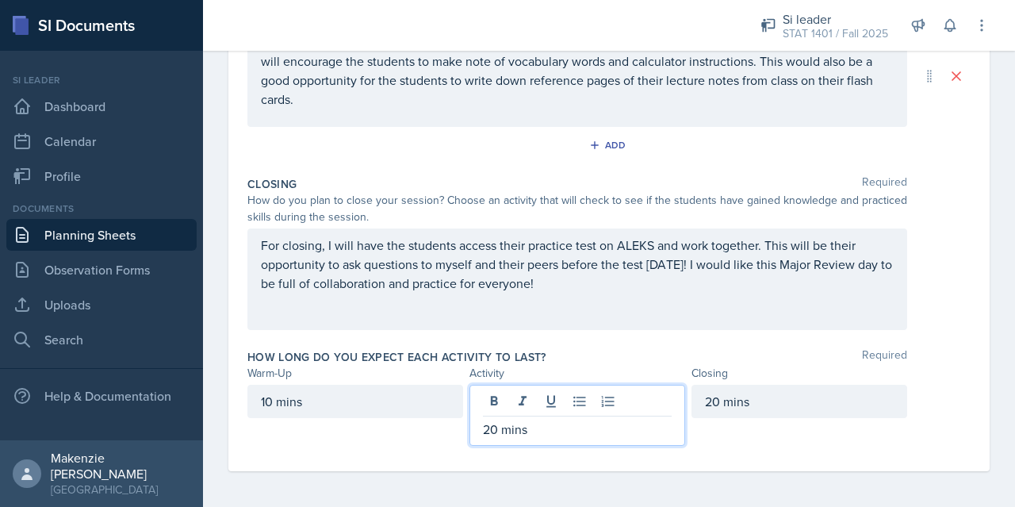
click at [725, 457] on div "Warm-Up Required How do you plan to open your session? What icebreaker will you…" at bounding box center [608, 129] width 723 height 683
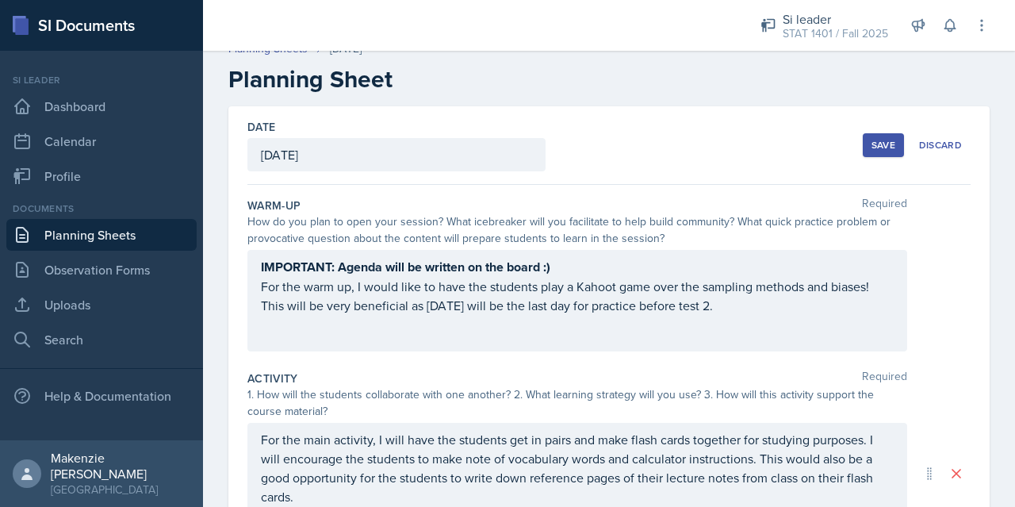
scroll to position [8, 0]
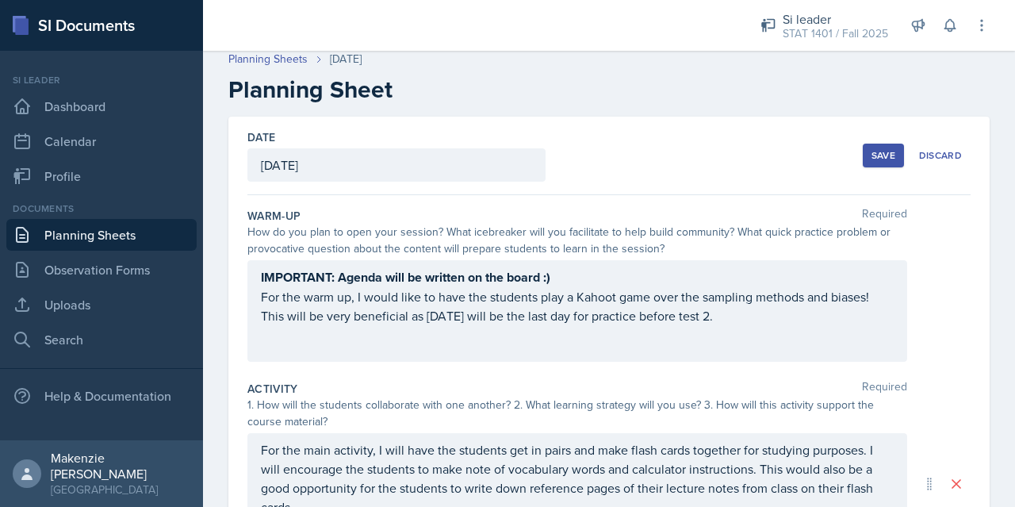
click at [877, 159] on div "Save" at bounding box center [883, 155] width 24 height 13
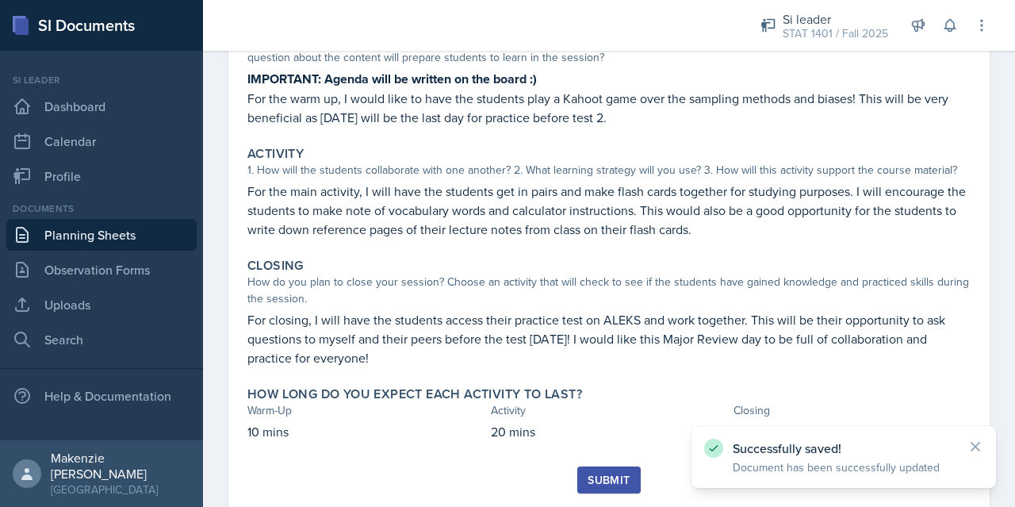
scroll to position [232, 0]
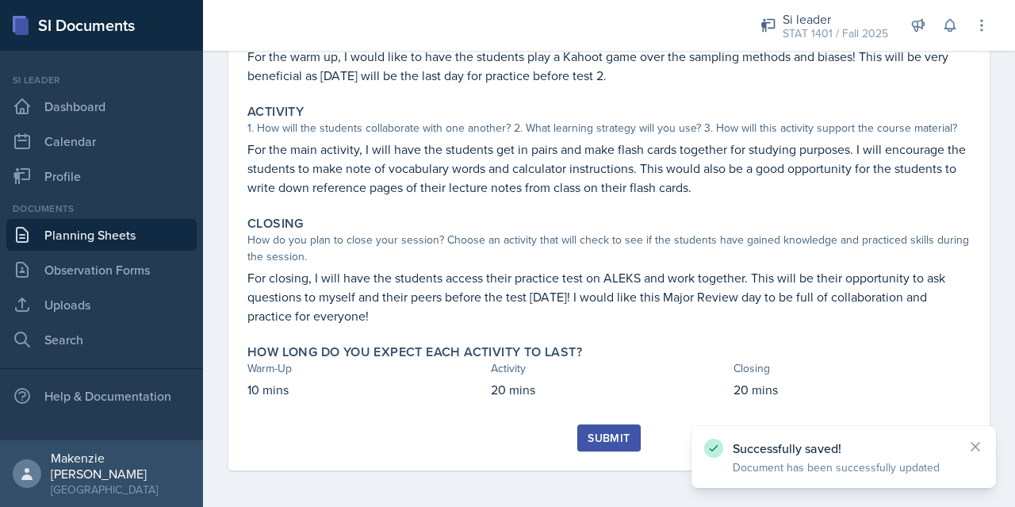
click at [587, 446] on button "Submit" at bounding box center [608, 437] width 63 height 27
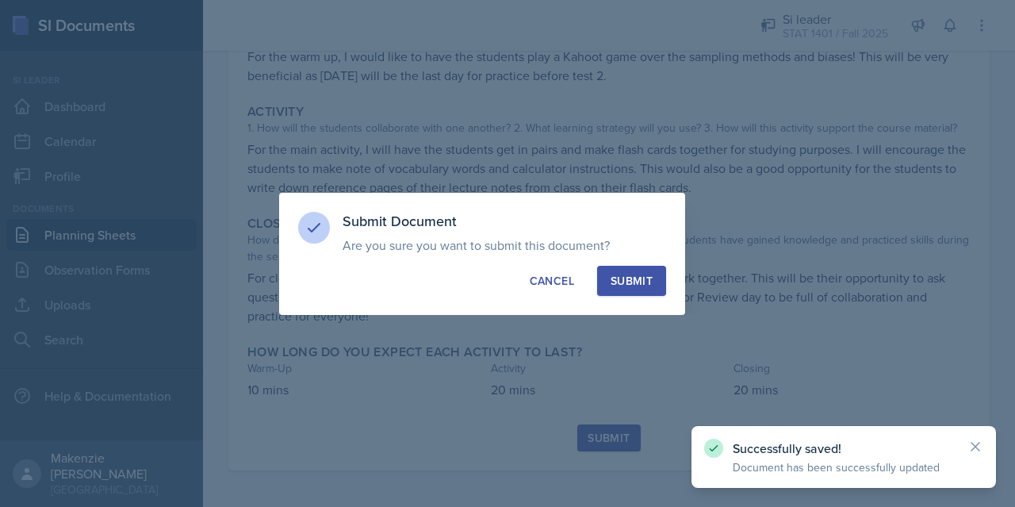
click at [639, 281] on div "Submit" at bounding box center [631, 281] width 42 height 16
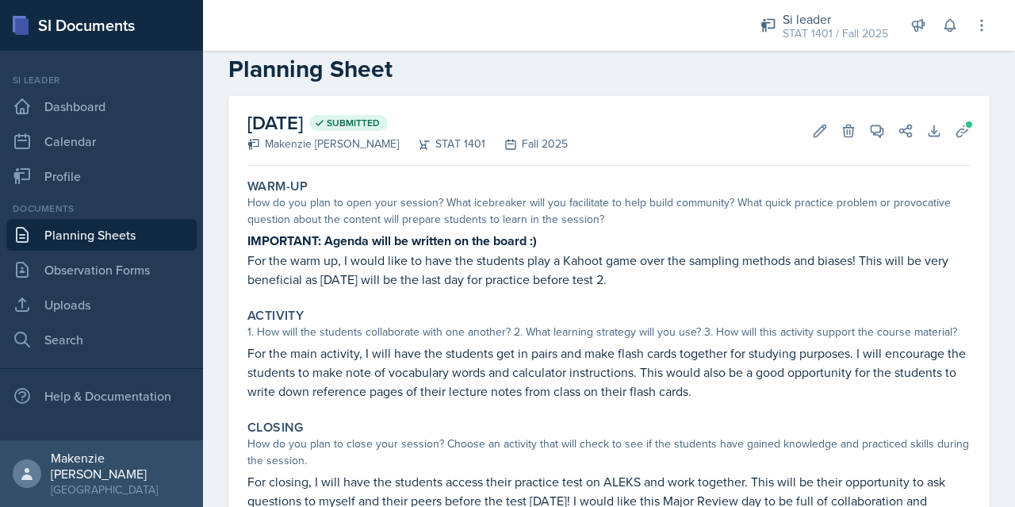
scroll to position [0, 0]
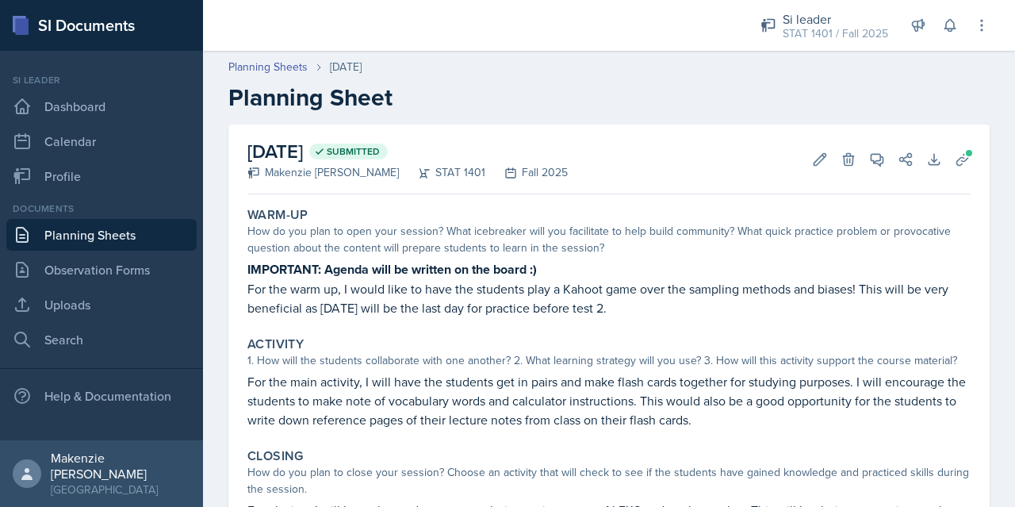
click at [124, 228] on link "Planning Sheets" at bounding box center [101, 235] width 190 height 32
